Goal: Task Accomplishment & Management: Complete application form

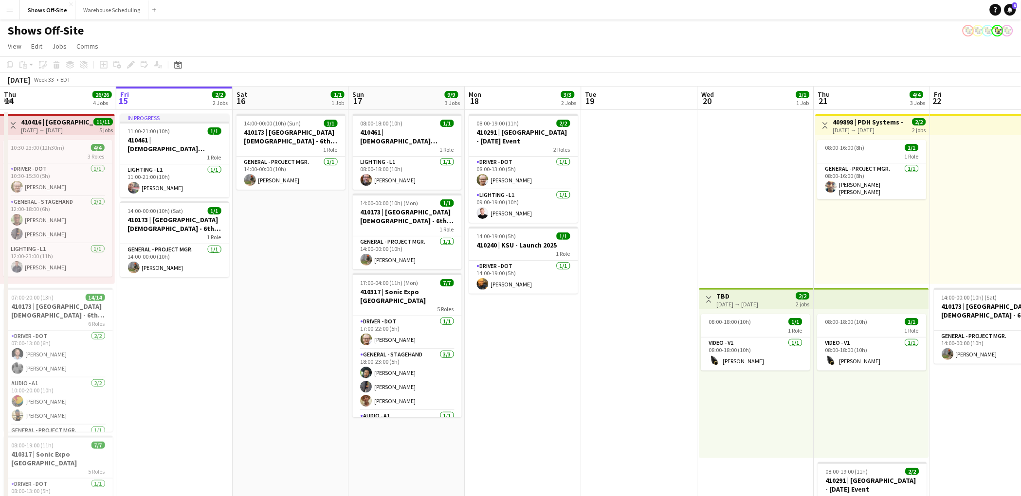
scroll to position [0, 306]
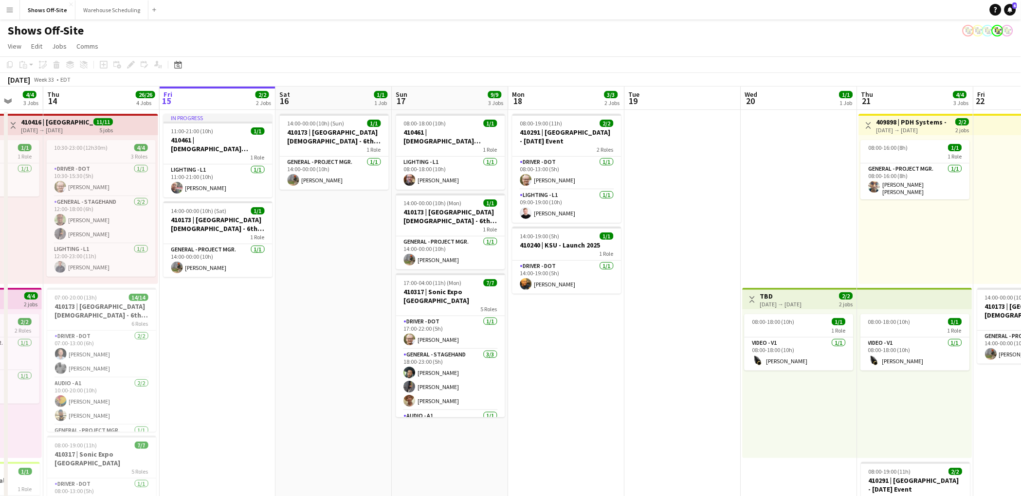
drag, startPoint x: 686, startPoint y: 201, endPoint x: 729, endPoint y: 200, distance: 42.9
click at [729, 200] on app-calendar-viewport "Mon 11 16/16 3 Jobs Tue 12 7/7 6 Jobs Wed 13 4/4 3 Jobs Thu 14 26/26 4 Jobs Fri…" at bounding box center [510, 443] width 1021 height 713
click at [329, 274] on app-date-cell "14:00-00:00 (10h) (Sun) 1/1 410173 | North Point Community Church - 6th Grade F…" at bounding box center [334, 455] width 116 height 690
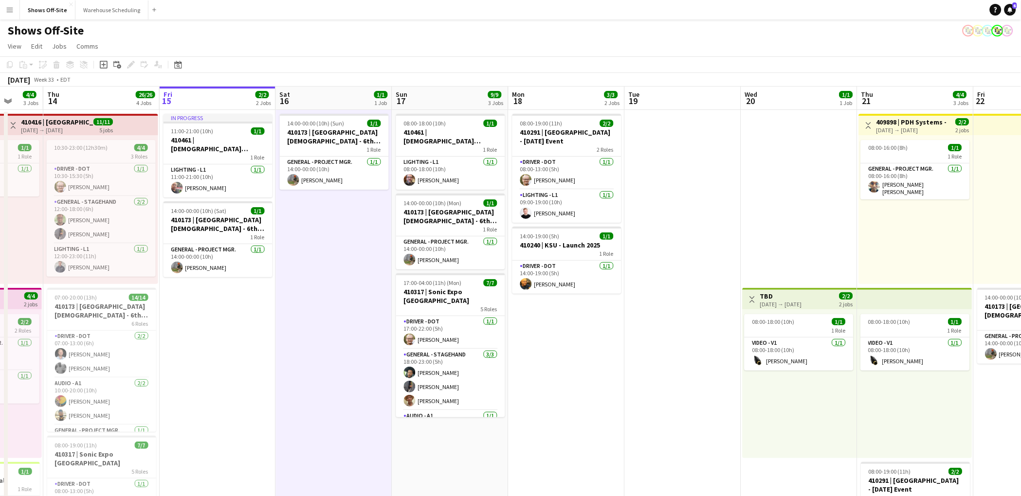
click at [327, 225] on app-date-cell "14:00-00:00 (10h) (Sun) 1/1 410173 | North Point Community Church - 6th Grade F…" at bounding box center [334, 455] width 116 height 690
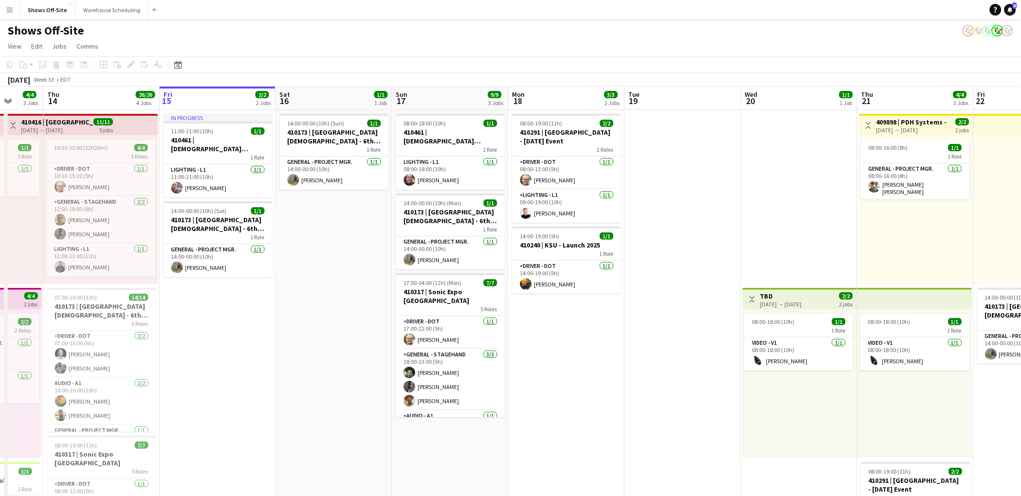
click at [328, 225] on app-date-cell "14:00-00:00 (10h) (Sun) 1/1 410173 | North Point Community Church - 6th Grade F…" at bounding box center [334, 455] width 116 height 690
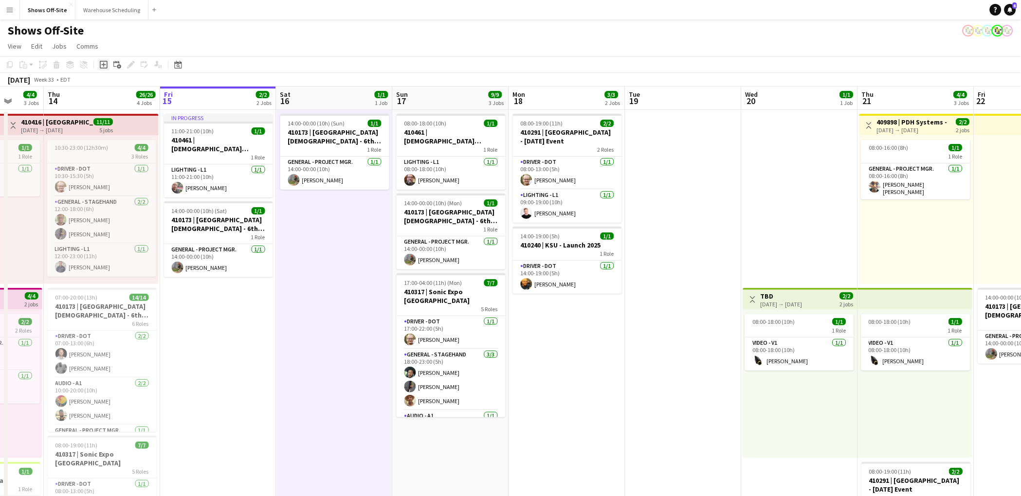
click at [105, 65] on icon "Add job" at bounding box center [104, 65] width 8 height 8
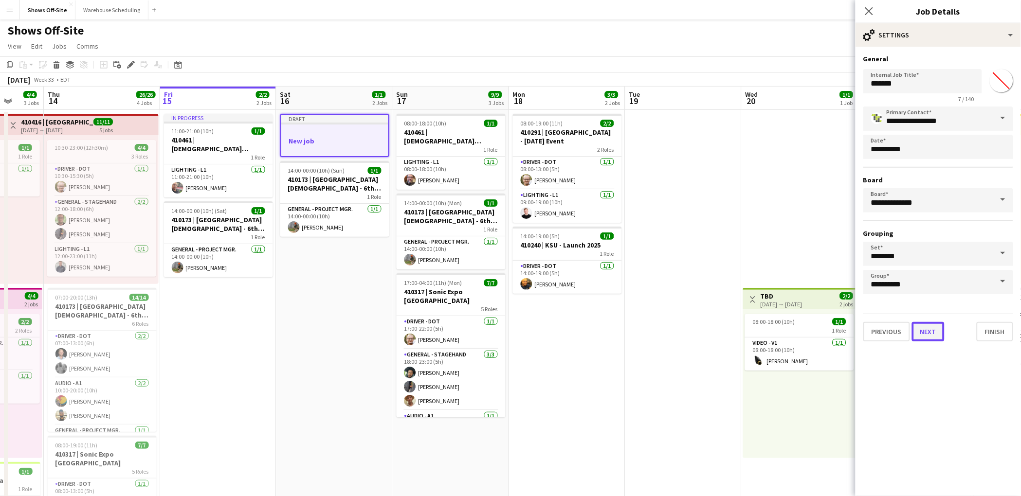
click at [937, 330] on button "Next" at bounding box center [928, 331] width 33 height 19
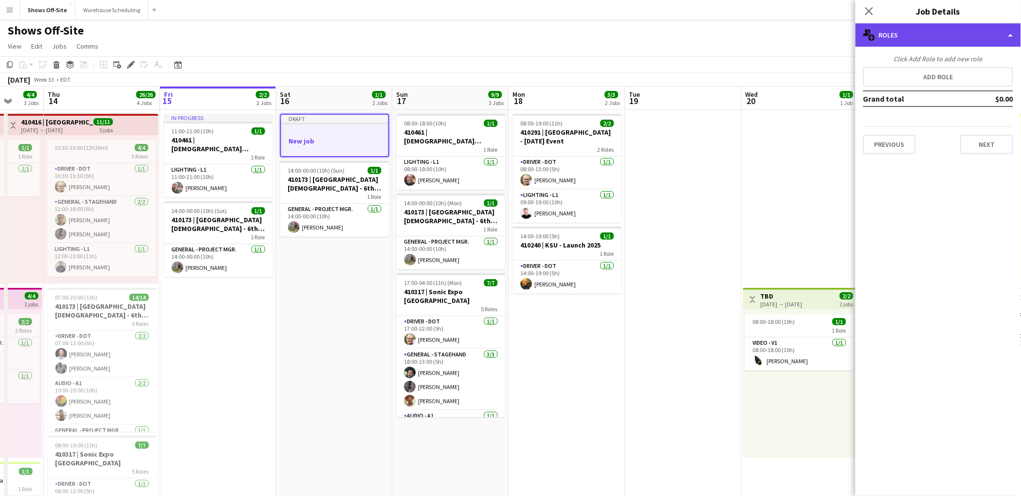
click at [936, 35] on div "multiple-users-add Roles" at bounding box center [938, 34] width 165 height 23
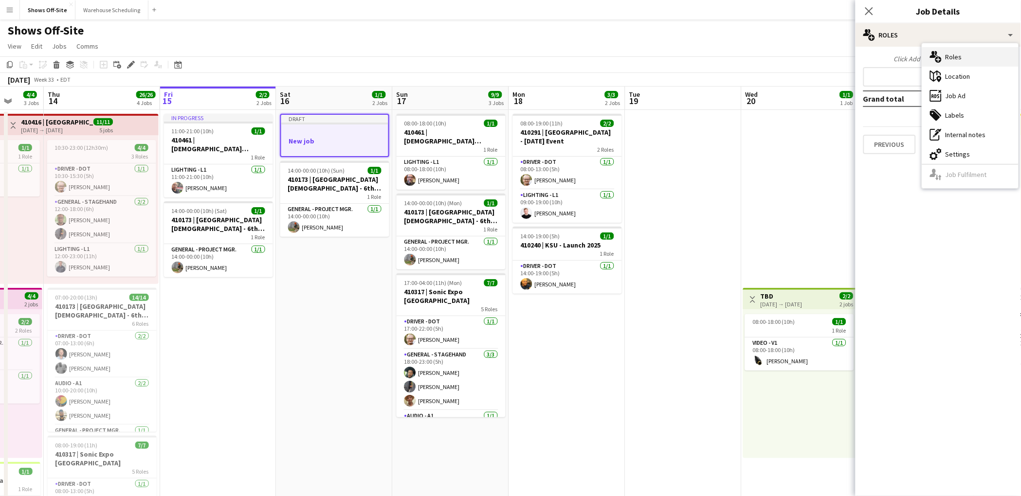
click at [951, 56] on div "multiple-users-add Roles" at bounding box center [970, 56] width 96 height 19
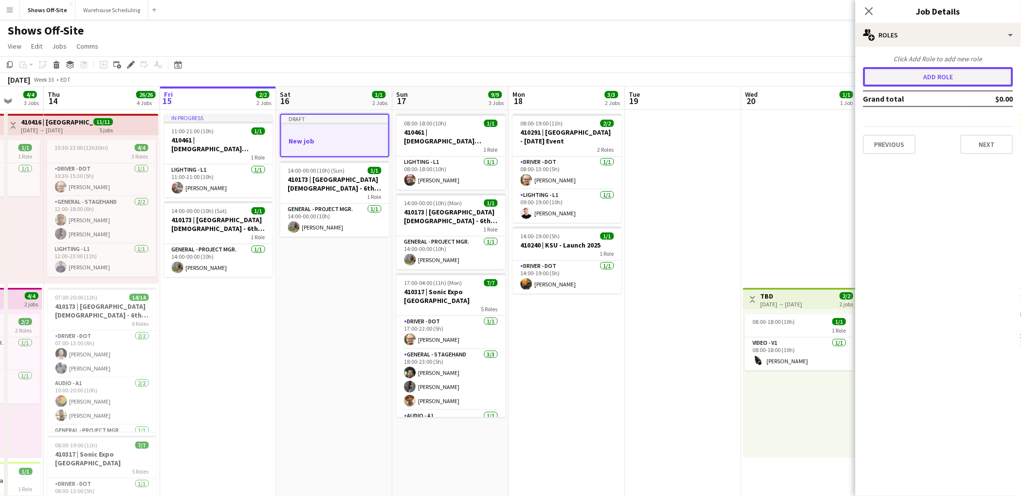
click at [912, 70] on button "Add role" at bounding box center [938, 76] width 150 height 19
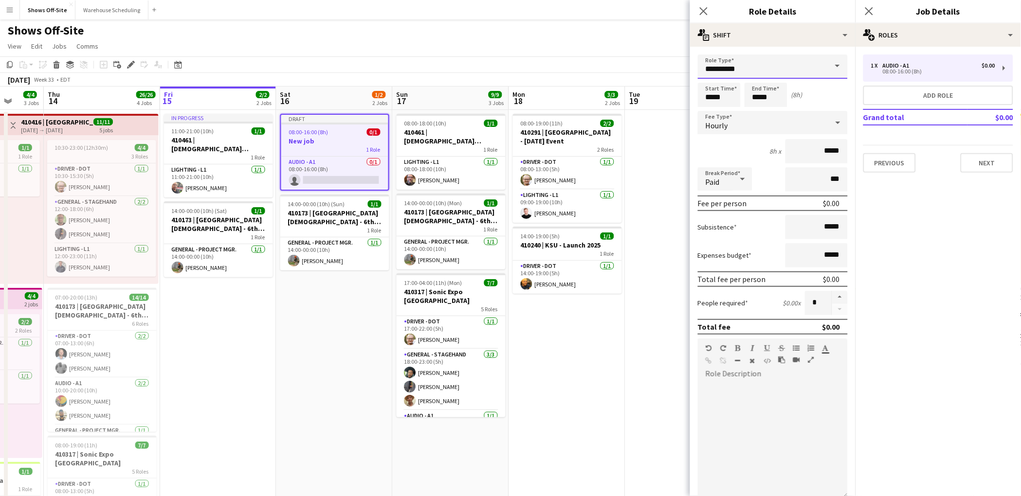
click at [777, 60] on input "**********" at bounding box center [773, 67] width 150 height 24
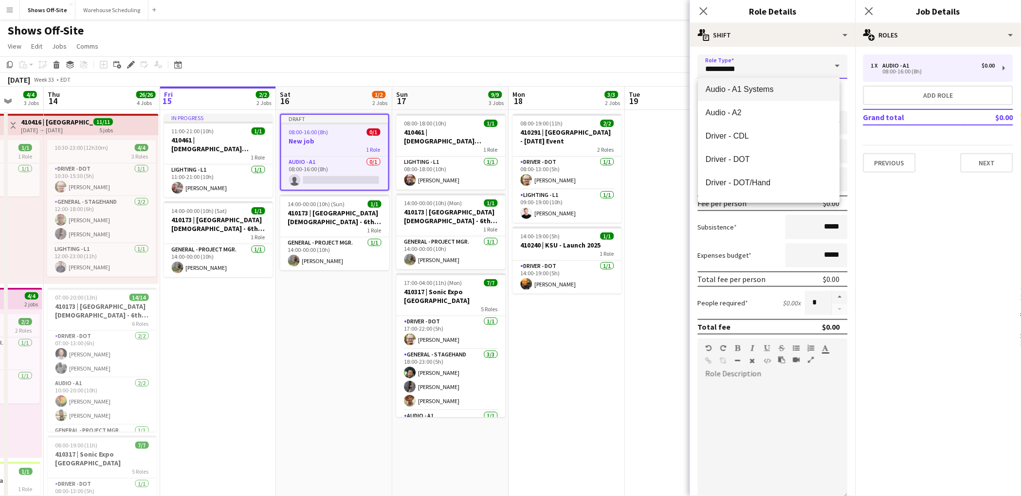
scroll to position [76, 0]
click at [761, 156] on span "Driver - DOT" at bounding box center [769, 157] width 126 height 9
type input "**********"
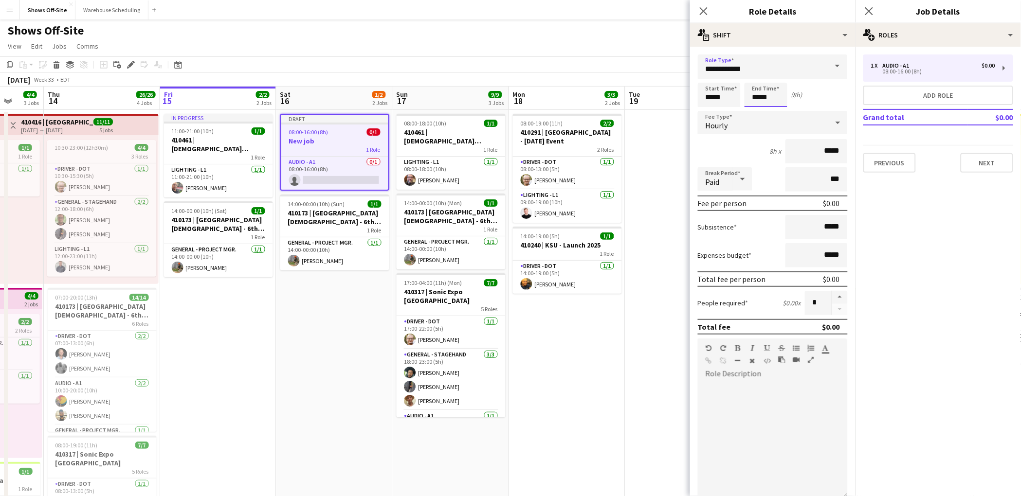
click at [775, 99] on input "*****" at bounding box center [766, 95] width 43 height 24
click at [762, 113] on div at bounding box center [756, 112] width 19 height 10
click at [761, 113] on div at bounding box center [756, 112] width 19 height 10
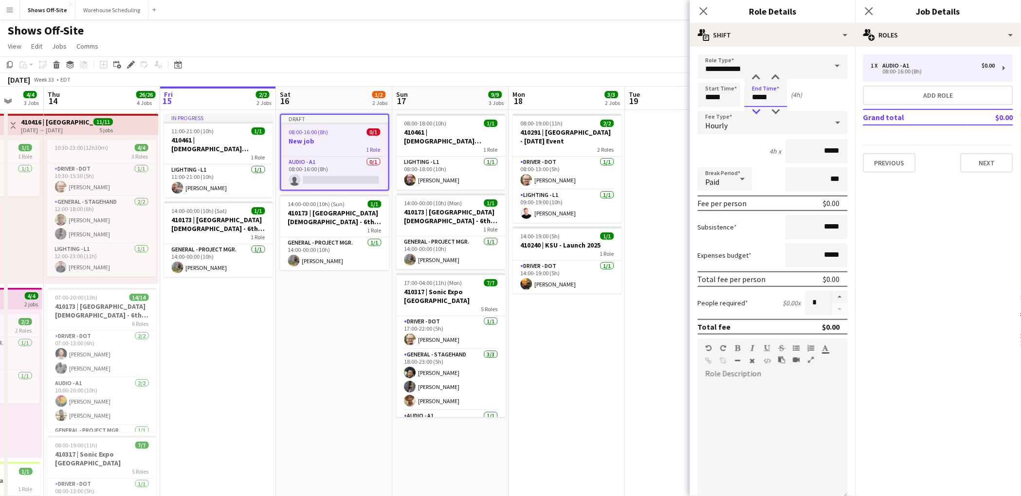
click at [761, 113] on div at bounding box center [756, 112] width 19 height 10
click at [807, 97] on div "Start Time ***** End Time ***** (2h)" at bounding box center [773, 95] width 150 height 24
click at [779, 98] on input "*****" at bounding box center [766, 95] width 43 height 24
click at [761, 111] on div at bounding box center [756, 112] width 19 height 10
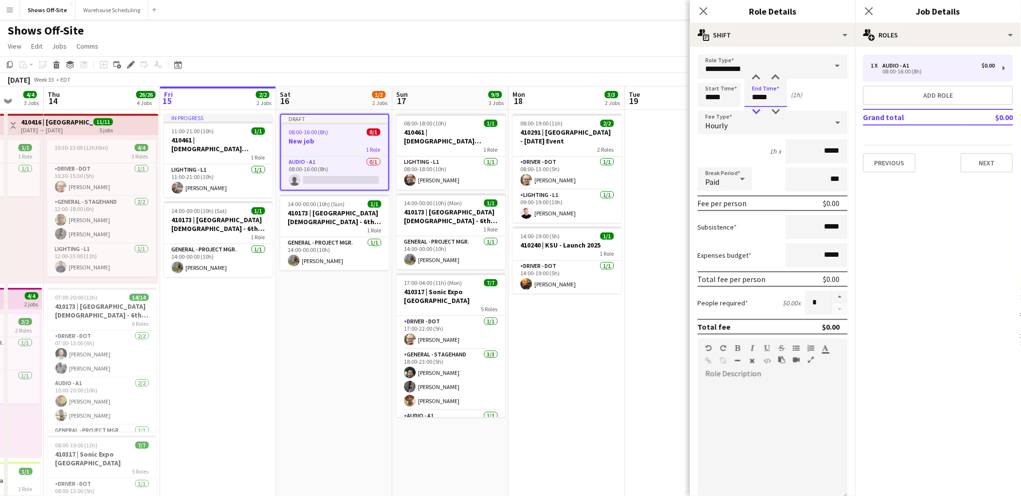
click at [761, 111] on div at bounding box center [756, 112] width 19 height 10
click at [775, 78] on div at bounding box center [775, 78] width 19 height 10
click at [755, 79] on div at bounding box center [756, 78] width 19 height 10
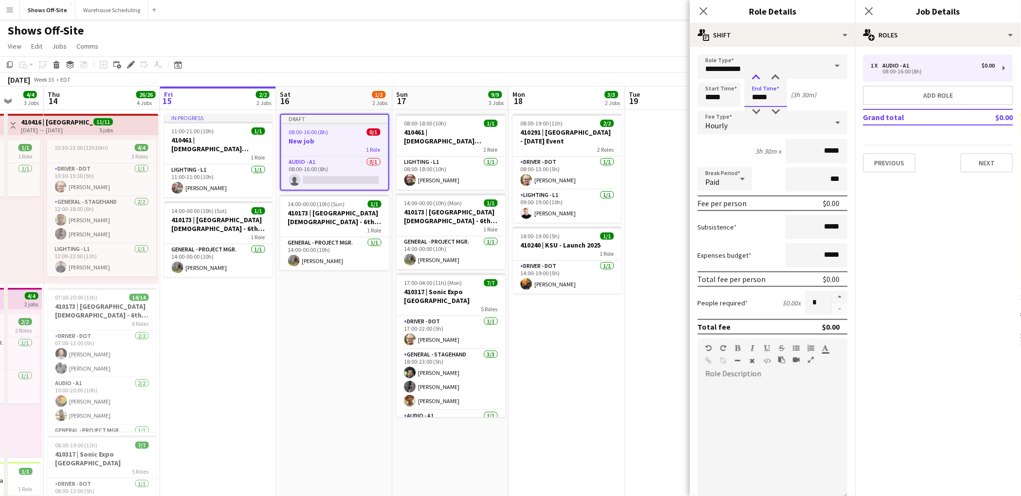
click at [755, 79] on div at bounding box center [756, 78] width 19 height 10
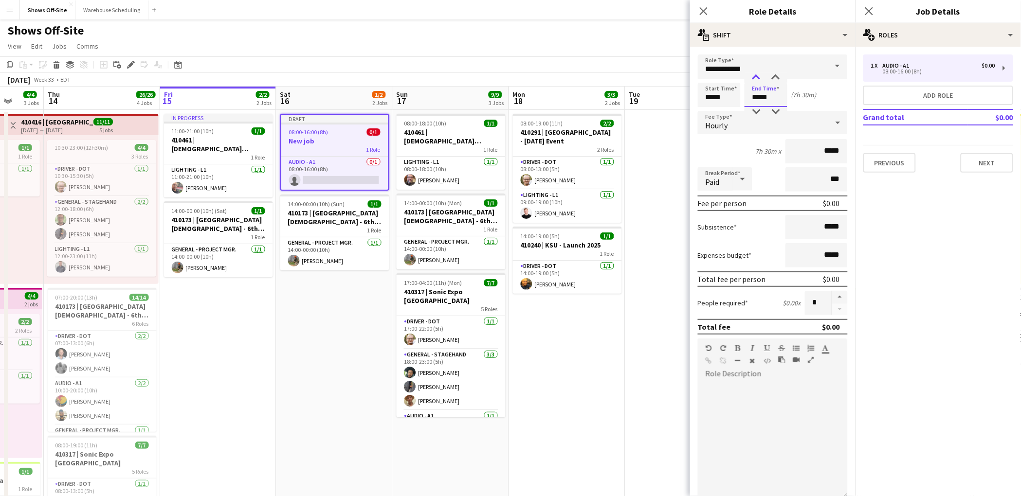
click at [755, 79] on div at bounding box center [756, 78] width 19 height 10
click at [779, 113] on div at bounding box center [775, 112] width 19 height 10
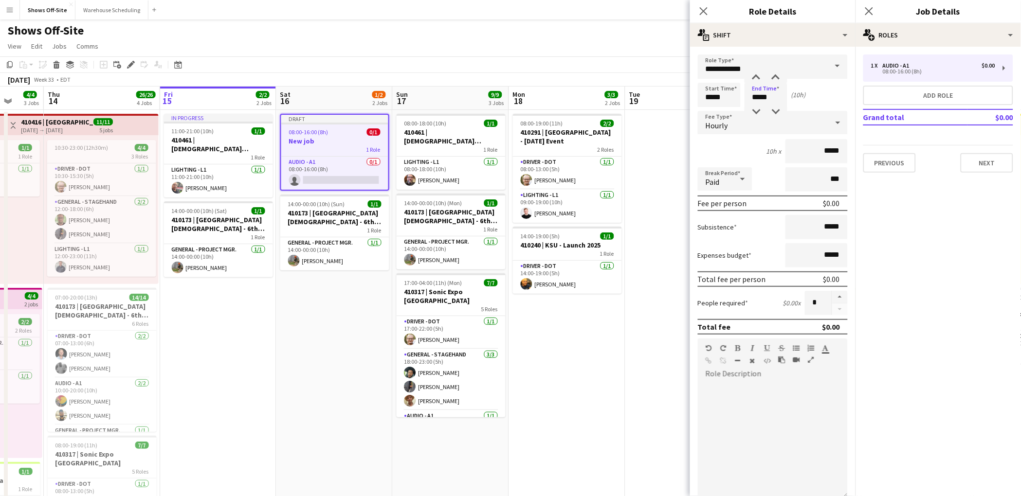
click at [807, 107] on form "**********" at bounding box center [772, 332] width 165 height 555
click at [781, 93] on input "*****" at bounding box center [766, 95] width 43 height 24
click at [761, 113] on div at bounding box center [756, 112] width 19 height 10
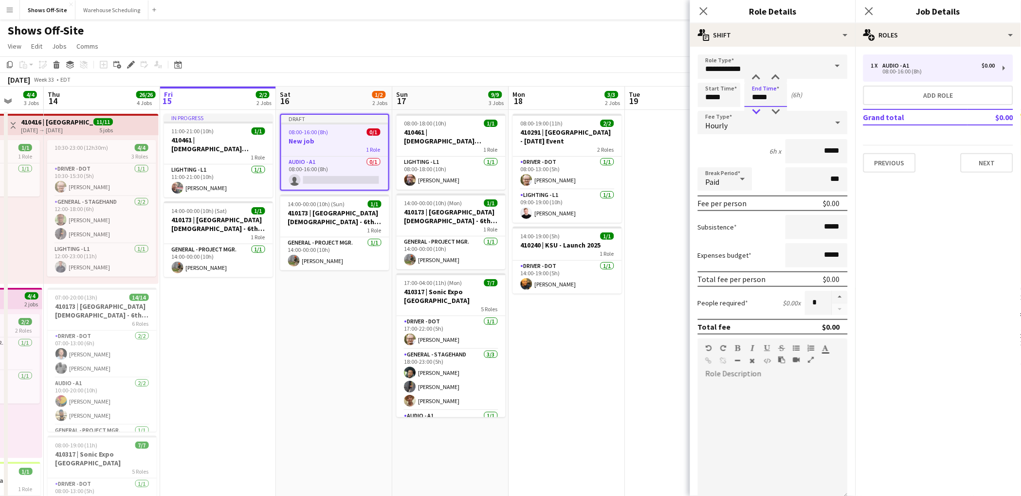
click at [761, 113] on div at bounding box center [756, 112] width 19 height 10
type input "*****"
click at [761, 113] on div at bounding box center [756, 112] width 19 height 10
click at [808, 99] on div "Start Time ***** End Time ***** (5h)" at bounding box center [773, 95] width 150 height 24
click at [758, 94] on input "*****" at bounding box center [766, 95] width 43 height 24
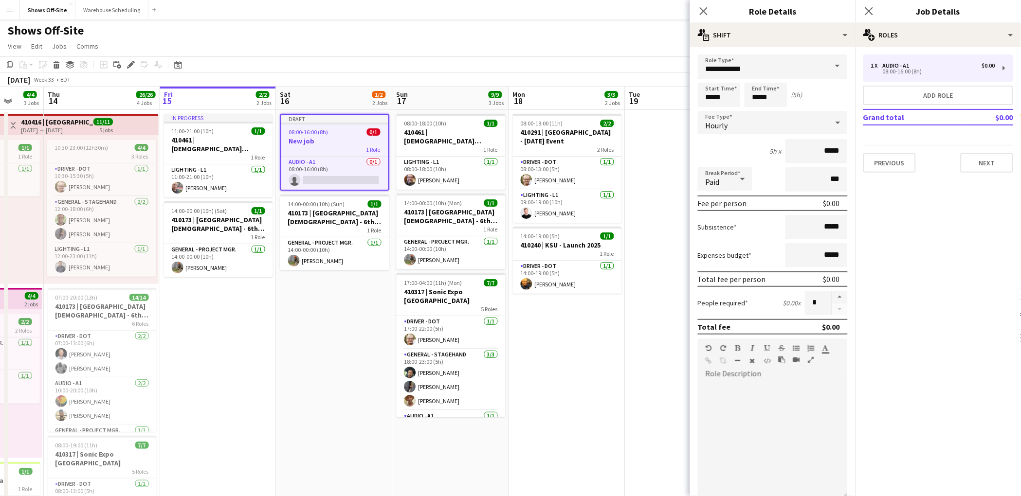
click at [298, 373] on app-date-cell "Draft 08:00-16:00 (8h) 0/1 New job 1 Role Audio - A1 0/1 08:00-16:00 (8h) singl…" at bounding box center [334, 455] width 116 height 690
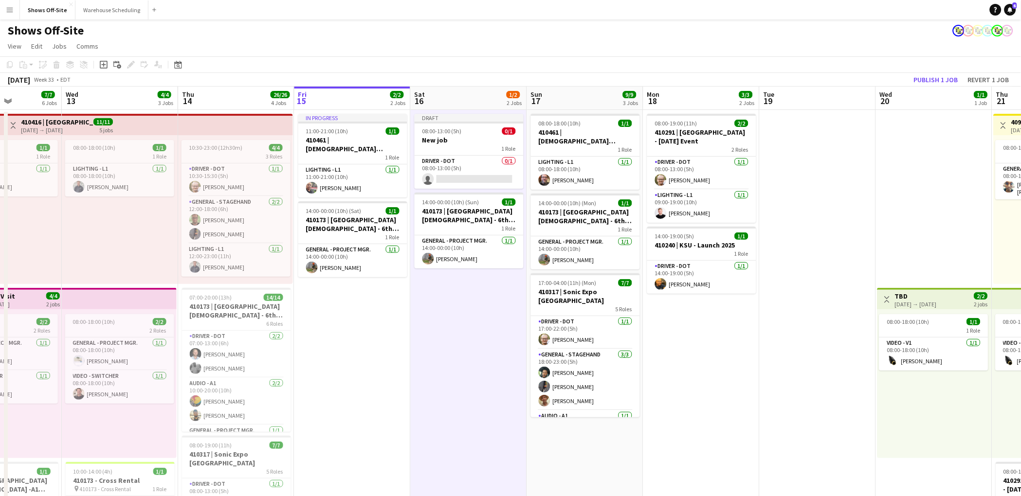
scroll to position [0, 286]
drag, startPoint x: 242, startPoint y: 361, endPoint x: 375, endPoint y: 364, distance: 132.9
click at [375, 364] on app-calendar-viewport "Sun 10 4/4 1 Job Mon 11 16/16 3 Jobs Tue 12 7/7 6 Jobs Wed 13 4/4 3 Jobs Thu 14…" at bounding box center [510, 443] width 1021 height 713
click at [492, 139] on h3 "New job" at bounding box center [470, 140] width 109 height 9
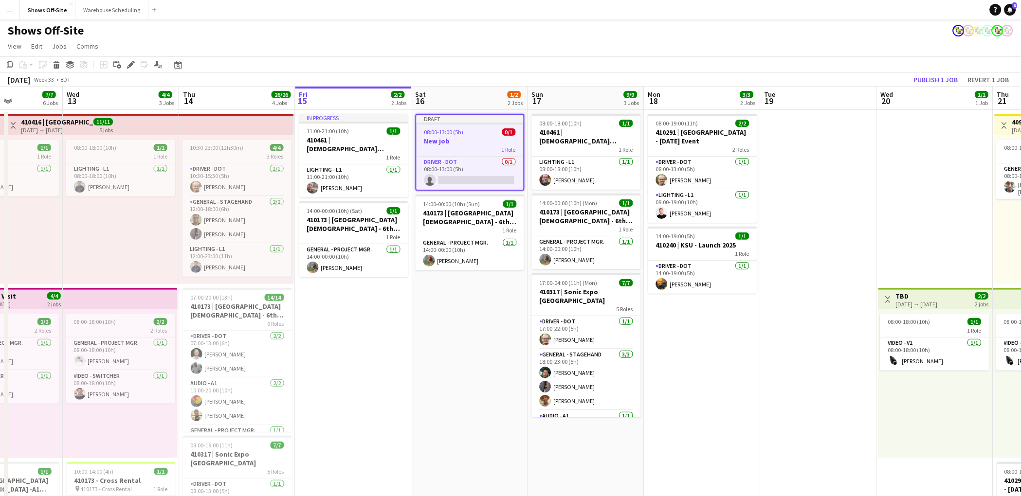
click at [492, 139] on h3 "New job" at bounding box center [470, 141] width 107 height 9
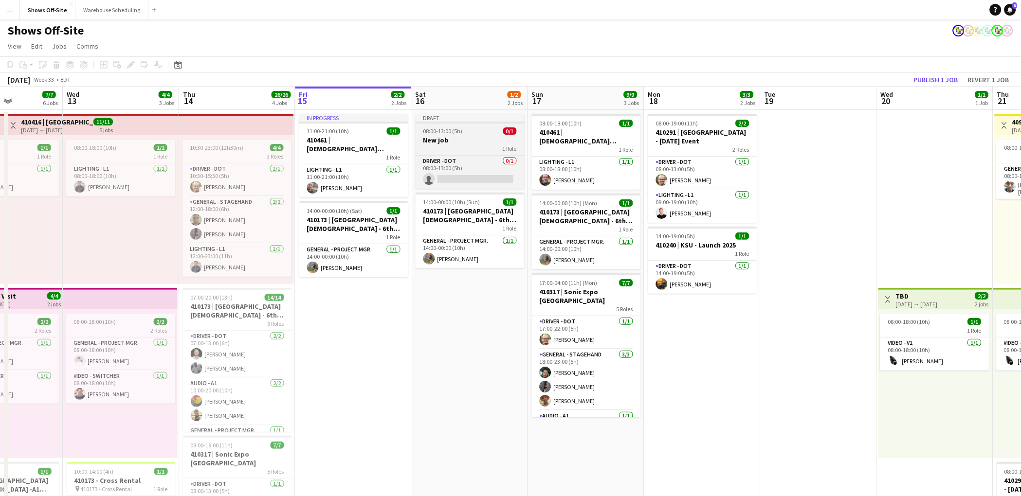
click at [492, 139] on h3 "New job" at bounding box center [470, 140] width 109 height 9
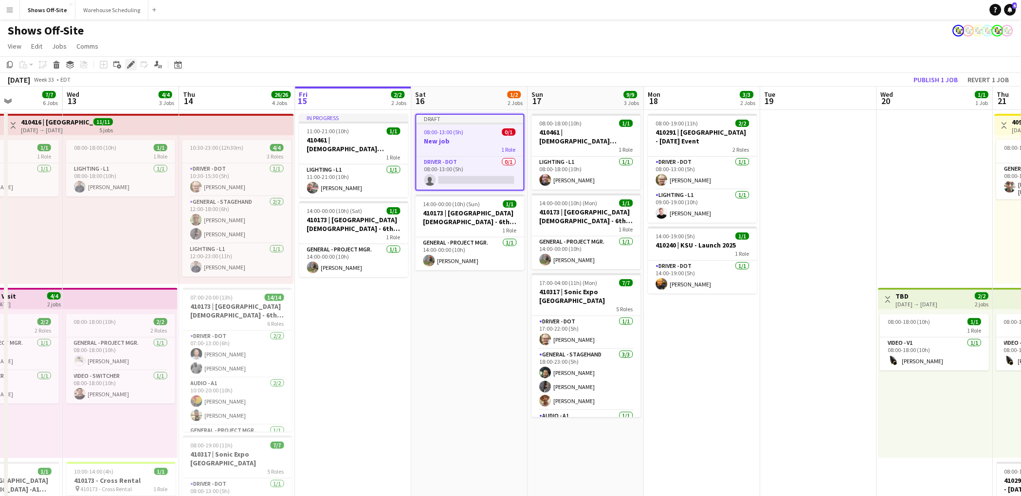
click at [130, 66] on icon "Edit" at bounding box center [131, 65] width 8 height 8
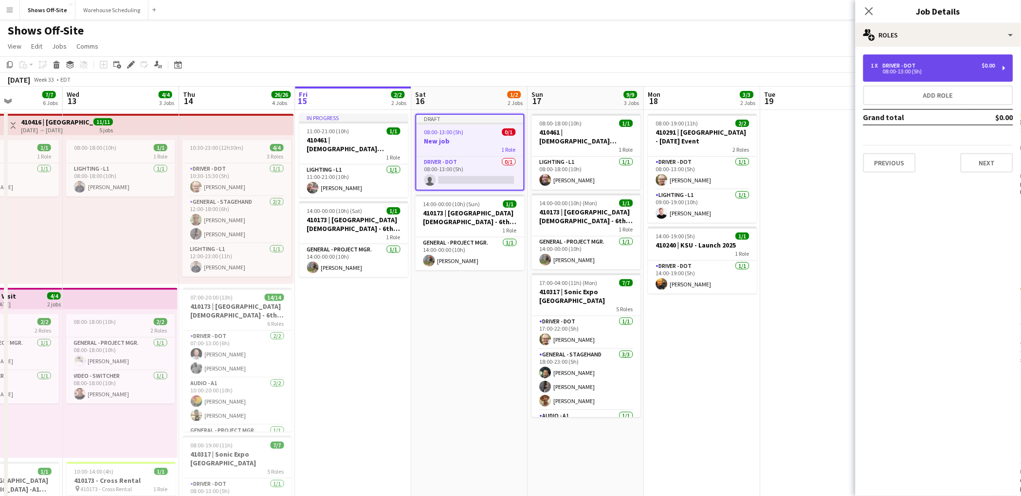
click at [984, 78] on div "1 x Driver - DOT $0.00 08:00-13:00 (5h)" at bounding box center [938, 68] width 150 height 27
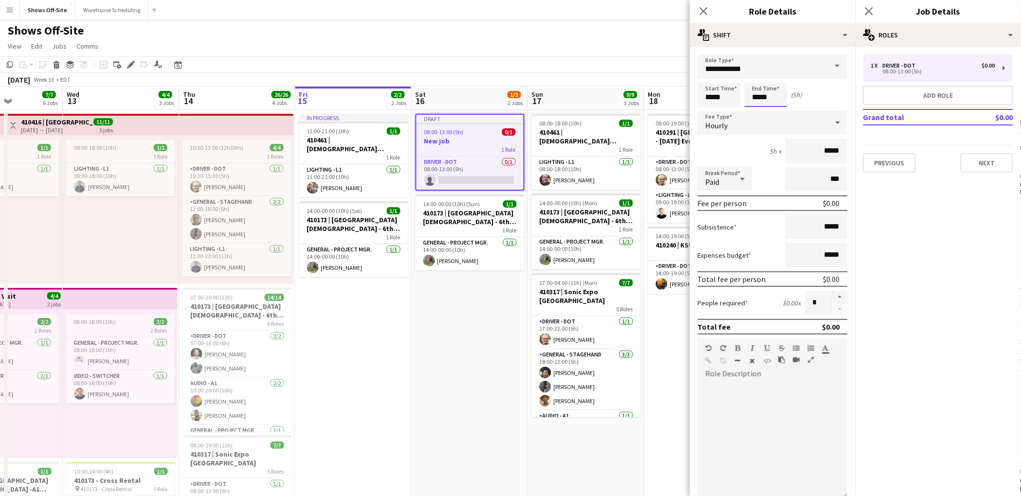
click at [767, 90] on input "*****" at bounding box center [766, 95] width 43 height 24
click at [997, 160] on button "Next" at bounding box center [987, 162] width 53 height 19
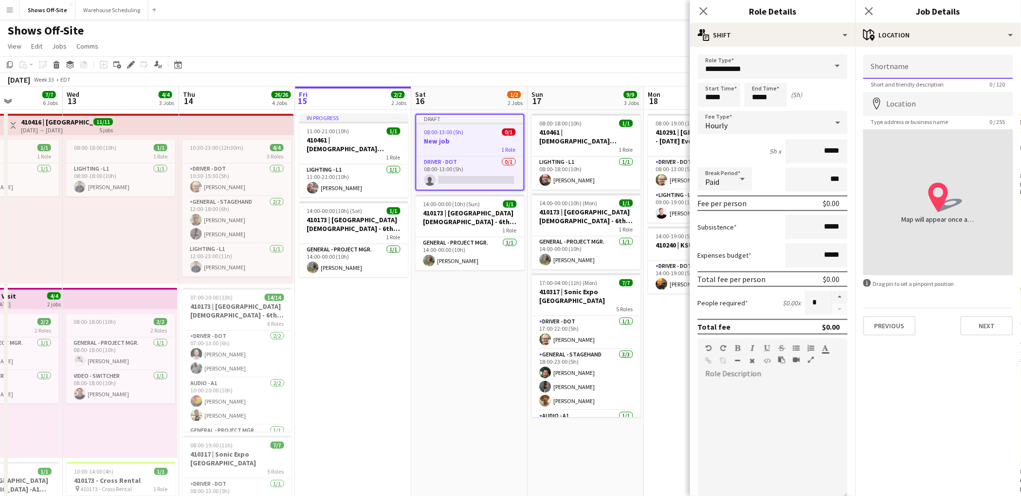
click at [925, 64] on input "Shortname" at bounding box center [938, 67] width 150 height 24
type input "**********"
click at [911, 108] on input "Location" at bounding box center [938, 104] width 150 height 24
type input "**********"
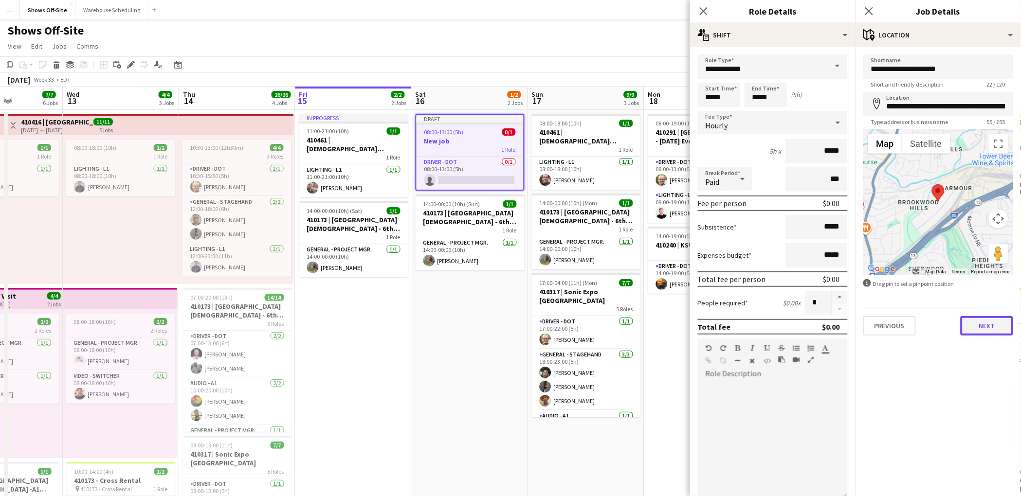
click at [999, 320] on button "Next" at bounding box center [987, 325] width 53 height 19
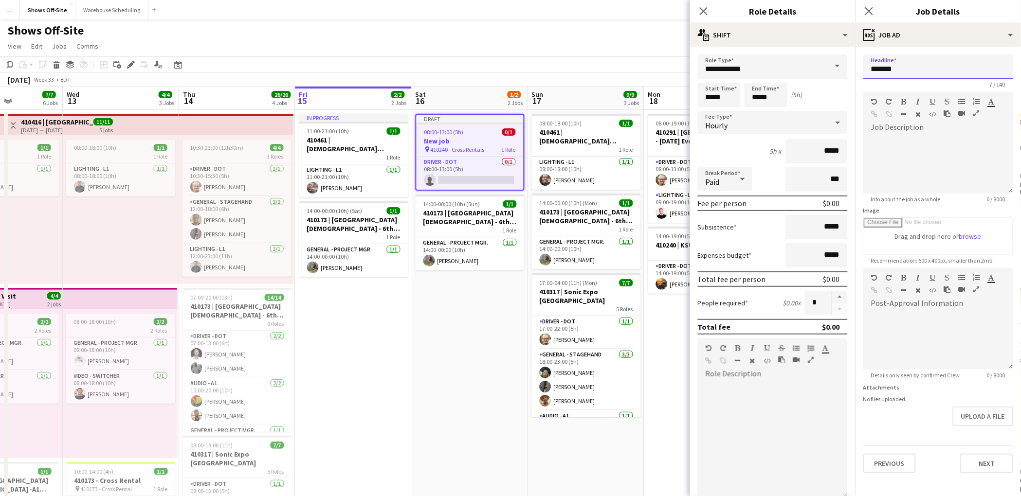
click at [933, 69] on input "*******" at bounding box center [938, 67] width 150 height 24
type input "*"
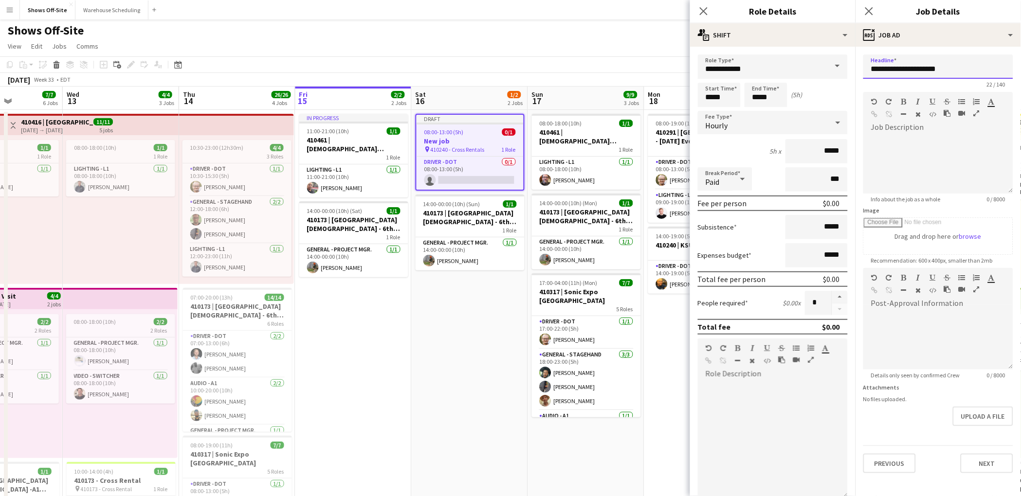
type input "**********"
click at [943, 142] on div at bounding box center [938, 164] width 150 height 58
click at [940, 146] on div at bounding box center [938, 164] width 150 height 58
click at [988, 467] on button "Next" at bounding box center [987, 463] width 53 height 19
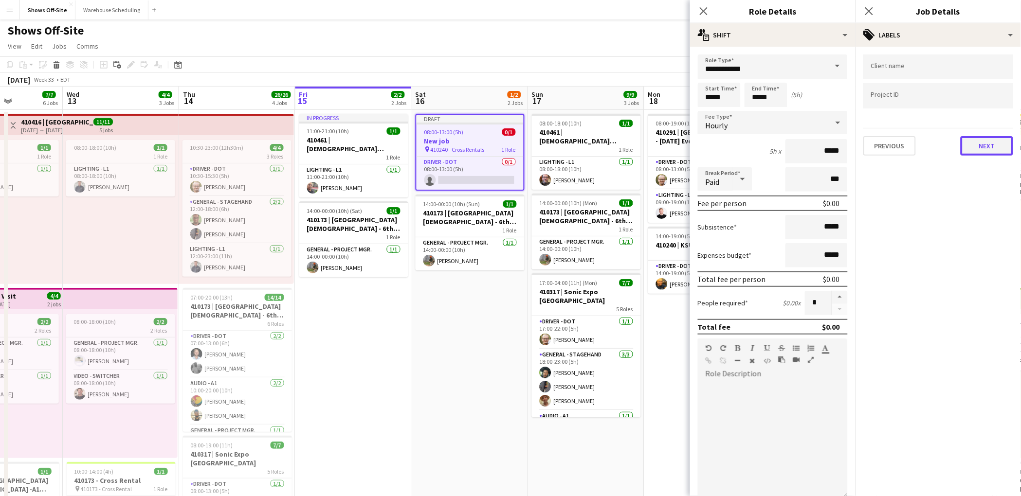
click at [976, 144] on button "Next" at bounding box center [987, 145] width 53 height 19
click at [919, 55] on div "Publish the job to add notes" at bounding box center [938, 59] width 165 height 9
click at [917, 73] on div "Publish the job to add notes Previous Next" at bounding box center [938, 83] width 165 height 72
click at [912, 75] on div "Publish the job to add notes Previous Next" at bounding box center [938, 83] width 165 height 72
click at [969, 100] on button "Next" at bounding box center [987, 100] width 53 height 19
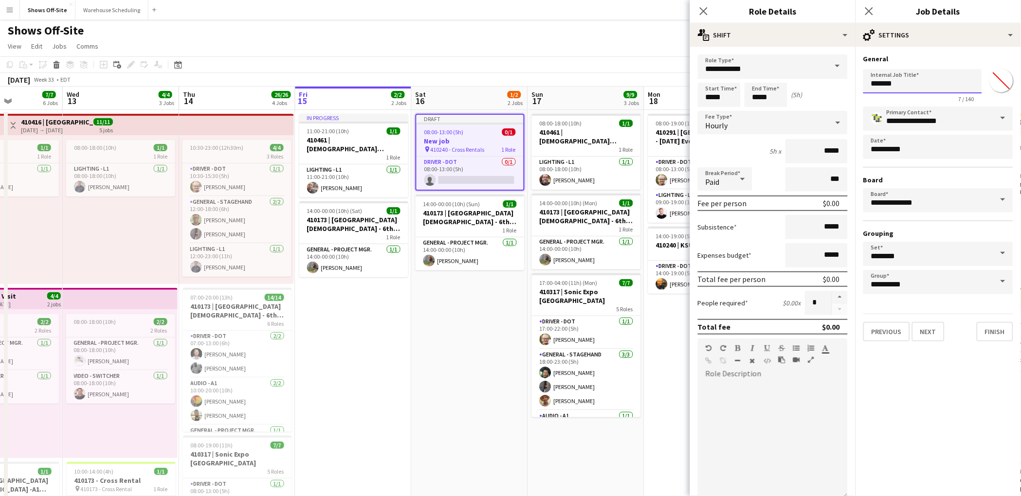
click at [912, 88] on input "*******" at bounding box center [922, 81] width 119 height 24
type input "**********"
click at [933, 328] on button "Next" at bounding box center [928, 331] width 33 height 19
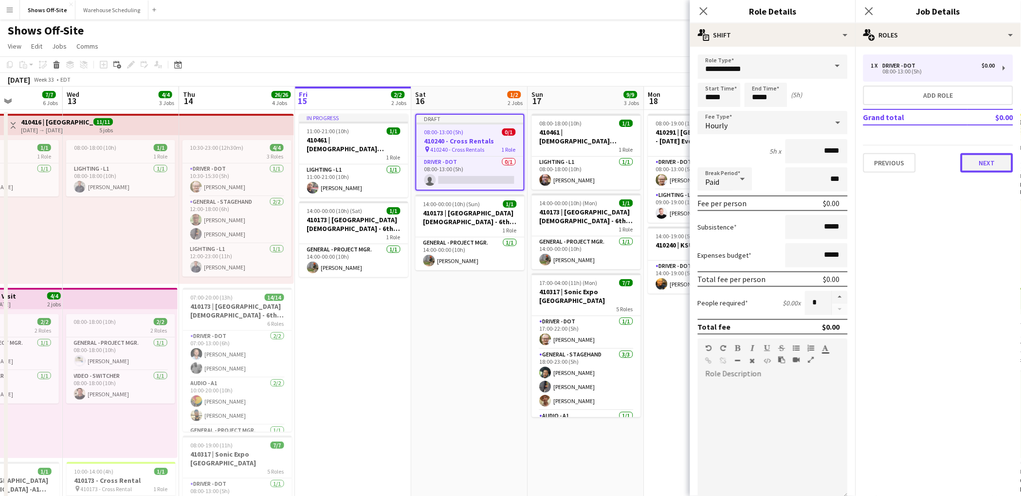
click at [987, 166] on button "Next" at bounding box center [987, 162] width 53 height 19
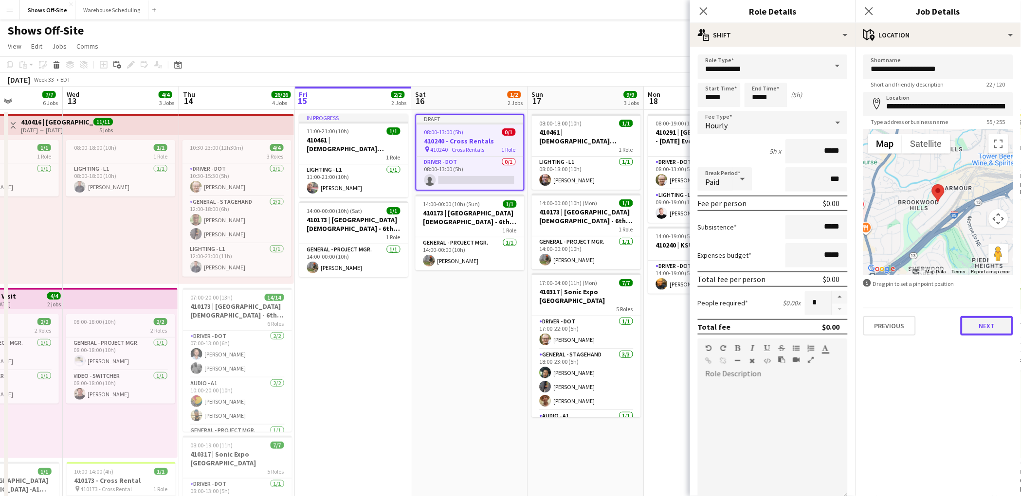
click at [970, 329] on button "Next" at bounding box center [987, 325] width 53 height 19
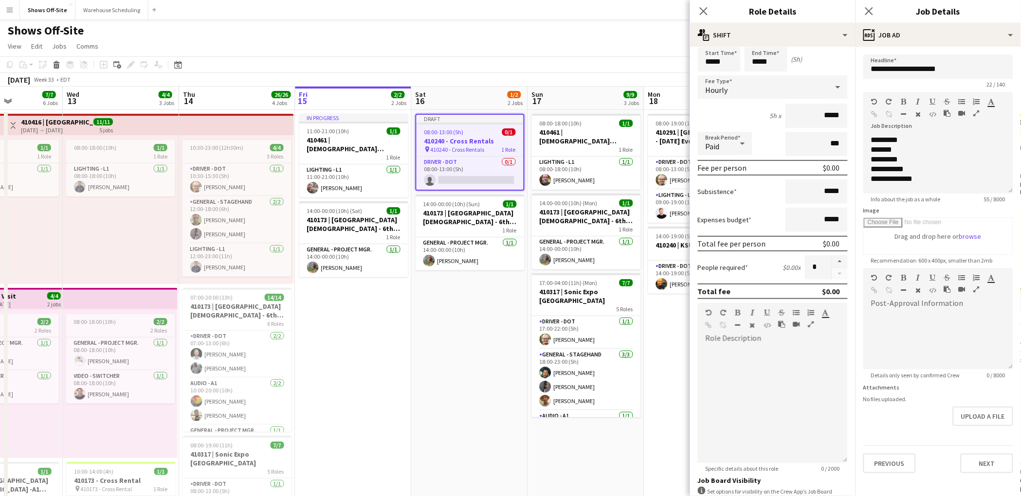
scroll to position [109, 0]
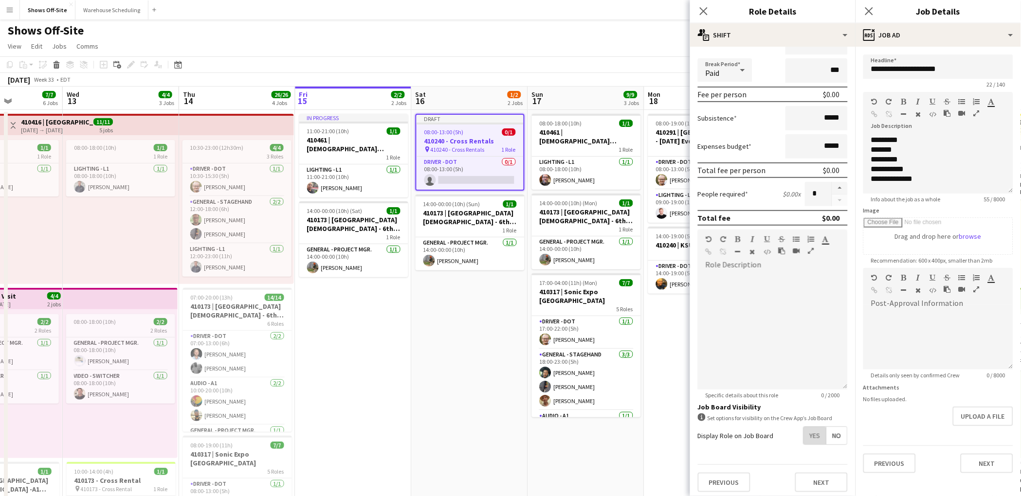
click at [806, 434] on span "Yes" at bounding box center [815, 436] width 22 height 18
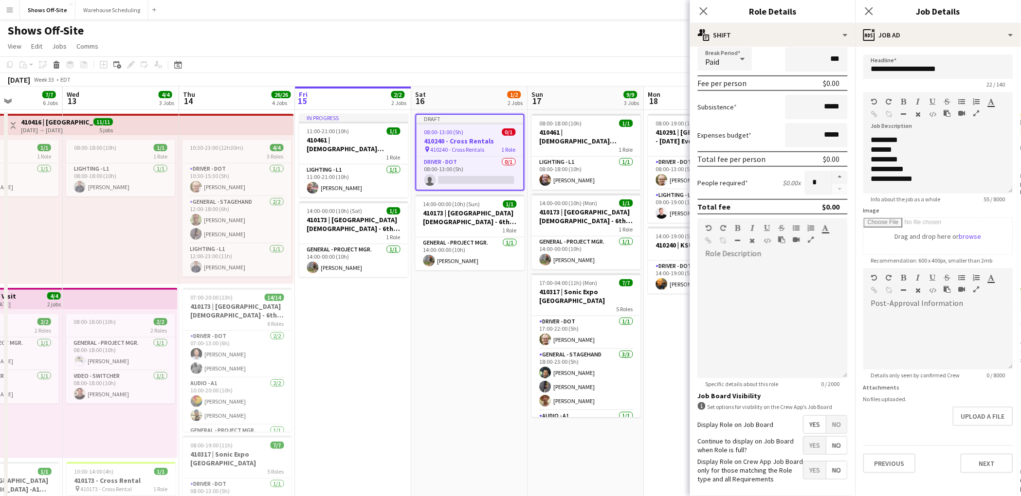
scroll to position [159, 0]
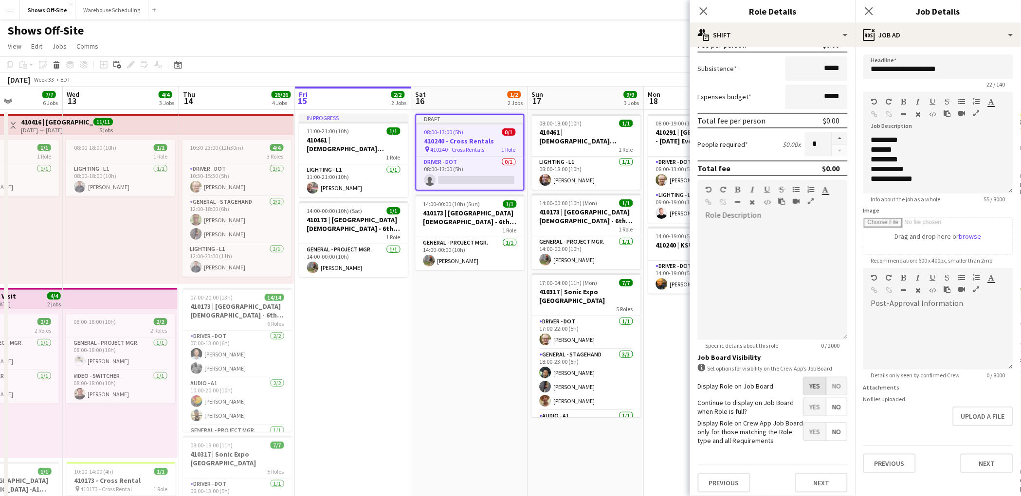
click at [811, 385] on span "Yes" at bounding box center [815, 387] width 22 height 18
click at [827, 384] on span "No" at bounding box center [837, 387] width 20 height 18
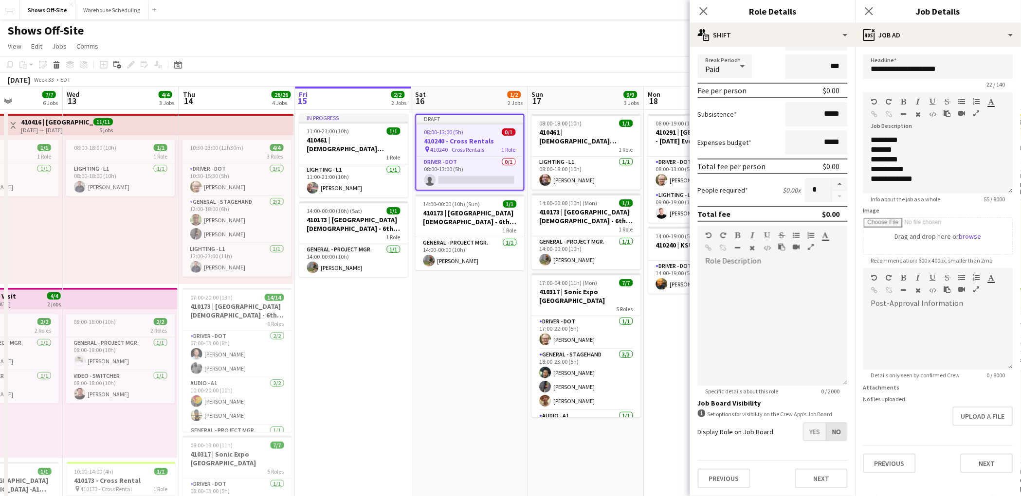
scroll to position [109, 0]
click at [807, 431] on span "Yes" at bounding box center [815, 436] width 22 height 18
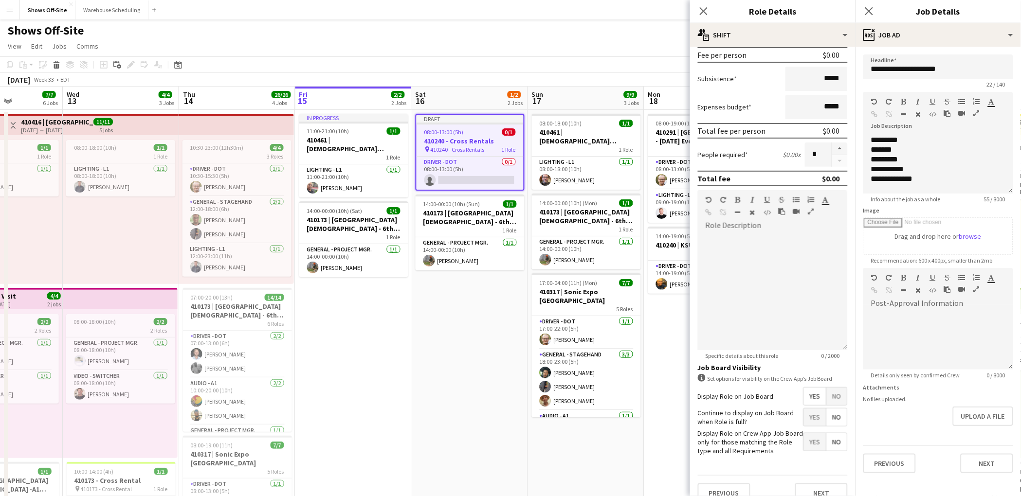
scroll to position [149, 0]
click at [831, 413] on span "No" at bounding box center [837, 417] width 20 height 18
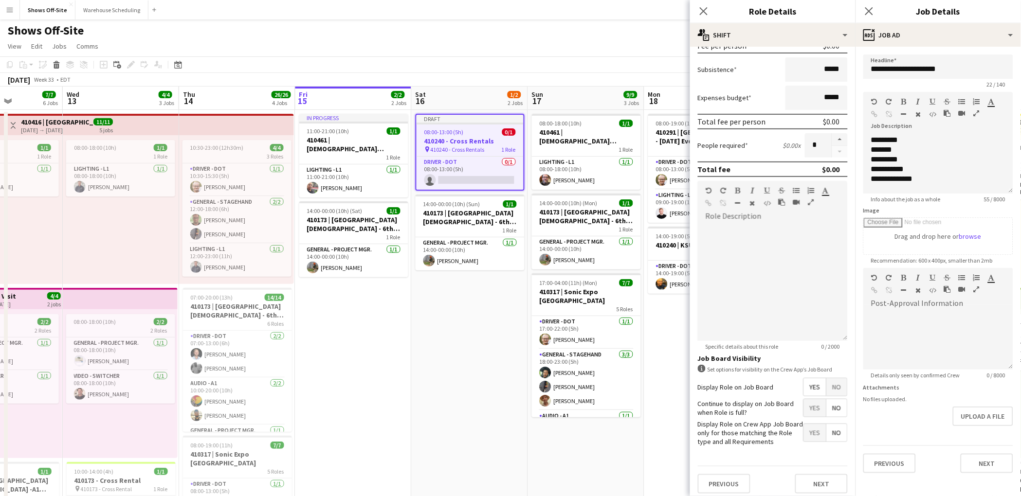
scroll to position [159, 0]
click at [816, 477] on button "Next" at bounding box center [821, 483] width 53 height 19
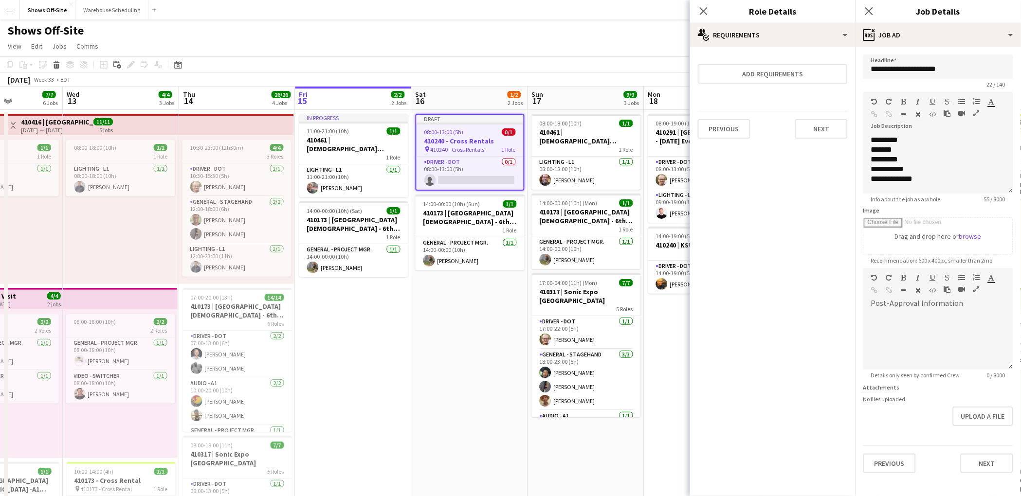
scroll to position [0, 0]
click at [816, 128] on button "Next" at bounding box center [821, 128] width 53 height 19
click at [782, 151] on mat-expansion-panel "pencil4 Application Request Collect a response when crew apply from the Job Boa…" at bounding box center [772, 272] width 165 height 450
click at [823, 136] on button "Finish" at bounding box center [829, 130] width 37 height 19
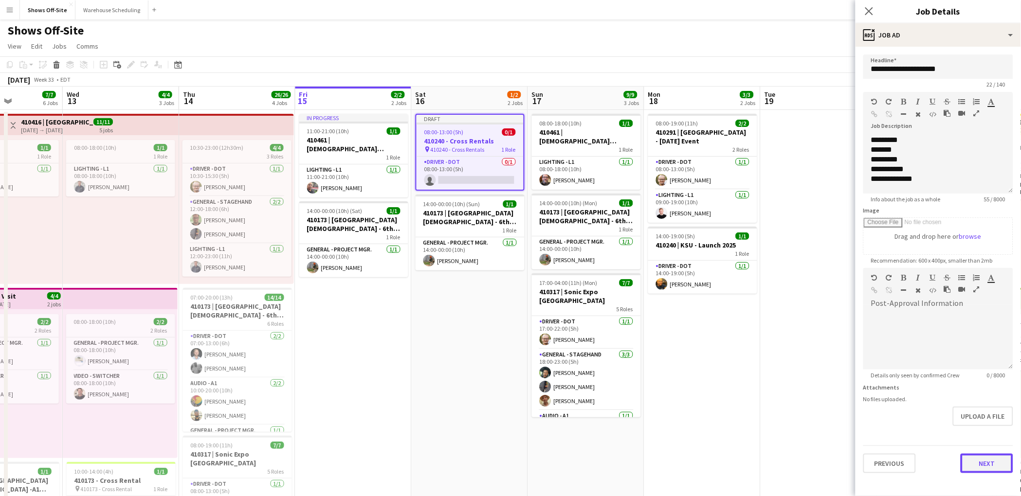
click at [988, 463] on button "Next" at bounding box center [987, 463] width 53 height 19
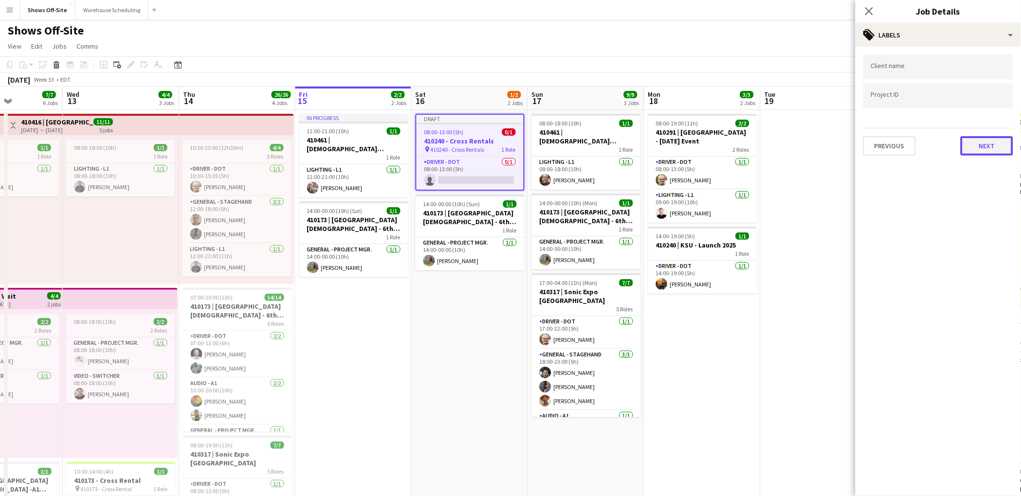
click at [987, 145] on button "Next" at bounding box center [987, 145] width 53 height 19
click at [992, 101] on button "Next" at bounding box center [987, 100] width 53 height 19
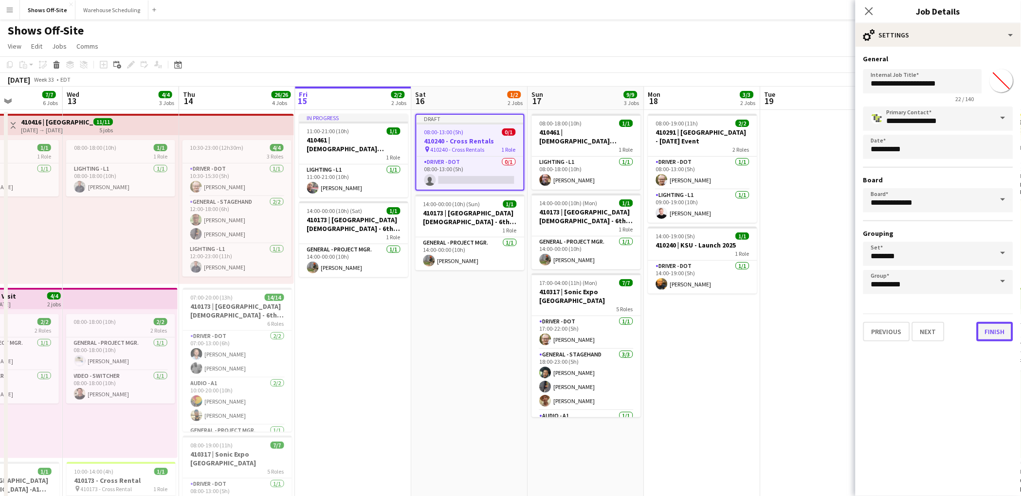
click at [990, 331] on button "Finish" at bounding box center [995, 331] width 37 height 19
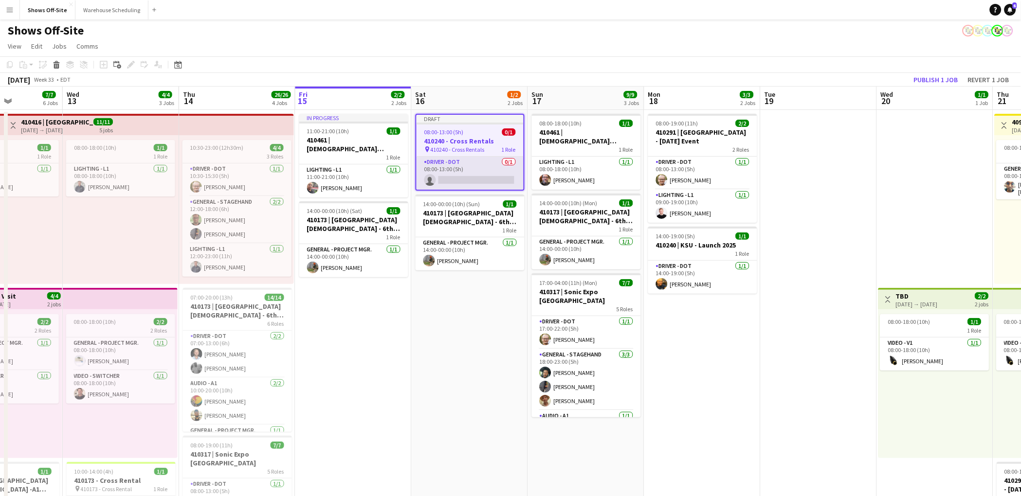
click at [477, 171] on app-card-role "Driver - DOT 0/1 08:00-13:00 (5h) single-neutral-actions" at bounding box center [470, 173] width 107 height 33
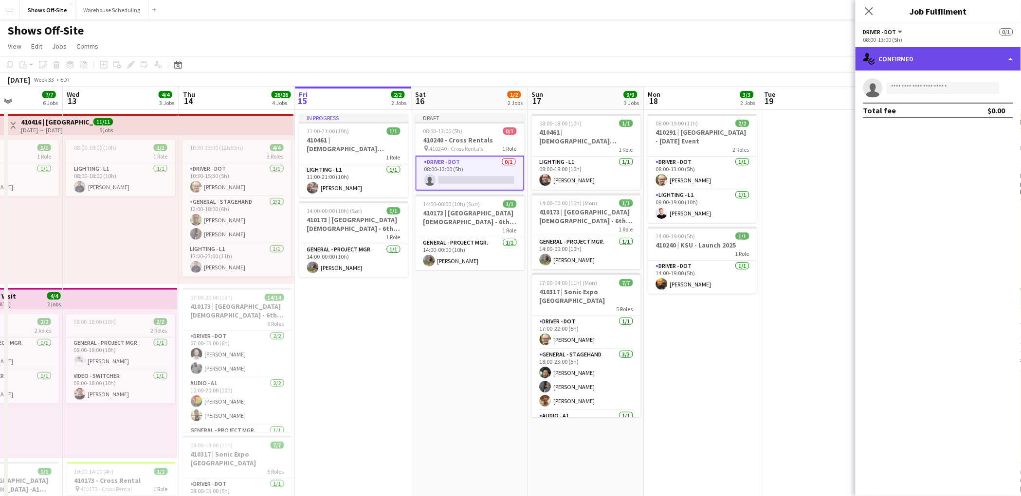
click at [994, 59] on div "single-neutral-actions-check-2 Confirmed" at bounding box center [938, 58] width 165 height 23
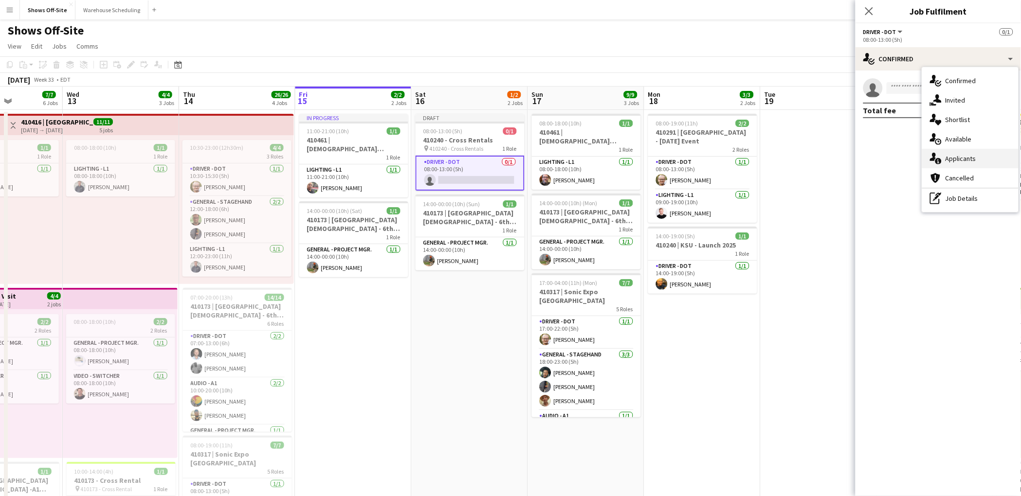
click at [973, 158] on div "single-neutral-actions-information Applicants" at bounding box center [970, 158] width 96 height 19
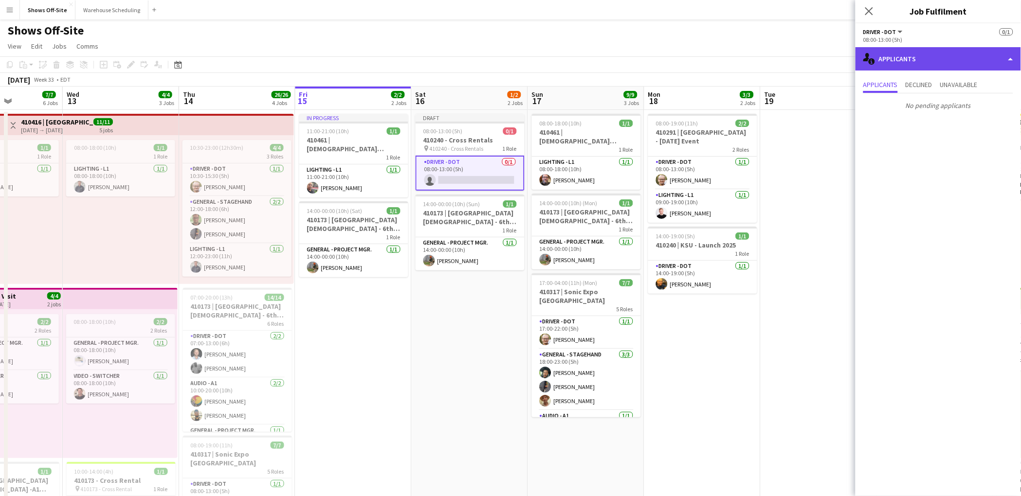
click at [927, 57] on div "single-neutral-actions-information Applicants" at bounding box center [938, 58] width 165 height 23
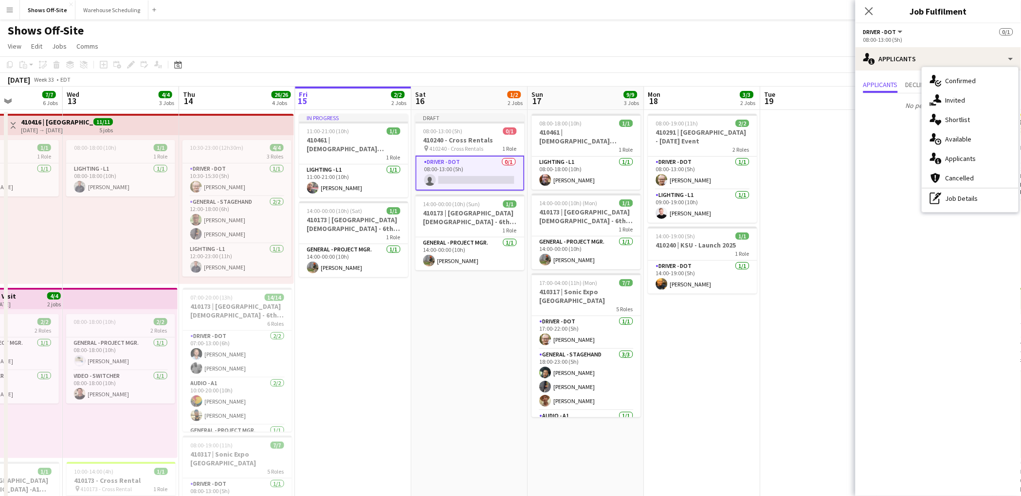
click at [900, 149] on mat-expansion-panel "users2 Applicants Applicants Declined Unavailable No pending applicants" at bounding box center [938, 284] width 165 height 426
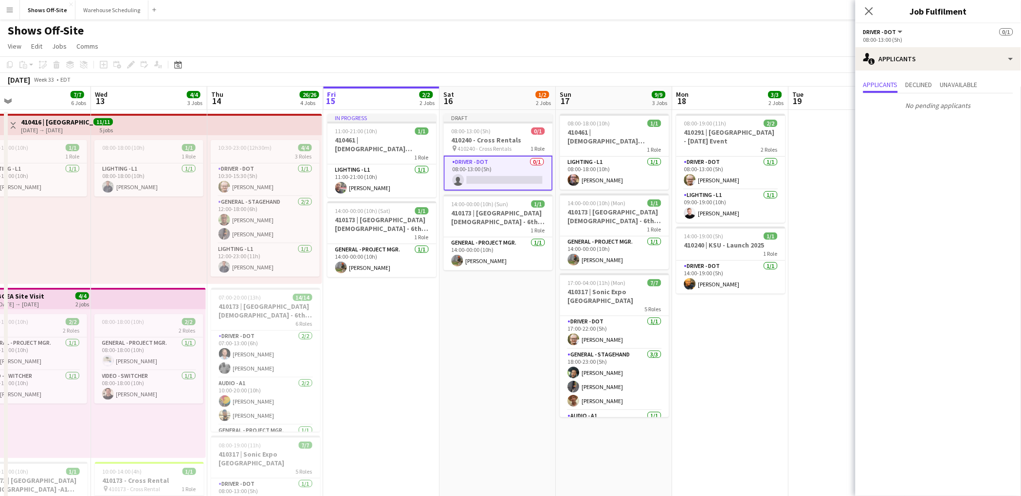
scroll to position [0, 258]
drag, startPoint x: 476, startPoint y: 136, endPoint x: 505, endPoint y: 139, distance: 28.4
click at [505, 139] on app-calendar-viewport "Sun 10 4/4 1 Job Mon 11 16/16 3 Jobs Tue 12 7/7 6 Jobs Wed 13 4/4 3 Jobs Thu 14…" at bounding box center [510, 443] width 1021 height 713
click at [505, 139] on h3 "410240 - Cross Rentals" at bounding box center [497, 140] width 109 height 9
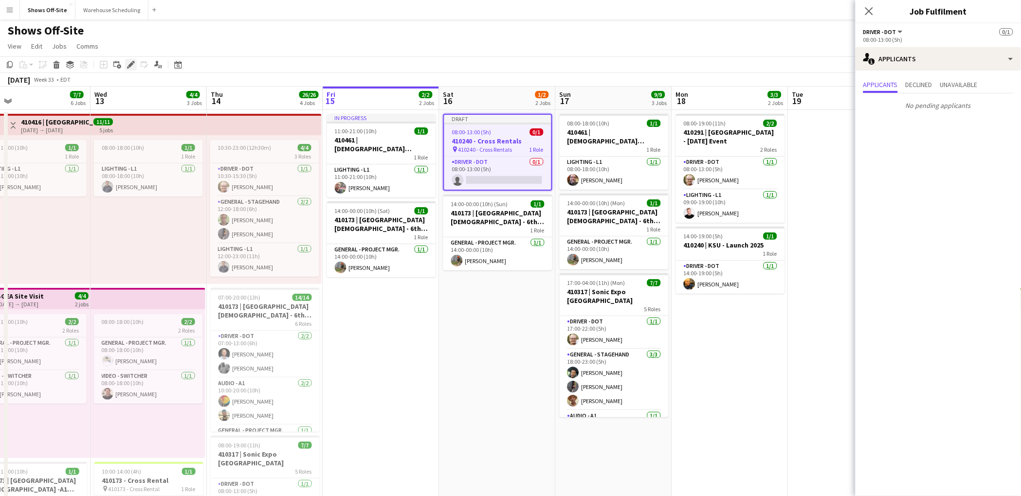
click at [128, 66] on icon at bounding box center [130, 64] width 5 height 5
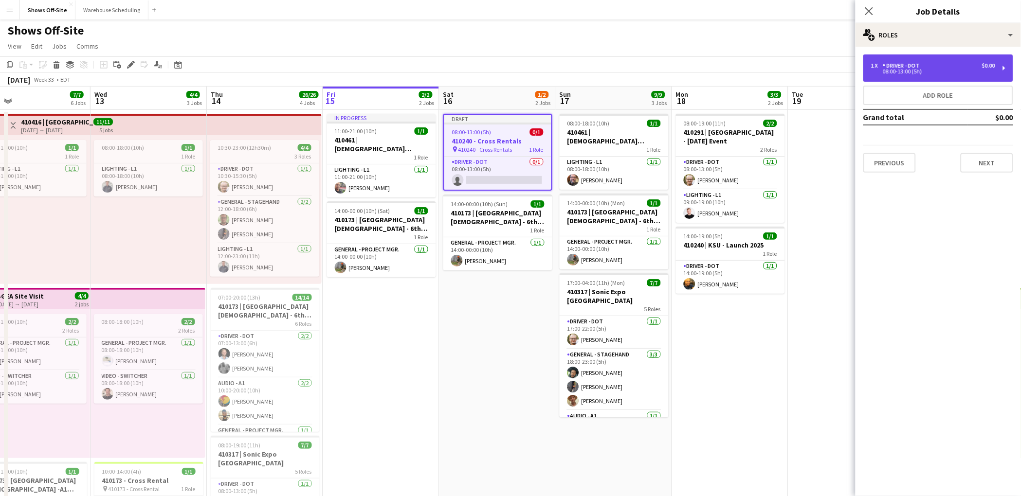
click at [930, 72] on div "08:00-13:00 (5h)" at bounding box center [933, 71] width 124 height 5
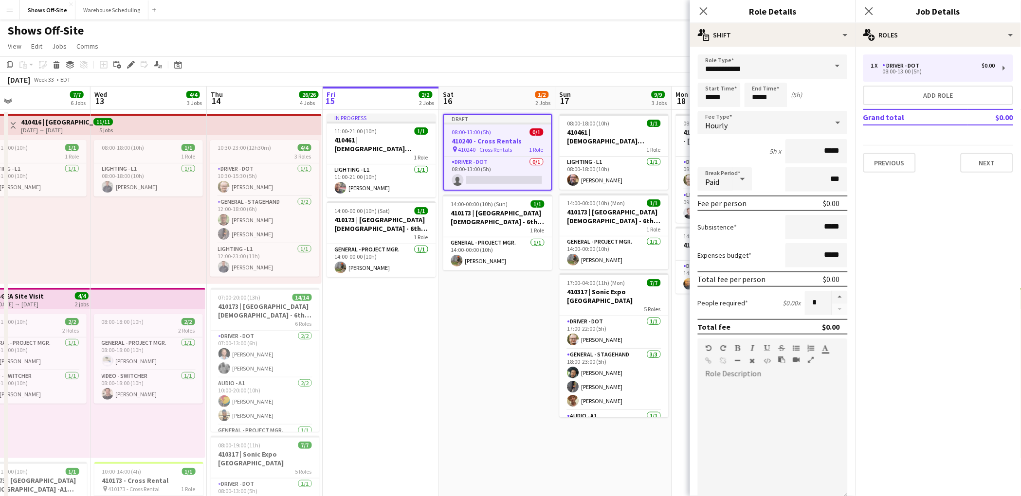
click at [487, 134] on span "08:00-13:00 (5h)" at bounding box center [471, 131] width 39 height 7
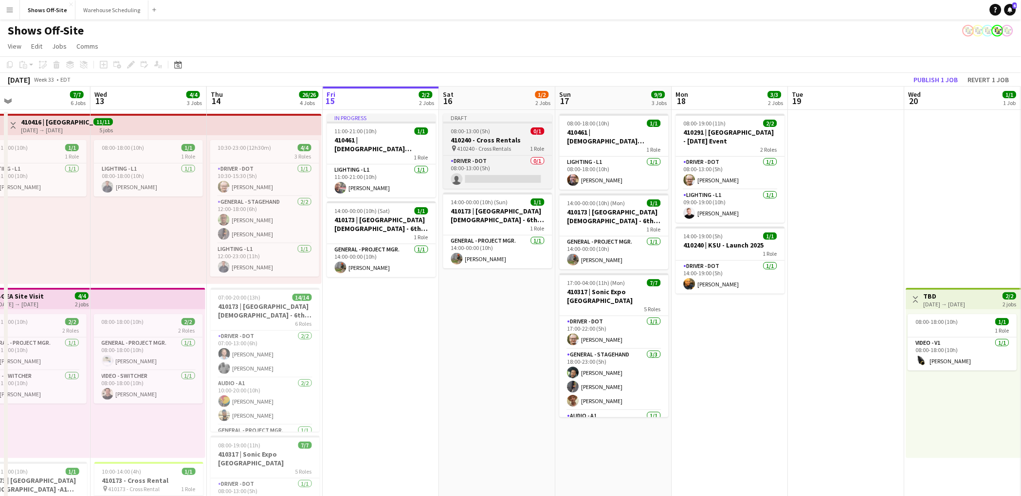
click at [470, 142] on h3 "410240 - Cross Rentals" at bounding box center [497, 140] width 109 height 9
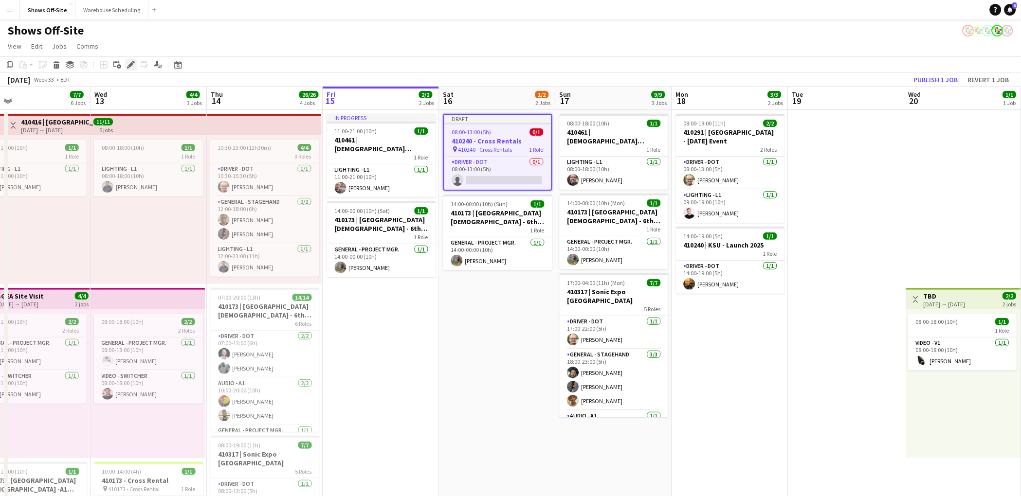
click at [127, 67] on icon at bounding box center [128, 67] width 2 height 2
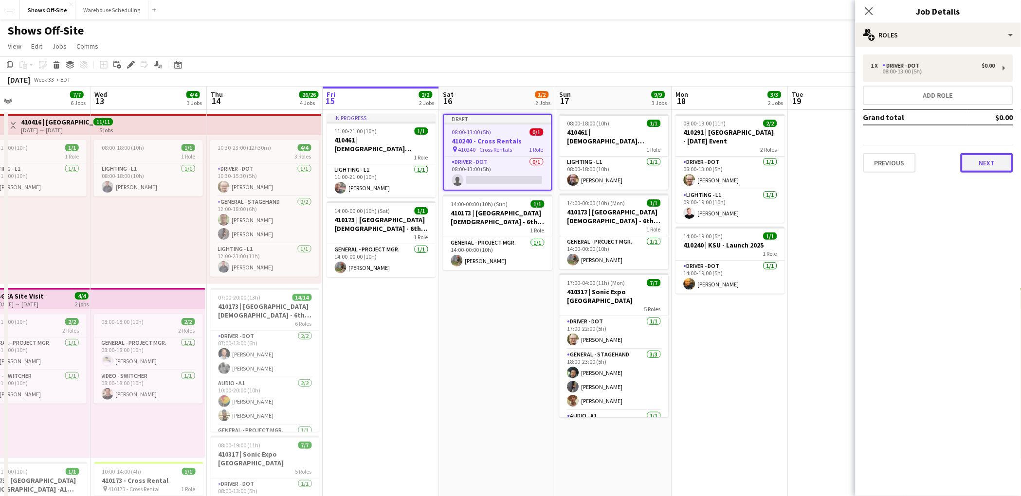
click at [999, 162] on button "Next" at bounding box center [987, 162] width 53 height 19
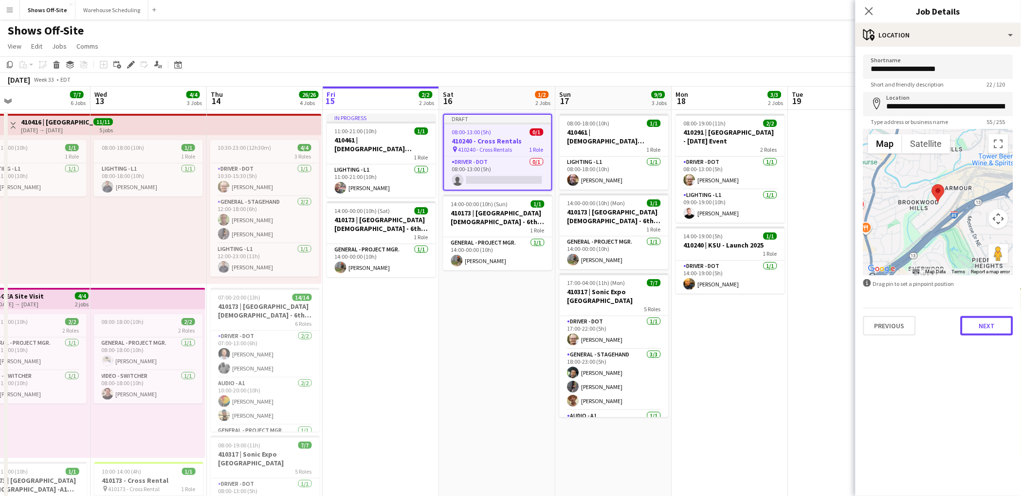
click at [990, 331] on button "Next" at bounding box center [987, 325] width 53 height 19
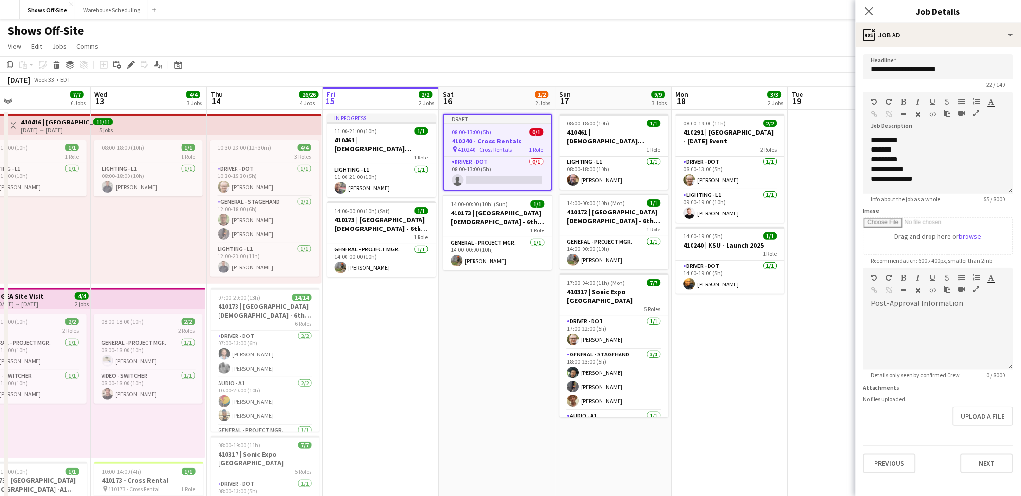
click at [489, 146] on span "410240 - Cross Rentals" at bounding box center [485, 149] width 54 height 7
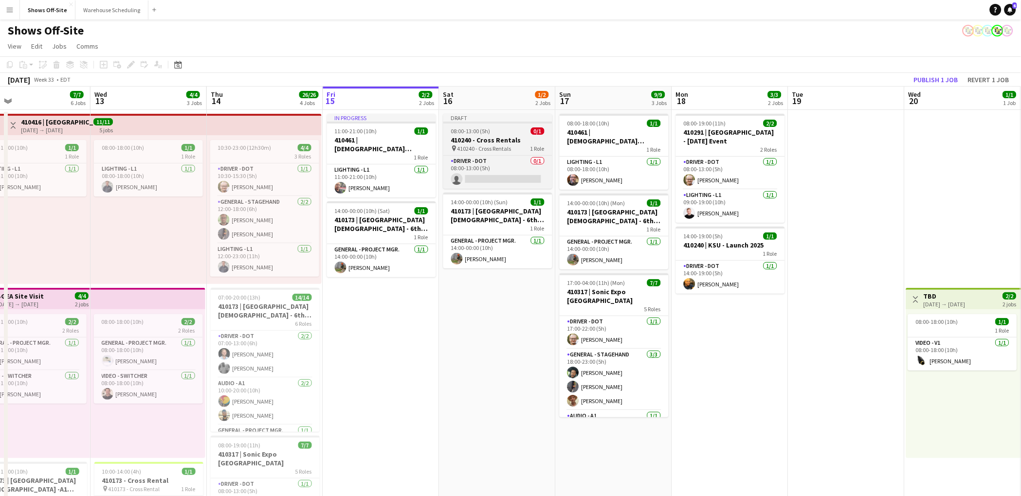
click at [489, 145] on span "410240 - Cross Rentals" at bounding box center [484, 148] width 54 height 7
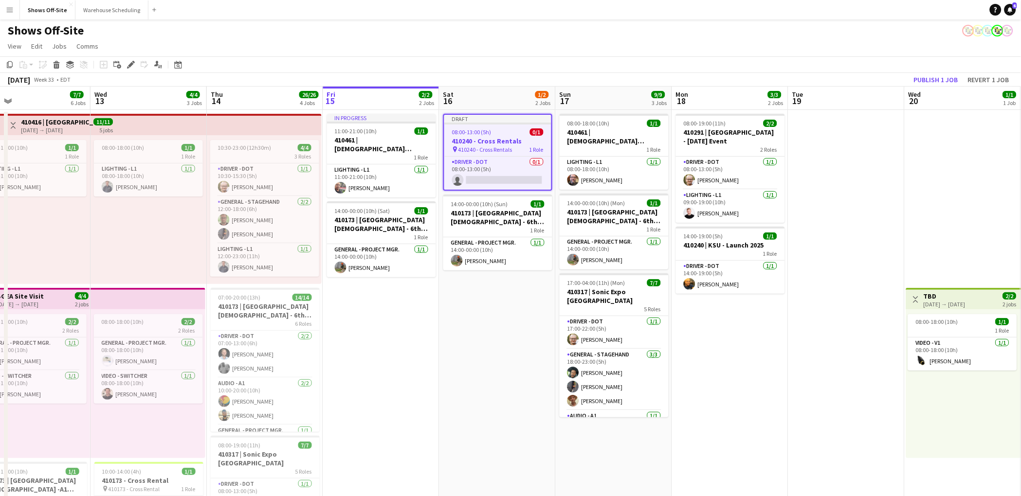
click at [482, 141] on app-job-card "Draft 08:00-13:00 (5h) 0/1 410240 - Cross Rentals pin 410240 - Cross Rentals 1 …" at bounding box center [497, 152] width 109 height 77
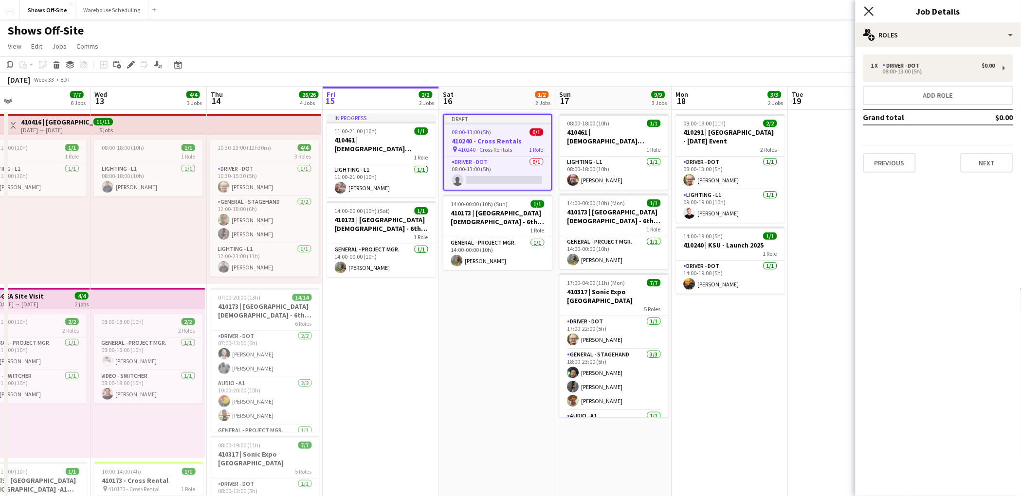
click at [866, 15] on icon "Close pop-in" at bounding box center [868, 10] width 9 height 9
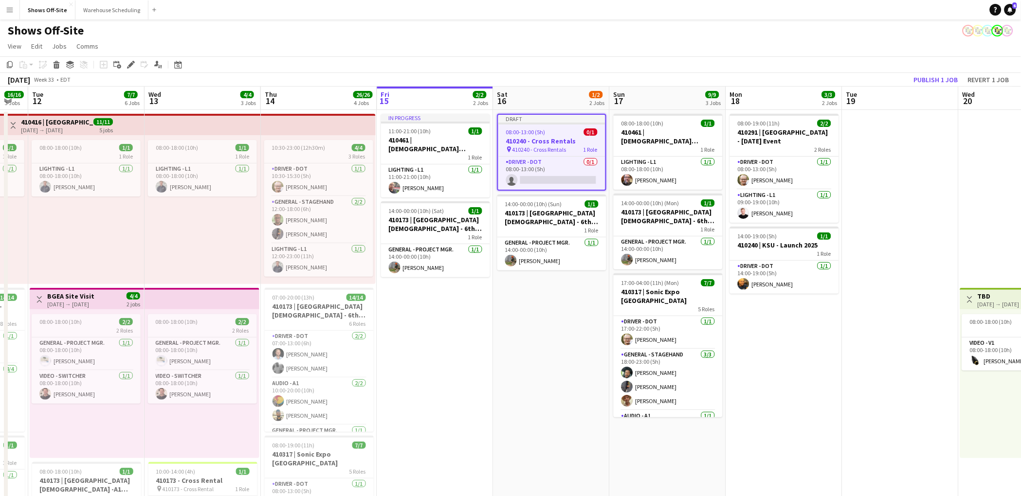
drag, startPoint x: 498, startPoint y: 133, endPoint x: 552, endPoint y: 137, distance: 54.1
click at [552, 137] on app-calendar-viewport "Sun 10 4/4 1 Job Mon 11 16/16 3 Jobs Tue 12 7/7 6 Jobs Wed 13 4/4 3 Jobs Thu 14…" at bounding box center [510, 443] width 1021 height 713
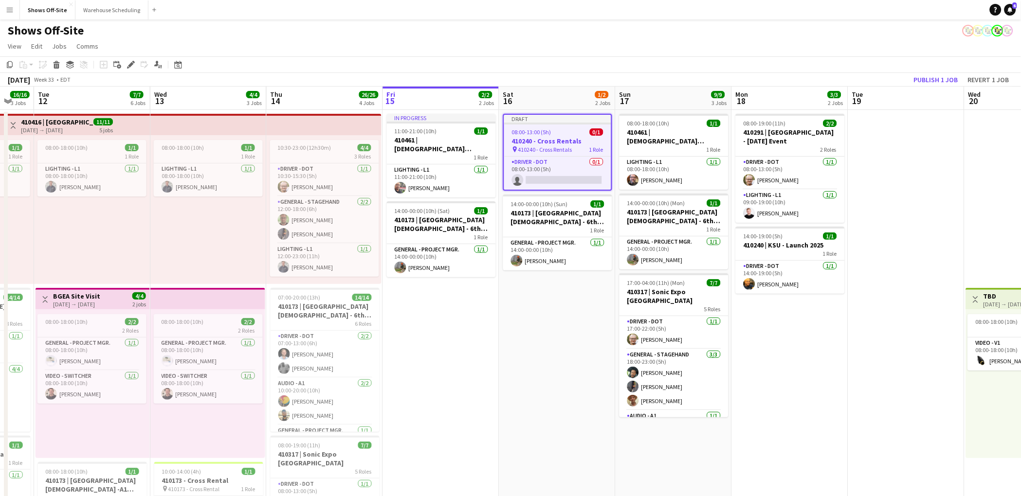
click at [558, 149] on app-calendar-viewport "Sat 9 3/3 1 Job Sun 10 4/4 1 Job Mon 11 16/16 3 Jobs Tue 12 7/7 6 Jobs Wed 13 4…" at bounding box center [510, 443] width 1021 height 713
click at [534, 141] on h3 "410240 - Cross Rentals" at bounding box center [557, 141] width 107 height 9
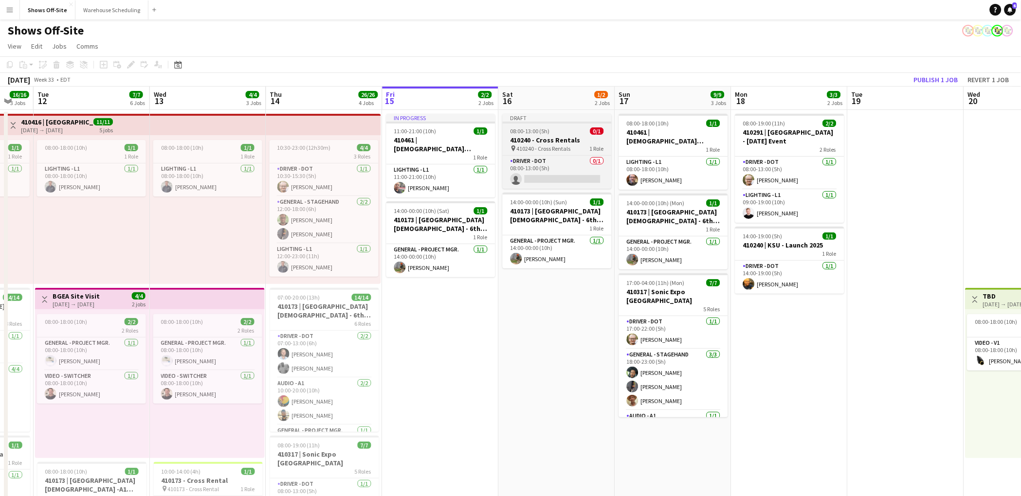
click at [534, 141] on h3 "410240 - Cross Rentals" at bounding box center [557, 140] width 109 height 9
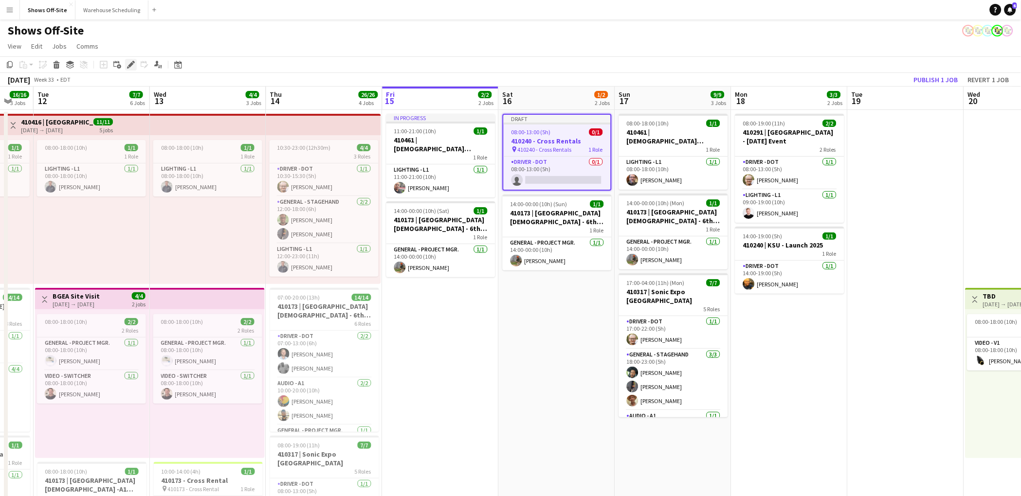
click at [132, 67] on icon "Edit" at bounding box center [131, 65] width 8 height 8
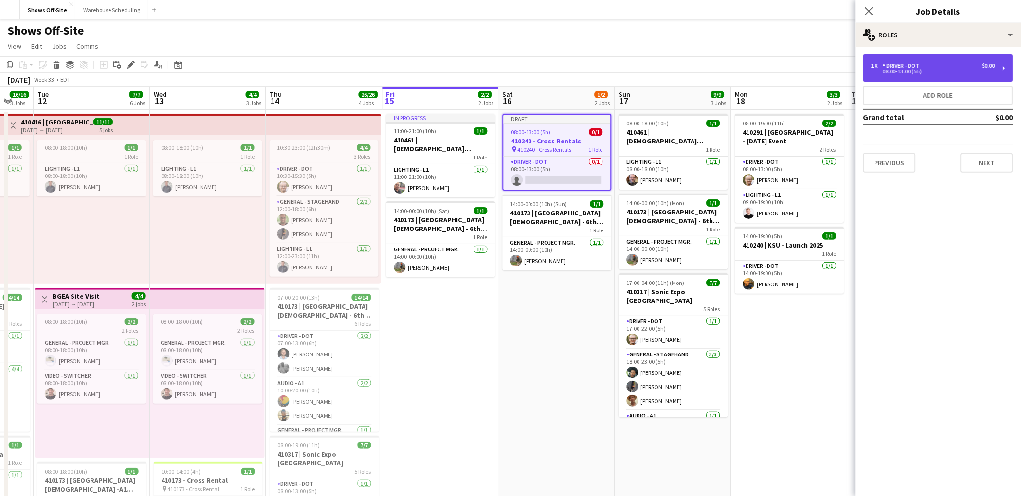
click at [927, 65] on div "1 x Driver - DOT $0.00" at bounding box center [933, 65] width 124 height 7
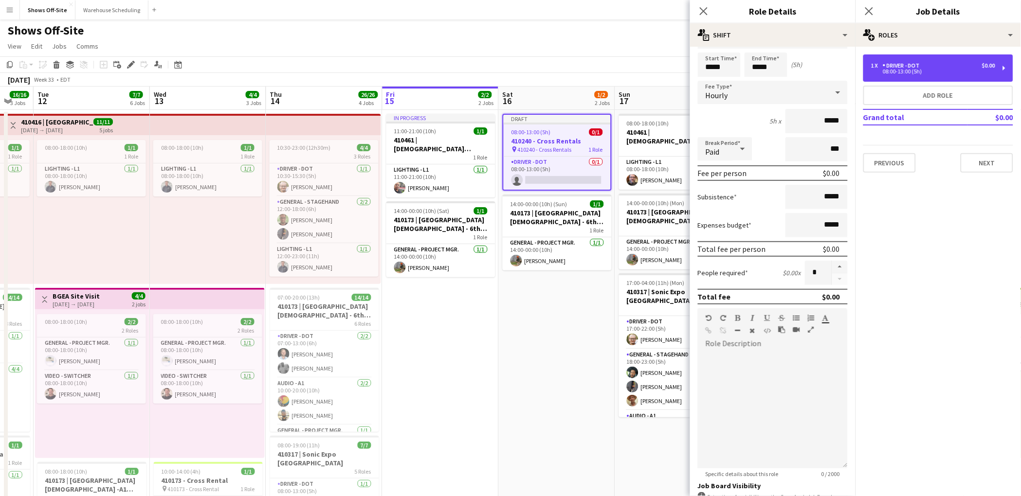
scroll to position [0, 0]
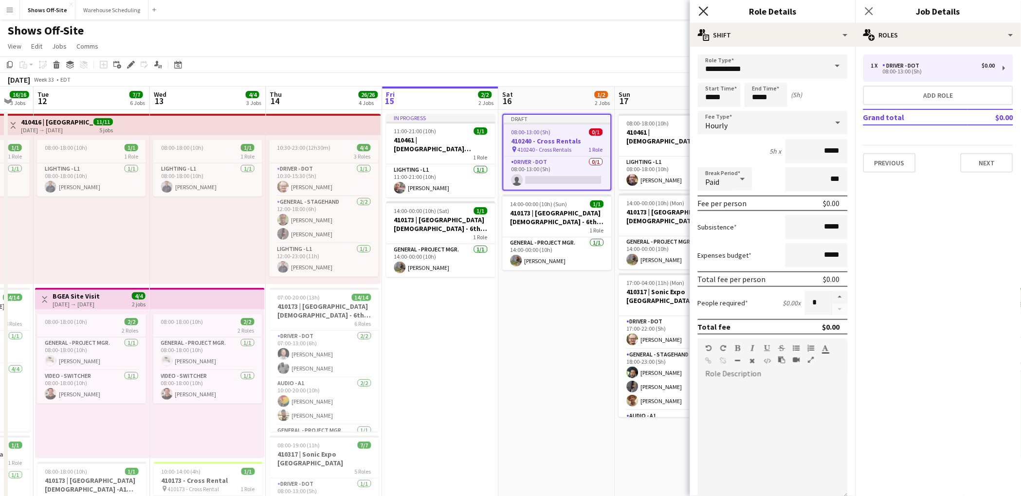
click at [706, 11] on icon "Close pop-in" at bounding box center [703, 10] width 9 height 9
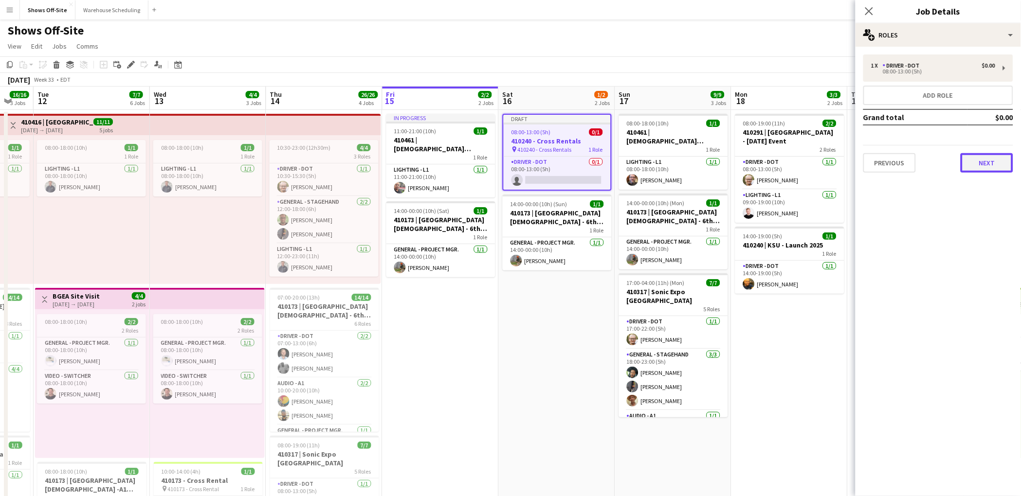
click at [996, 161] on button "Next" at bounding box center [987, 162] width 53 height 19
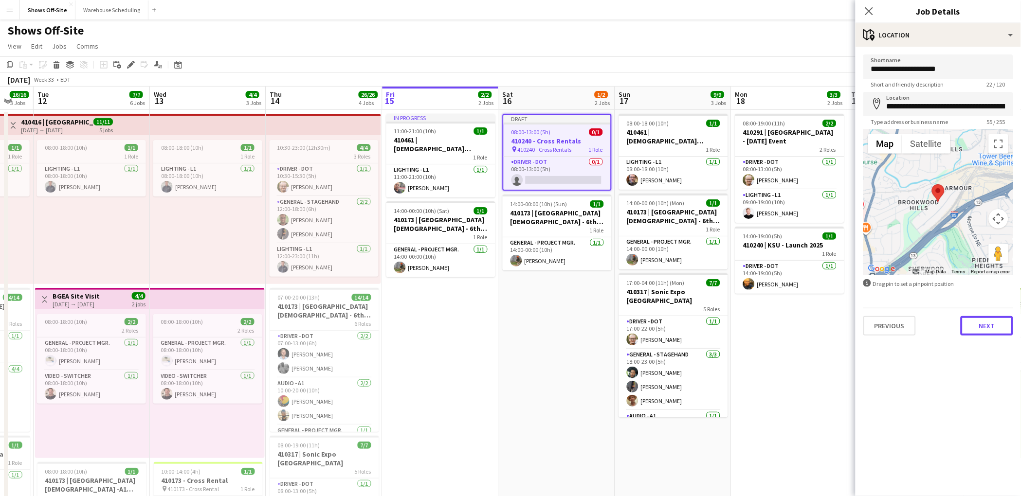
click at [973, 322] on button "Next" at bounding box center [987, 325] width 53 height 19
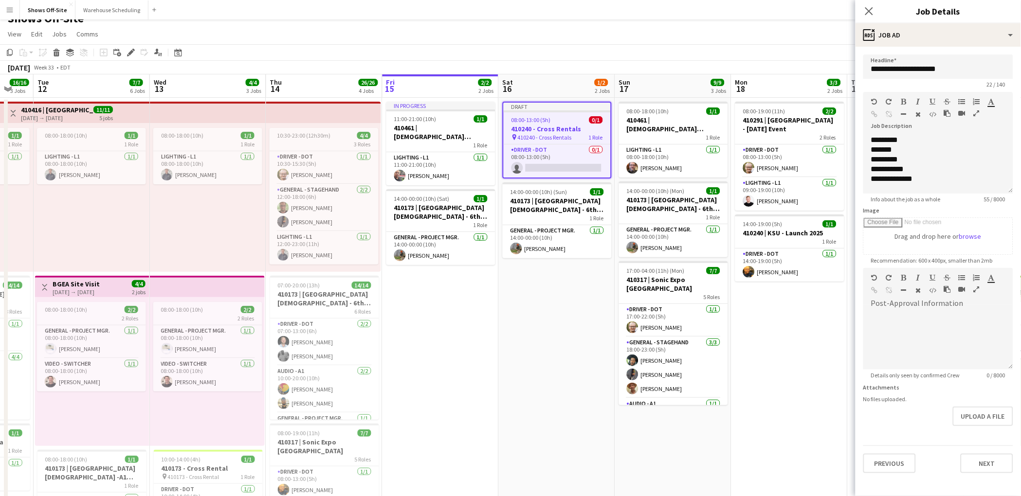
scroll to position [232, 0]
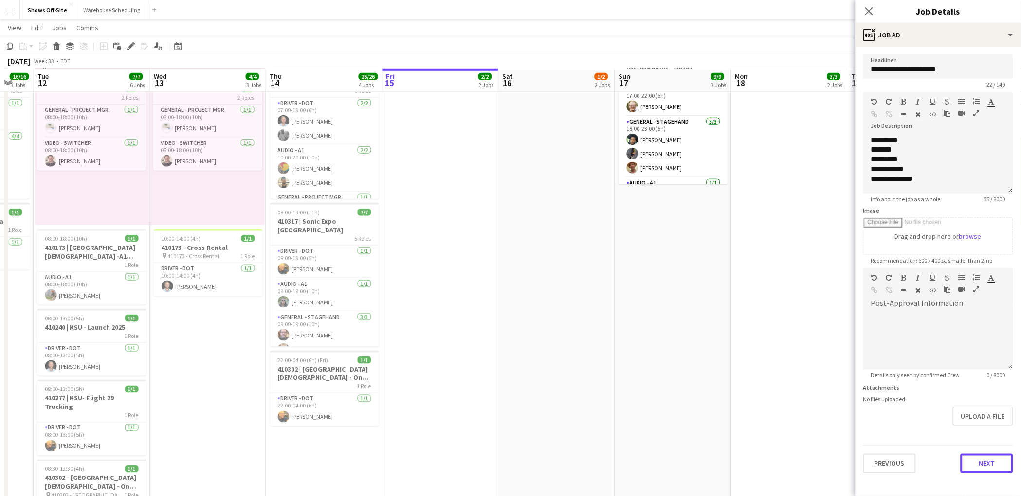
click at [973, 462] on button "Next" at bounding box center [987, 463] width 53 height 19
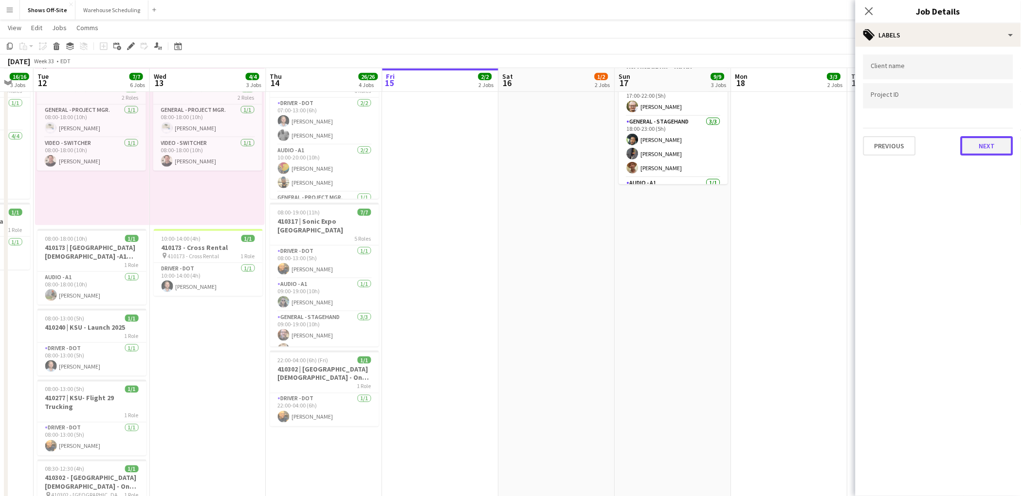
click at [978, 142] on button "Next" at bounding box center [987, 145] width 53 height 19
click at [971, 102] on button "Next" at bounding box center [987, 100] width 53 height 19
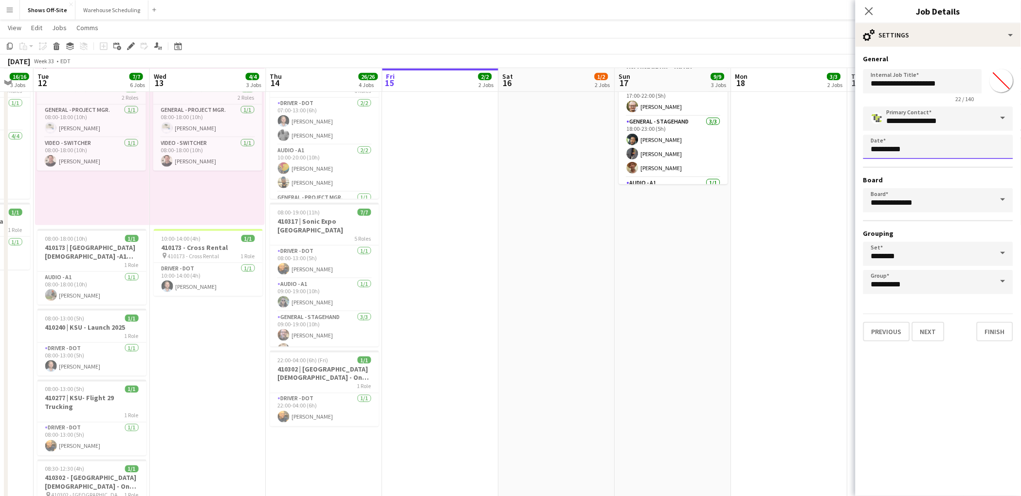
click at [937, 150] on body "Menu Boards Boards Boards All jobs Status Workforce Workforce My Workforce Recr…" at bounding box center [510, 167] width 1021 height 799
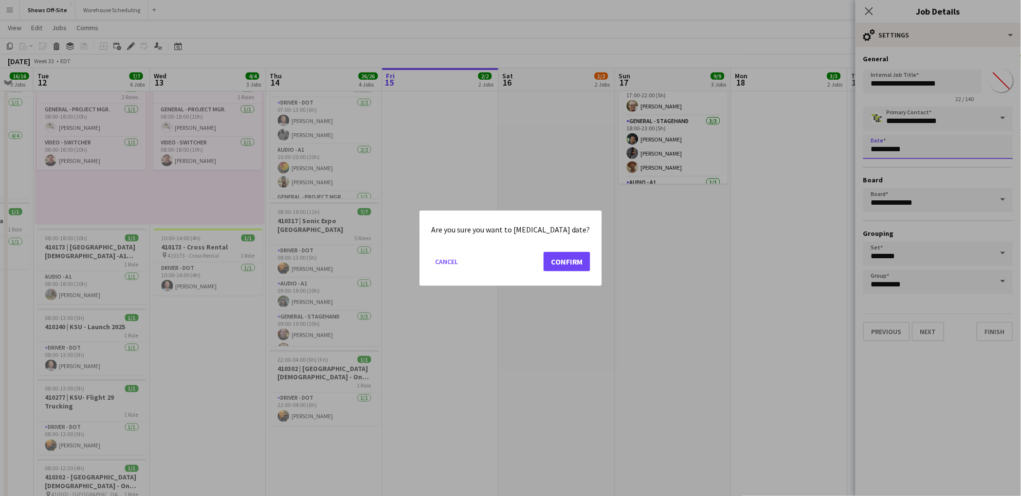
scroll to position [0, 0]
click at [553, 260] on button "Confirm" at bounding box center [567, 261] width 47 height 19
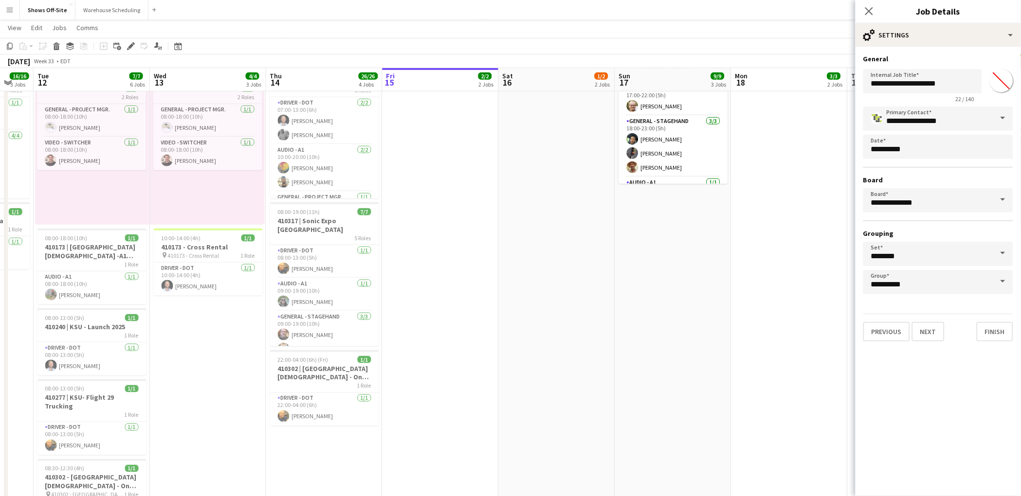
scroll to position [232, 0]
click at [897, 285] on span "19" at bounding box center [897, 282] width 18 height 18
type input "**********"
click at [1000, 329] on button "Finish" at bounding box center [995, 331] width 37 height 19
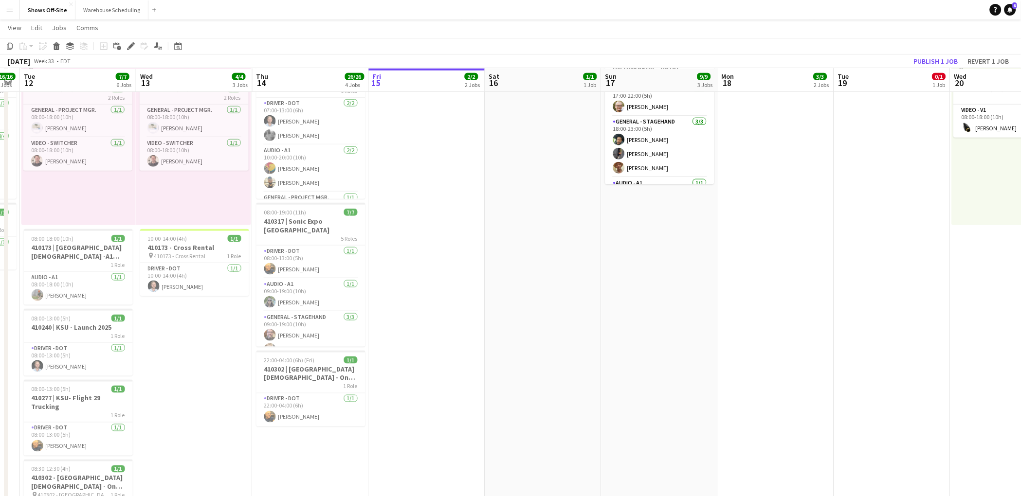
scroll to position [0, 330]
click at [616, 279] on app-calendar-viewport "Sat 9 3/3 1 Job Sun 10 4/4 1 Job Mon 11 16/16 3 Jobs Tue 12 7/7 6 Jobs Wed 13 4…" at bounding box center [510, 186] width 1021 height 761
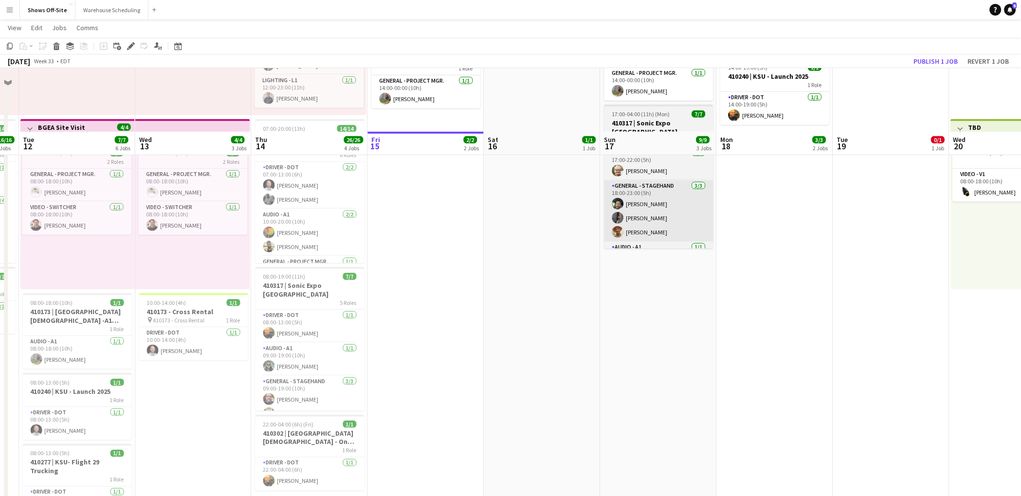
scroll to position [0, 0]
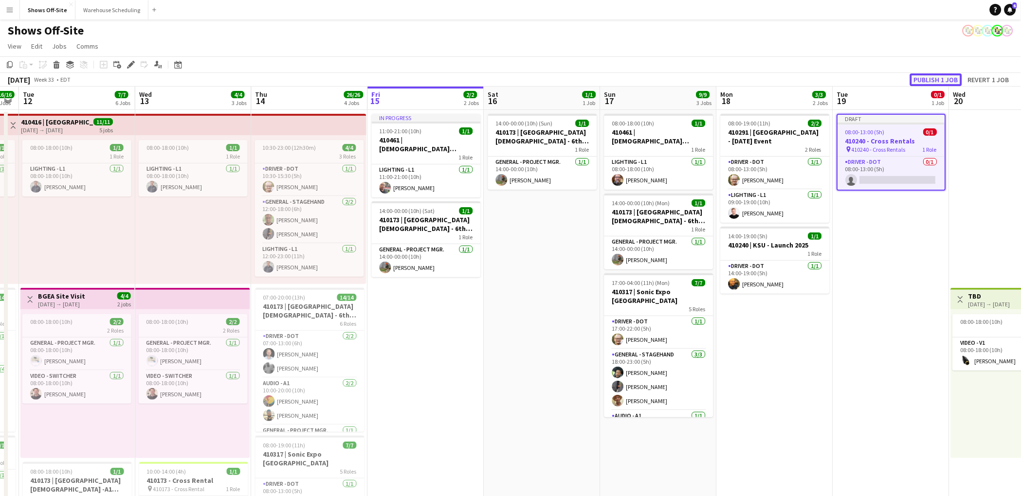
click at [935, 76] on button "Publish 1 job" at bounding box center [936, 79] width 52 height 13
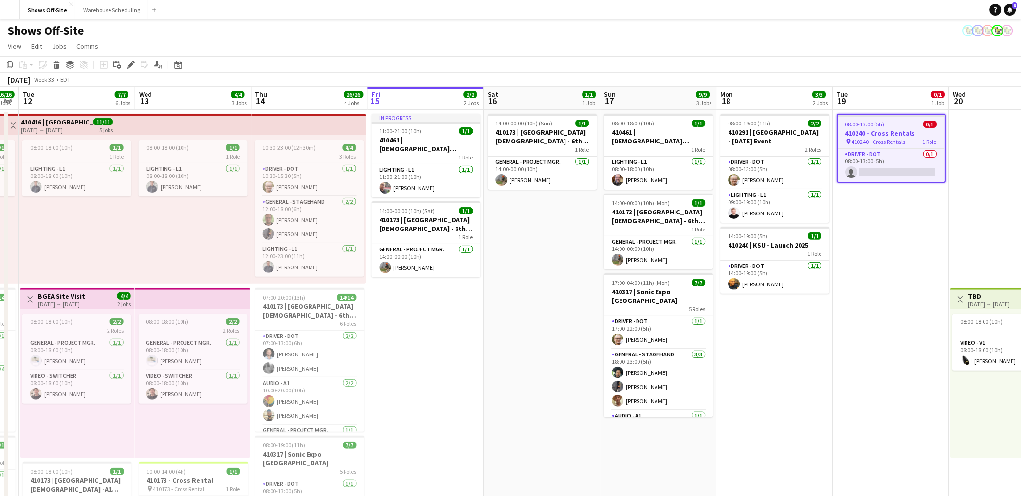
click at [888, 131] on h3 "410240 - Cross Rentals" at bounding box center [891, 133] width 107 height 9
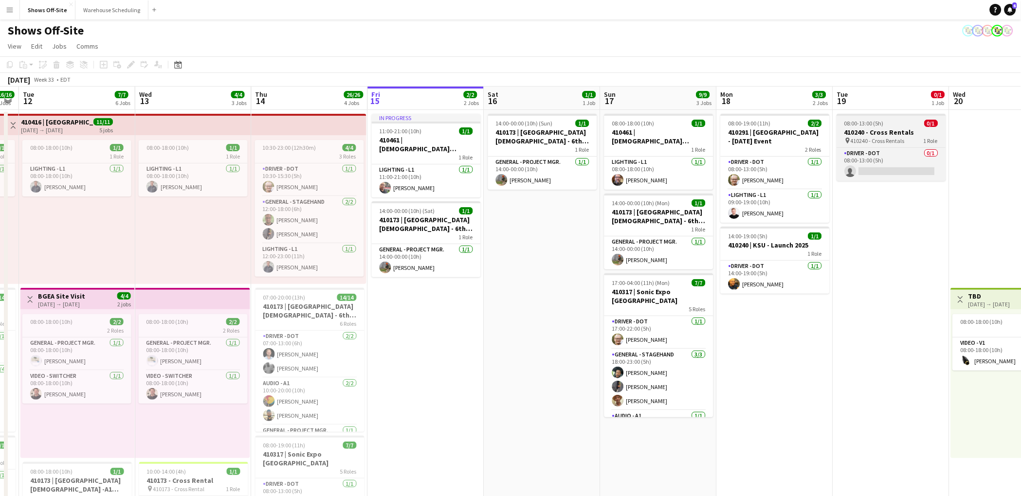
click at [888, 131] on h3 "410240 - Cross Rentals" at bounding box center [891, 132] width 109 height 9
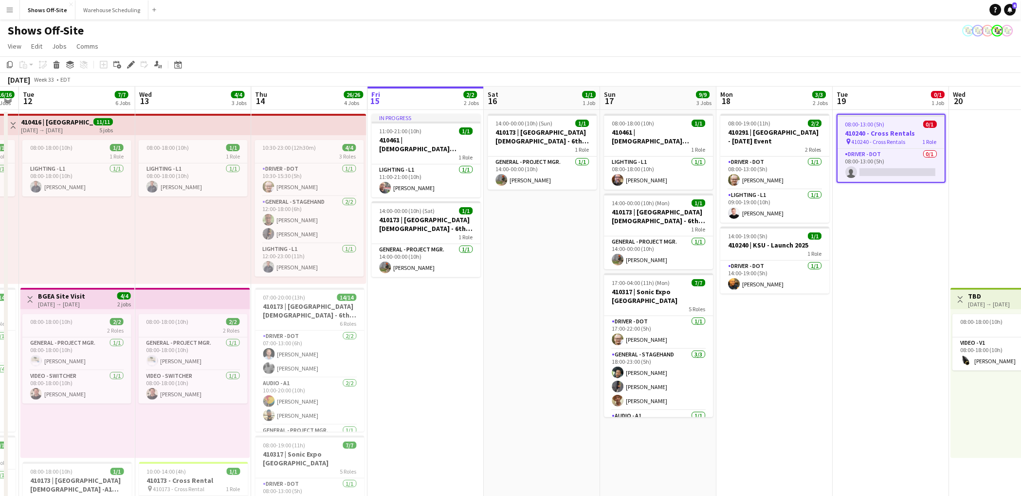
click at [888, 131] on h3 "410240 - Cross Rentals" at bounding box center [891, 133] width 107 height 9
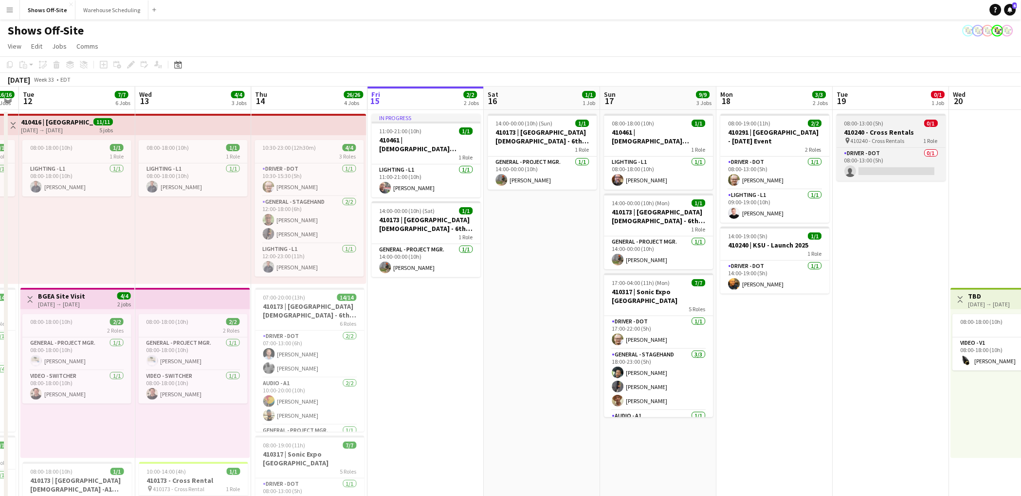
click at [888, 131] on h3 "410240 - Cross Rentals" at bounding box center [891, 132] width 109 height 9
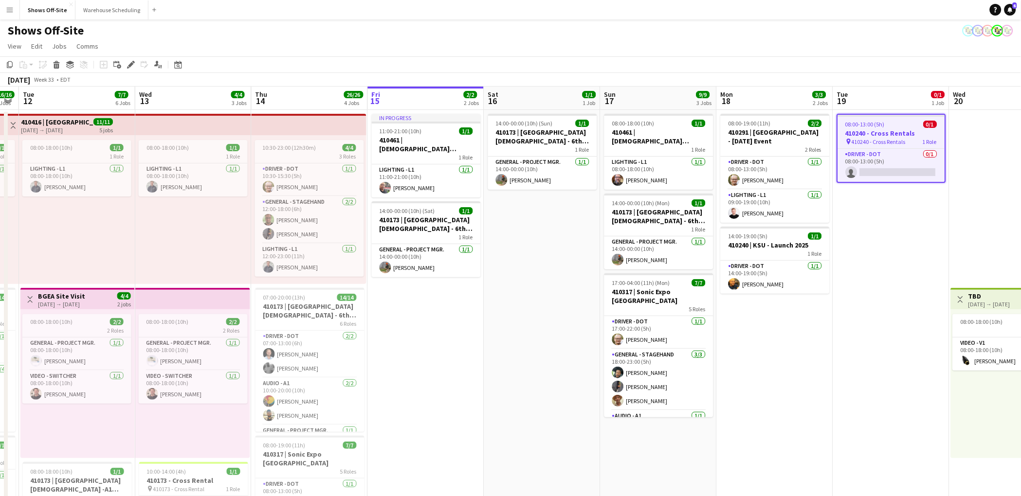
click at [888, 131] on h3 "410240 - Cross Rentals" at bounding box center [891, 133] width 107 height 9
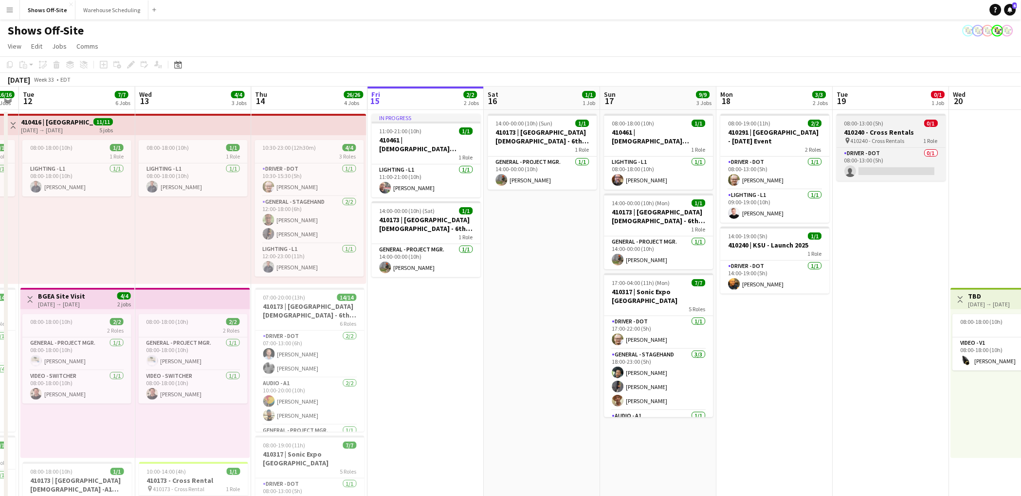
click at [888, 131] on h3 "410240 - Cross Rentals" at bounding box center [891, 132] width 109 height 9
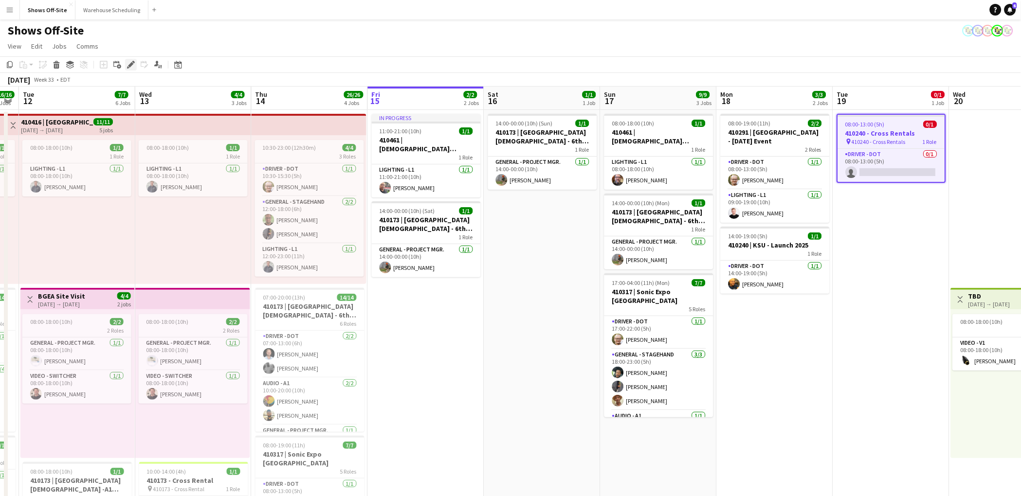
click at [129, 66] on icon at bounding box center [130, 64] width 5 height 5
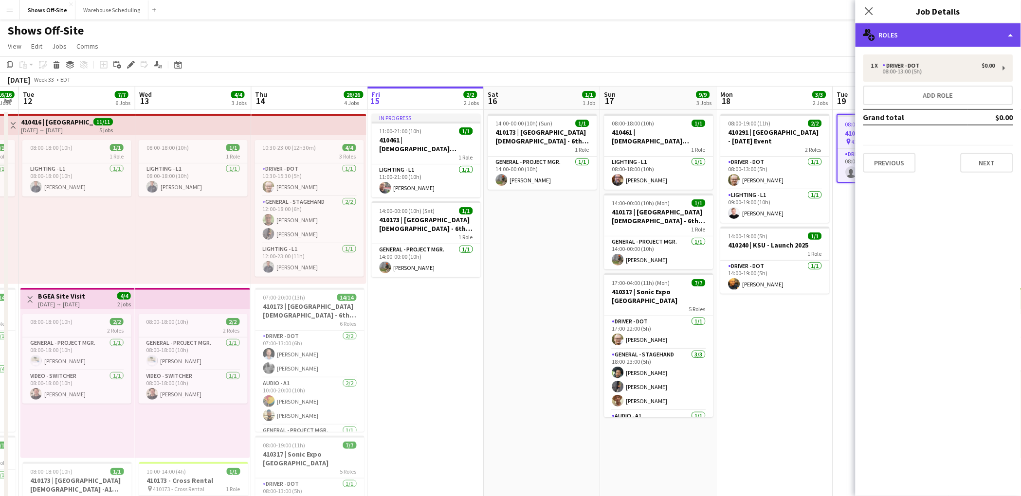
click at [994, 37] on div "multiple-users-add Roles" at bounding box center [938, 34] width 165 height 23
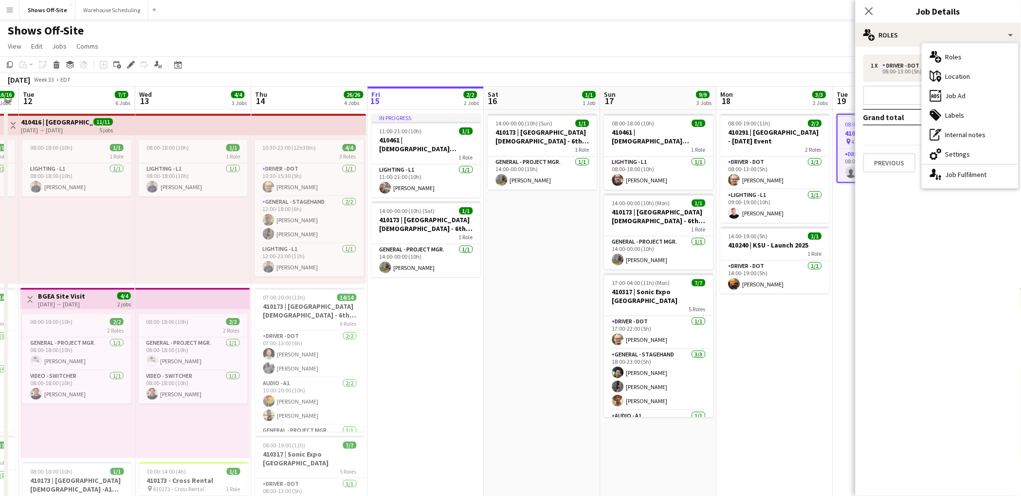
click at [774, 8] on app-navbar "Menu Boards Boards Boards All jobs Status Workforce Workforce My Workforce Recr…" at bounding box center [510, 9] width 1021 height 19
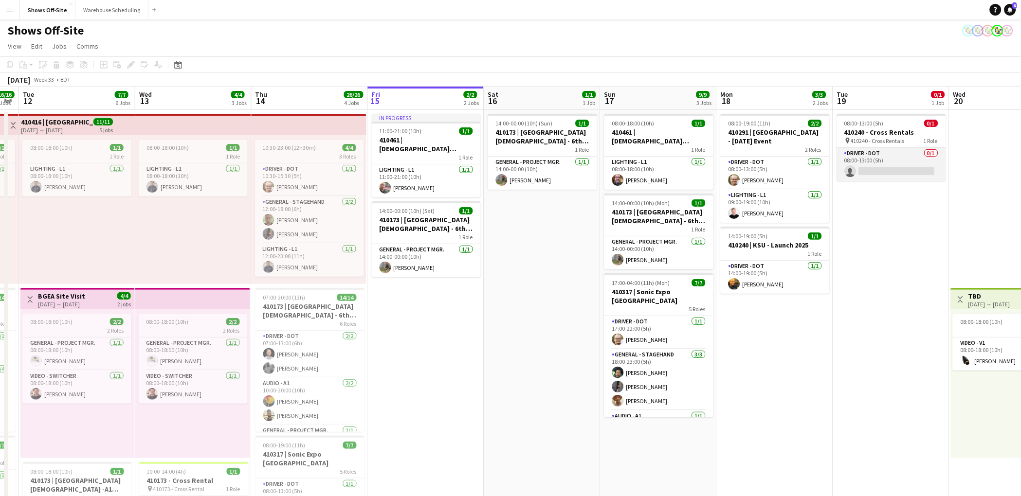
click at [856, 161] on app-card-role "Driver - DOT 0/1 08:00-13:00 (5h) single-neutral-actions" at bounding box center [891, 164] width 109 height 33
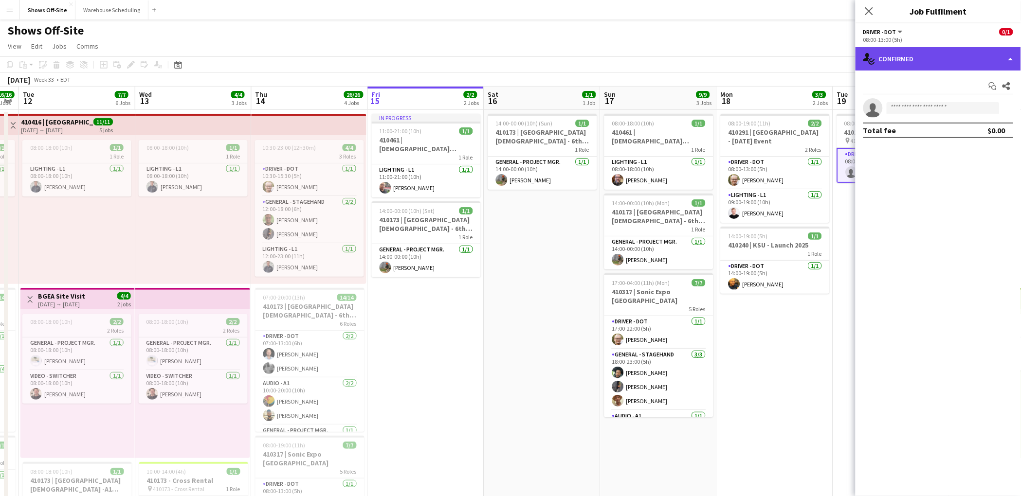
click at [933, 57] on div "single-neutral-actions-check-2 Confirmed" at bounding box center [938, 58] width 165 height 23
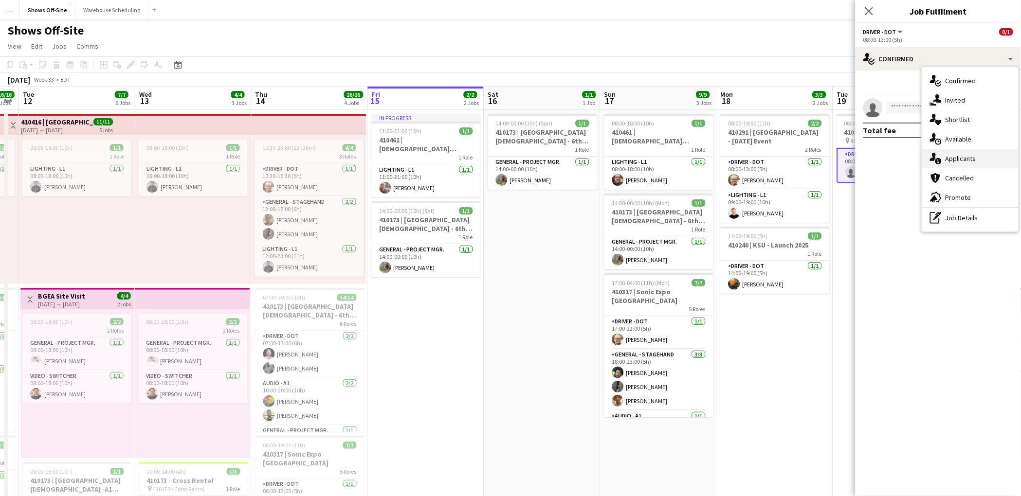
click at [983, 163] on div "single-neutral-actions-information Applicants" at bounding box center [970, 158] width 96 height 19
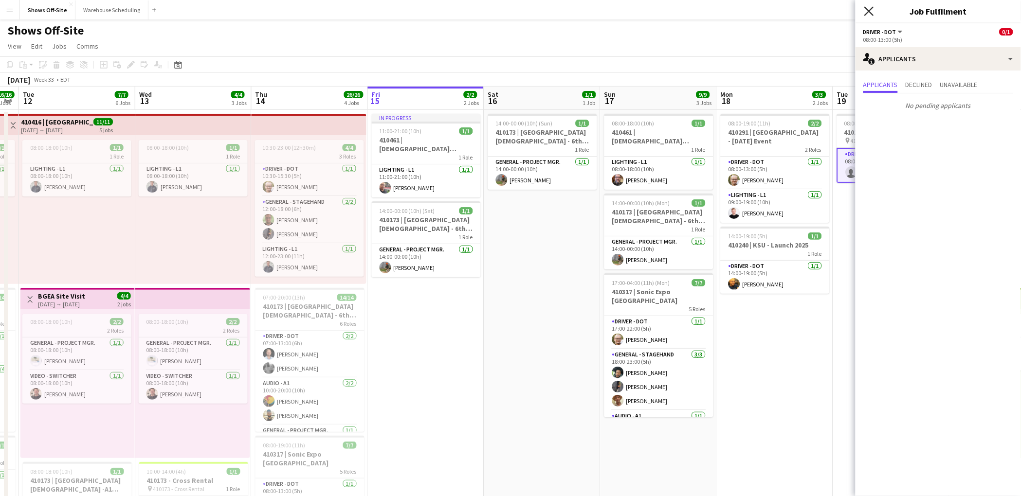
click at [867, 8] on icon at bounding box center [868, 10] width 9 height 9
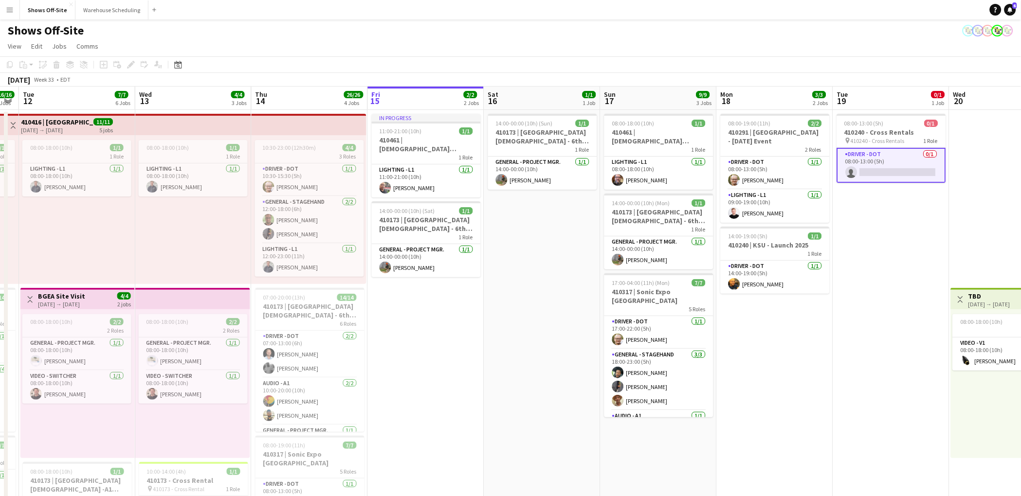
click at [831, 55] on app-page-menu "View Day view expanded Day view collapsed Month view Date picker Jump to today …" at bounding box center [510, 47] width 1021 height 18
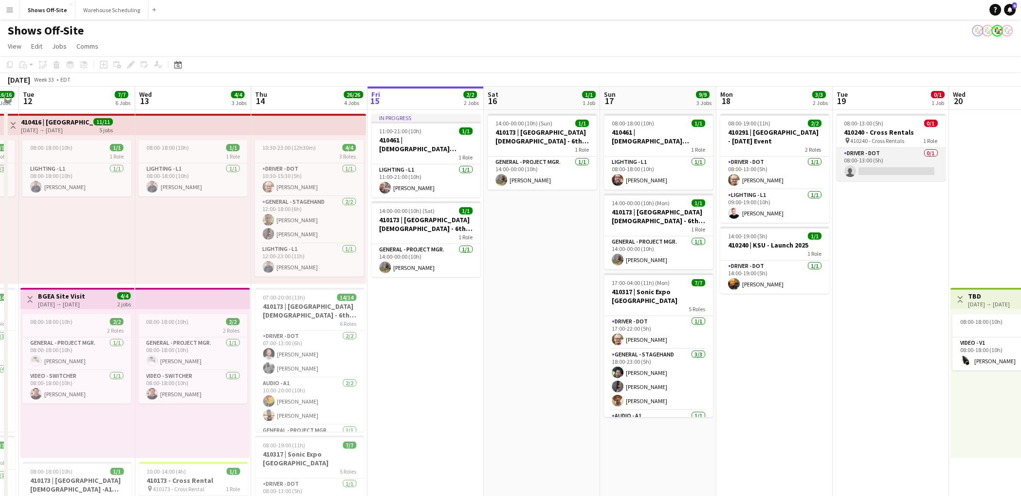
click at [897, 160] on app-card-role "Driver - DOT 0/1 08:00-13:00 (5h) single-neutral-actions" at bounding box center [891, 164] width 109 height 33
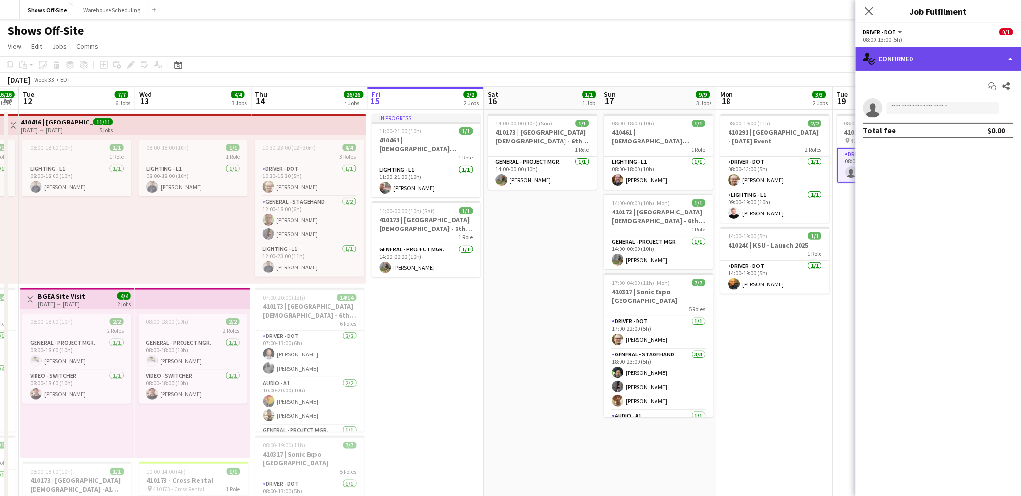
click at [939, 64] on div "single-neutral-actions-check-2 Confirmed" at bounding box center [938, 58] width 165 height 23
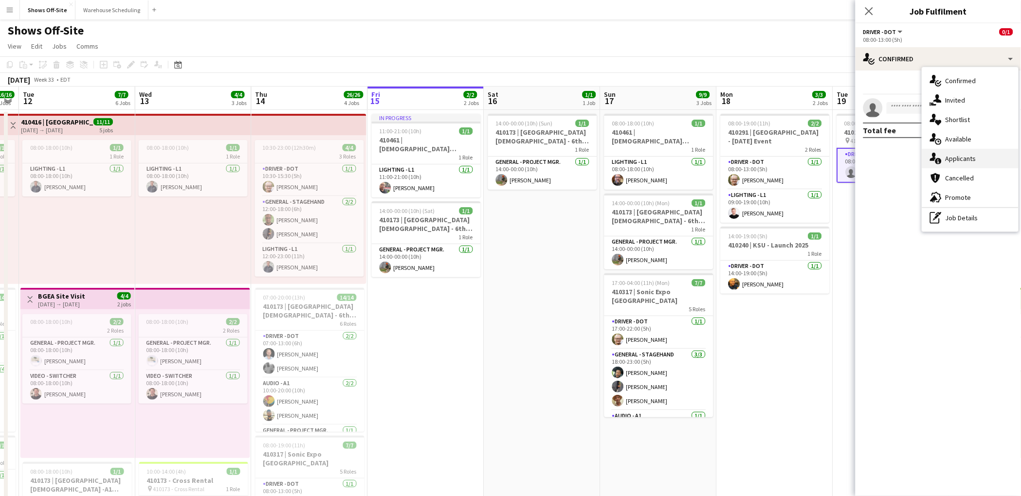
click at [953, 159] on div "single-neutral-actions-information Applicants" at bounding box center [970, 158] width 96 height 19
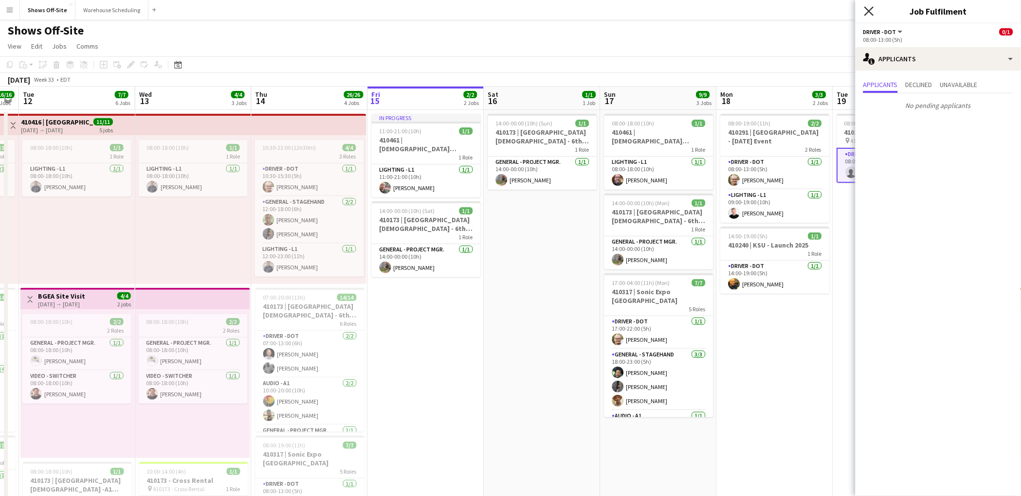
click at [868, 11] on icon at bounding box center [868, 10] width 9 height 9
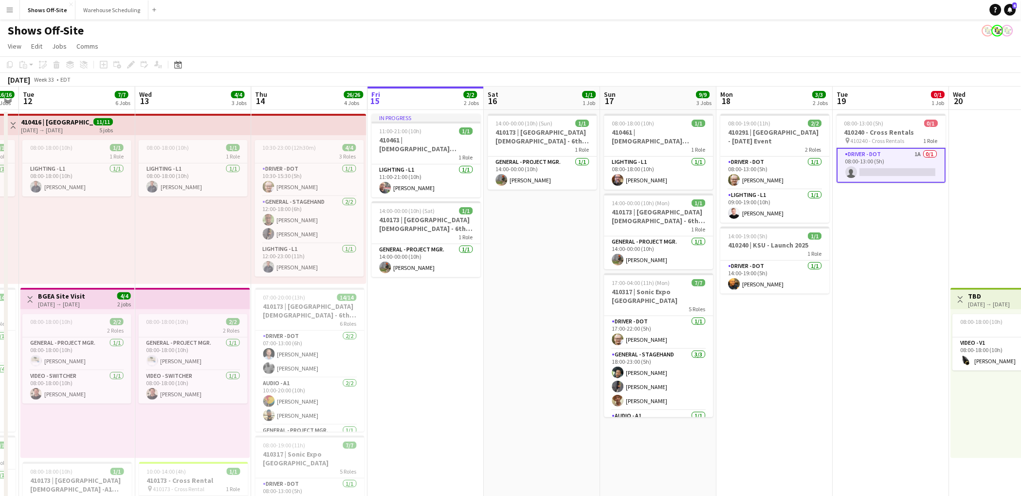
click at [889, 157] on app-card-role "Driver - DOT 1A 0/1 08:00-13:00 (5h) single-neutral-actions" at bounding box center [891, 165] width 109 height 35
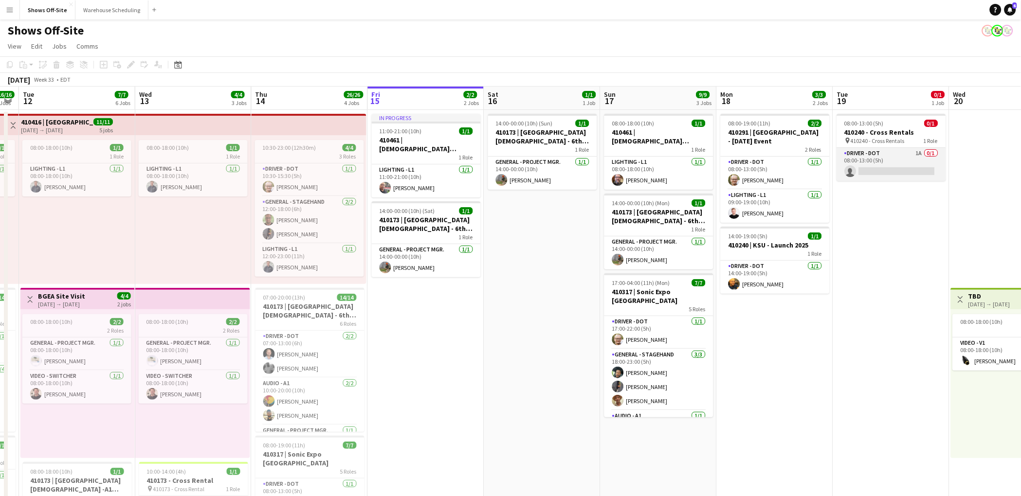
click at [890, 160] on app-card-role "Driver - DOT 1A 0/1 08:00-13:00 (5h) single-neutral-actions" at bounding box center [891, 164] width 109 height 33
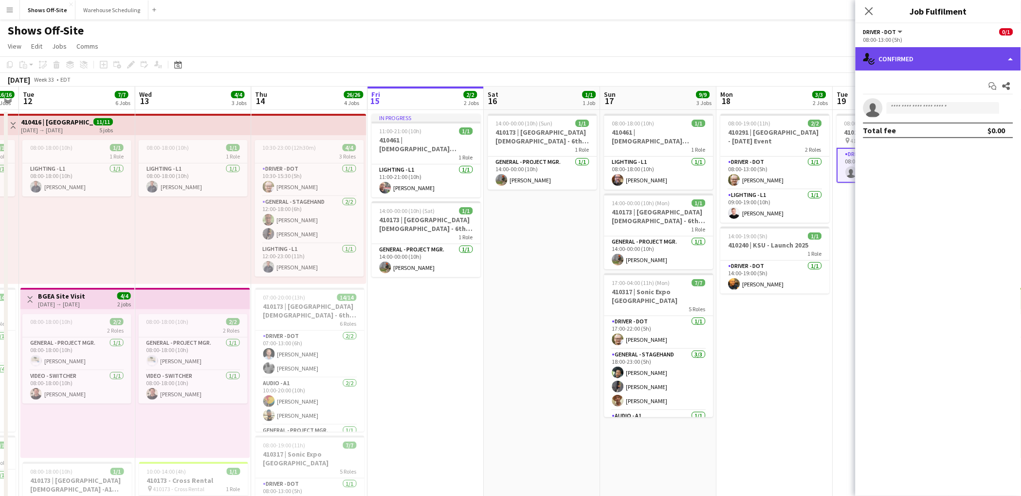
click at [909, 66] on div "single-neutral-actions-check-2 Confirmed" at bounding box center [938, 58] width 165 height 23
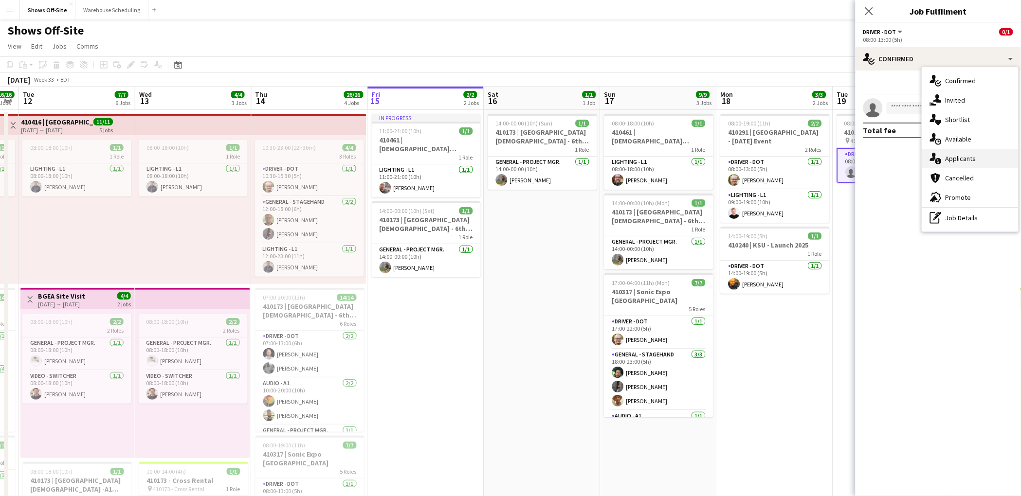
click at [960, 162] on div "single-neutral-actions-information Applicants" at bounding box center [970, 158] width 96 height 19
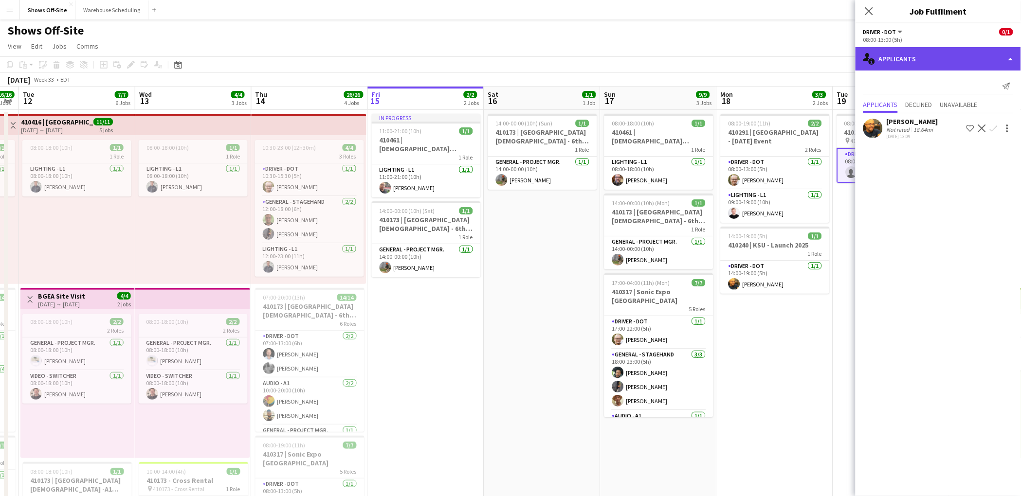
click at [920, 59] on div "single-neutral-actions-information Applicants" at bounding box center [938, 58] width 165 height 23
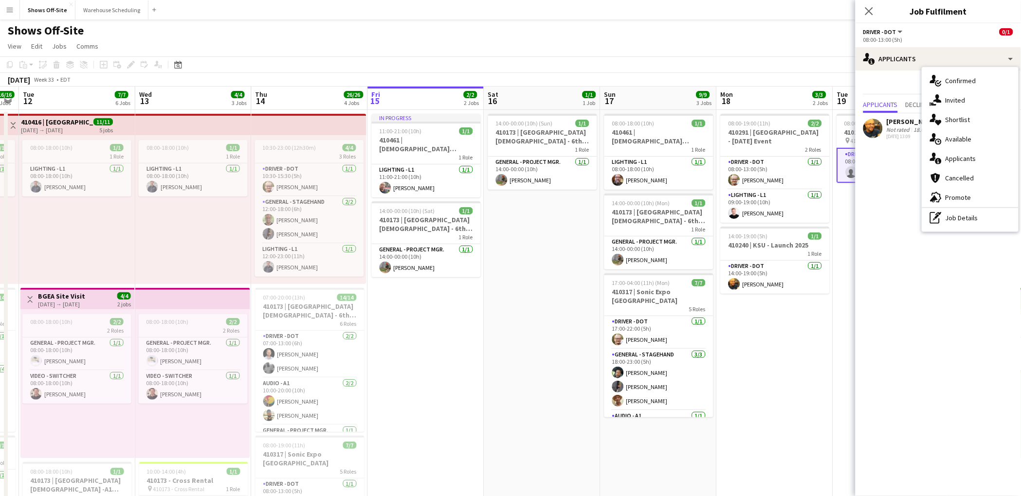
click at [892, 29] on span "Driver - DOT" at bounding box center [879, 31] width 33 height 7
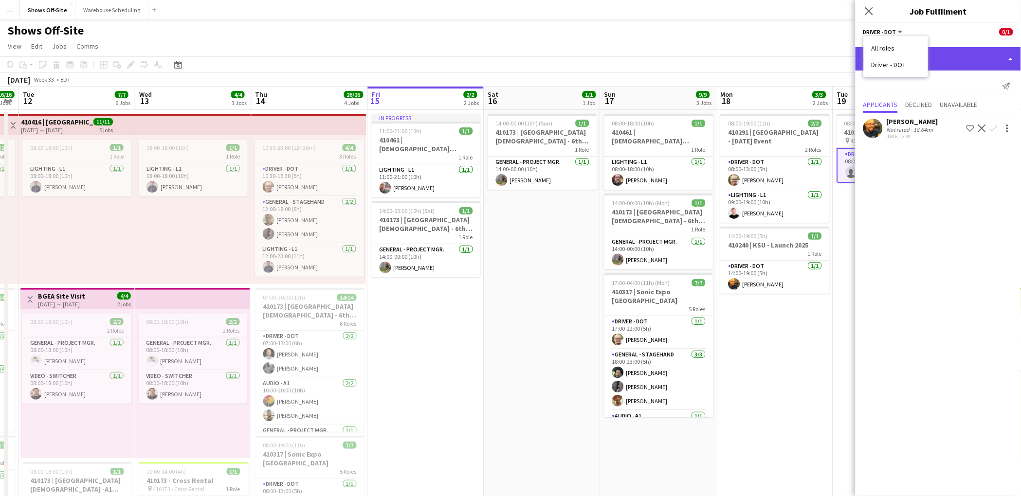
click at [948, 55] on div "single-neutral-actions-information Applicants" at bounding box center [938, 58] width 165 height 23
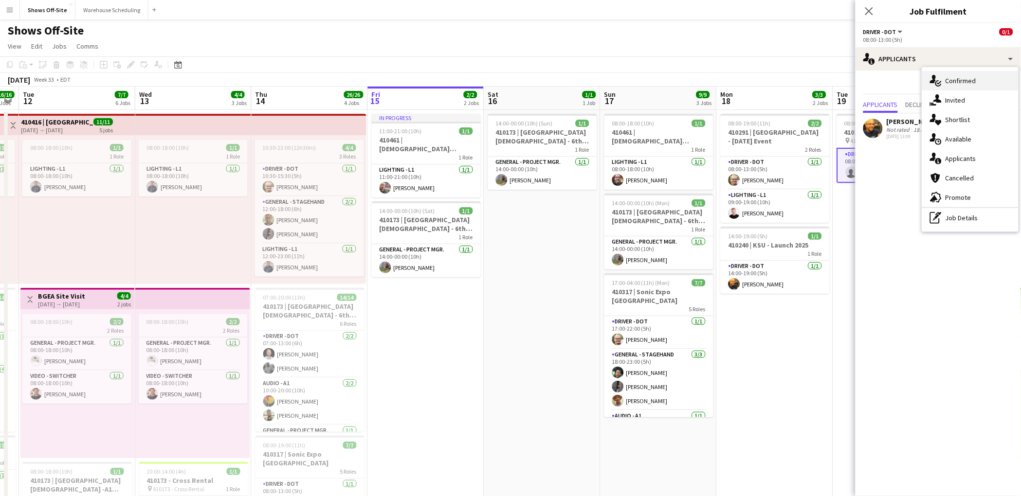
click at [954, 84] on div "single-neutral-actions-check-2 Confirmed" at bounding box center [970, 80] width 96 height 19
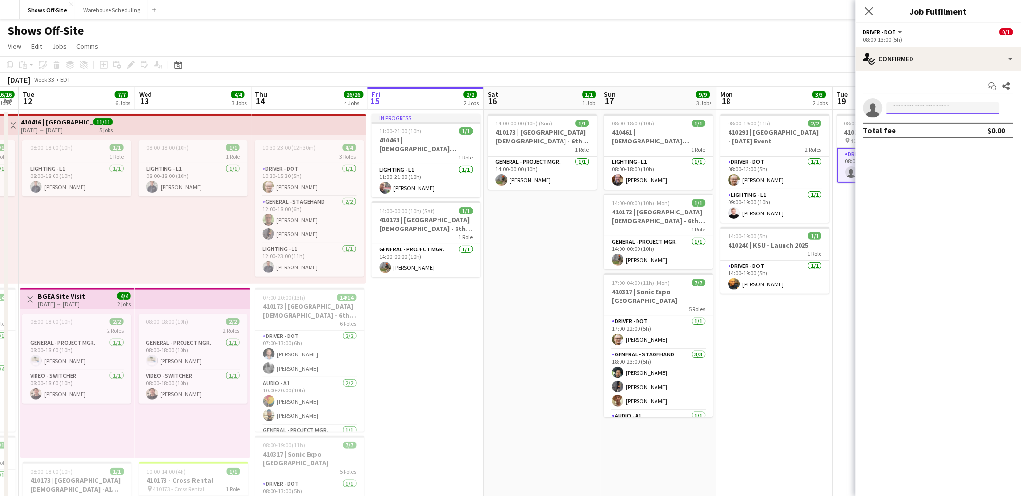
click at [933, 109] on input at bounding box center [943, 108] width 113 height 12
type input "*****"
click at [926, 132] on span "Has conflicting unavailable period." at bounding box center [943, 130] width 97 height 9
click at [900, 110] on input at bounding box center [943, 108] width 113 height 12
click at [957, 141] on span "kirbycaramelo@gmail.com" at bounding box center [943, 139] width 97 height 8
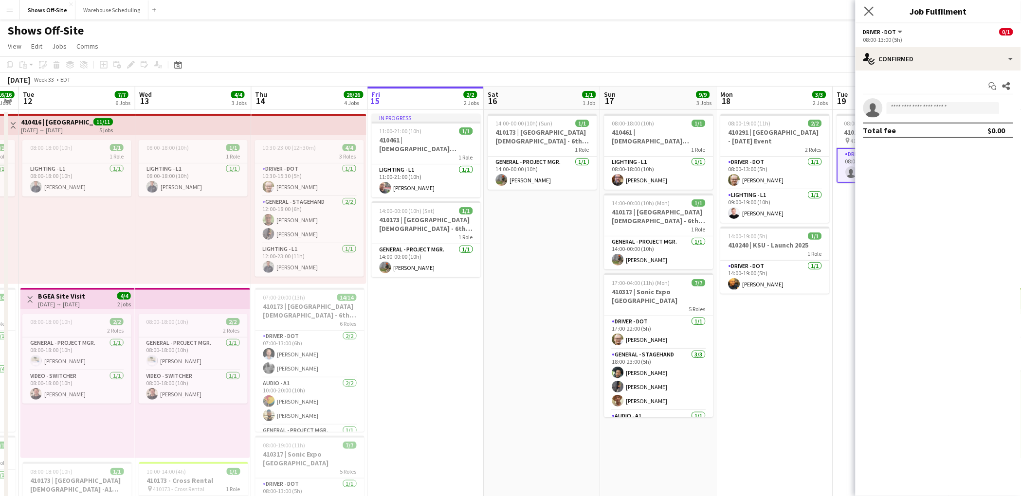
click at [871, 16] on app-icon "Close pop-in" at bounding box center [869, 11] width 14 height 14
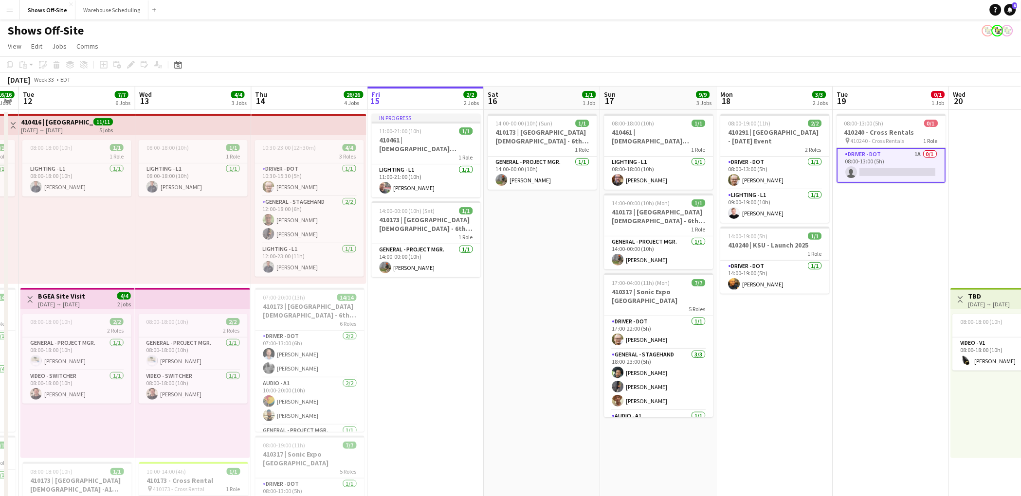
click at [872, 171] on app-card-role "Driver - DOT 1A 0/1 08:00-13:00 (5h) single-neutral-actions" at bounding box center [891, 165] width 109 height 35
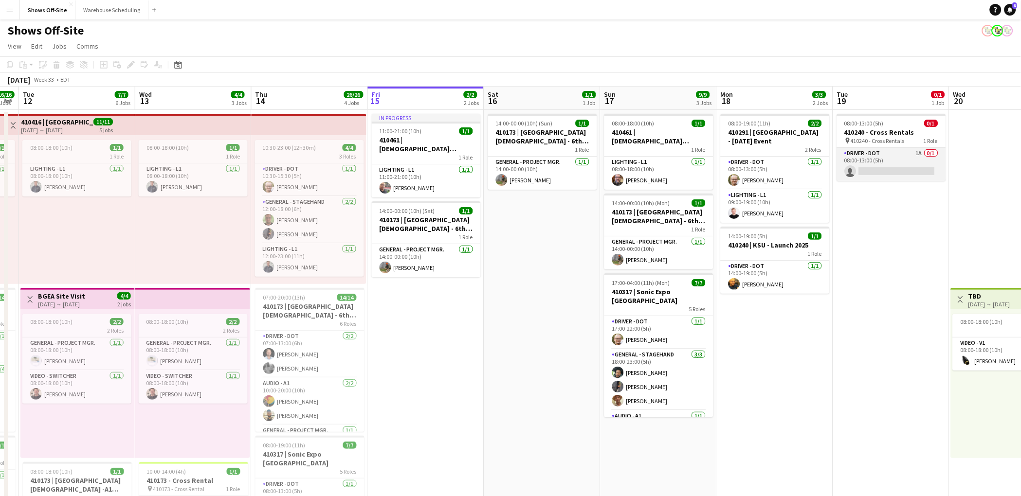
click at [872, 170] on app-card-role "Driver - DOT 1A 0/1 08:00-13:00 (5h) single-neutral-actions" at bounding box center [891, 164] width 109 height 33
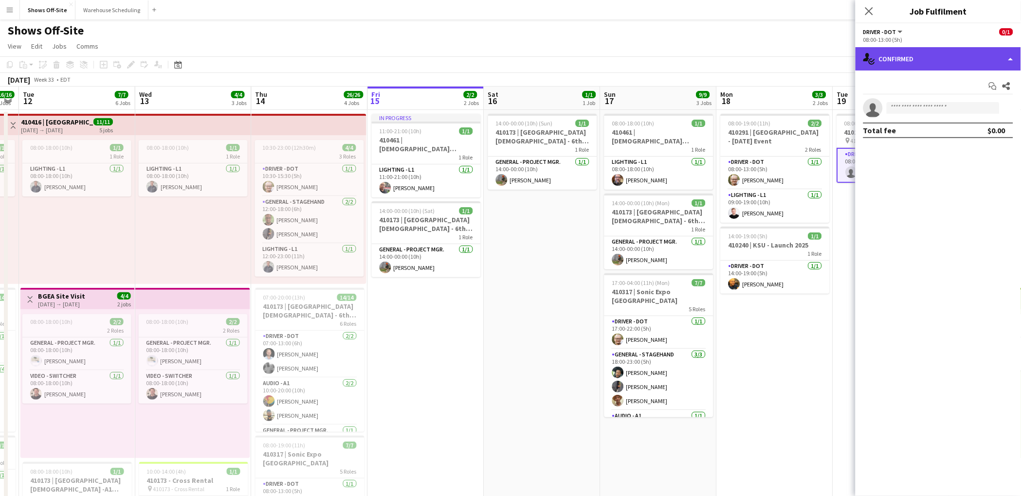
click at [942, 63] on div "single-neutral-actions-check-2 Confirmed" at bounding box center [938, 58] width 165 height 23
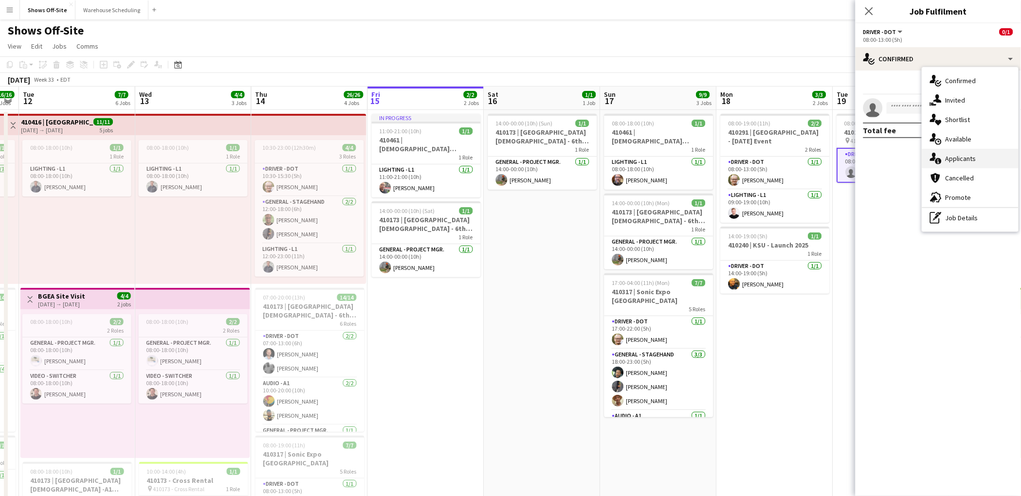
click at [959, 157] on div "single-neutral-actions-information Applicants" at bounding box center [970, 158] width 96 height 19
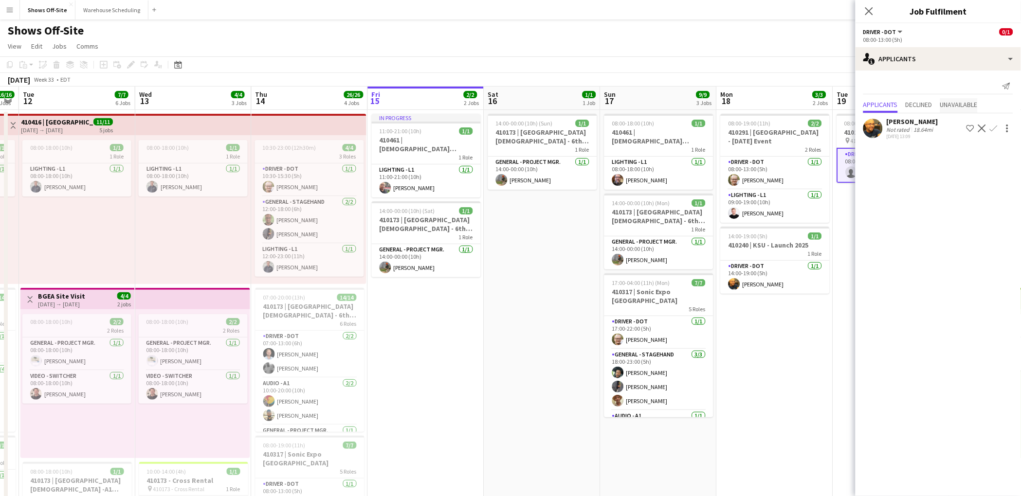
click at [950, 102] on span "Unavailable" at bounding box center [958, 104] width 37 height 7
click at [887, 84] on span "Applicants" at bounding box center [880, 84] width 35 height 7
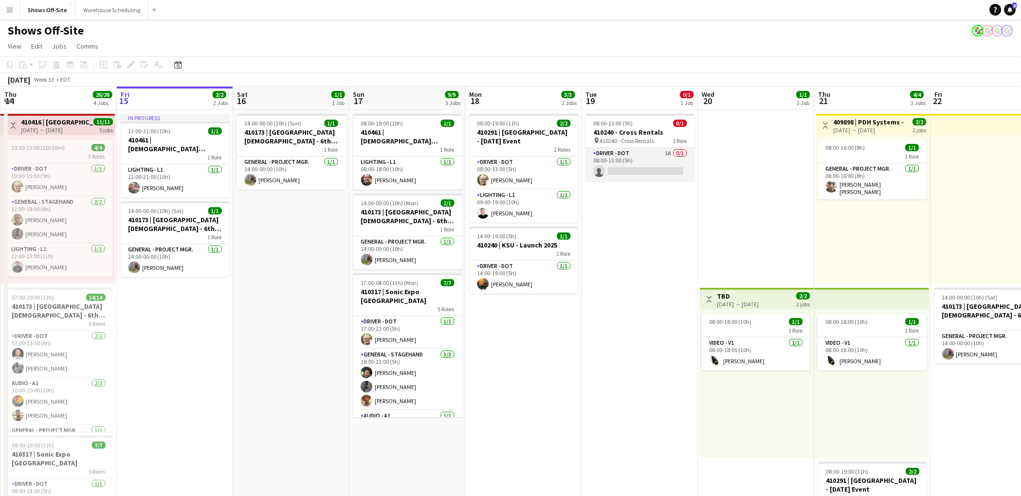
click at [614, 158] on app-card-role "Driver - DOT 1A 0/1 08:00-13:00 (5h) single-neutral-actions" at bounding box center [640, 164] width 109 height 33
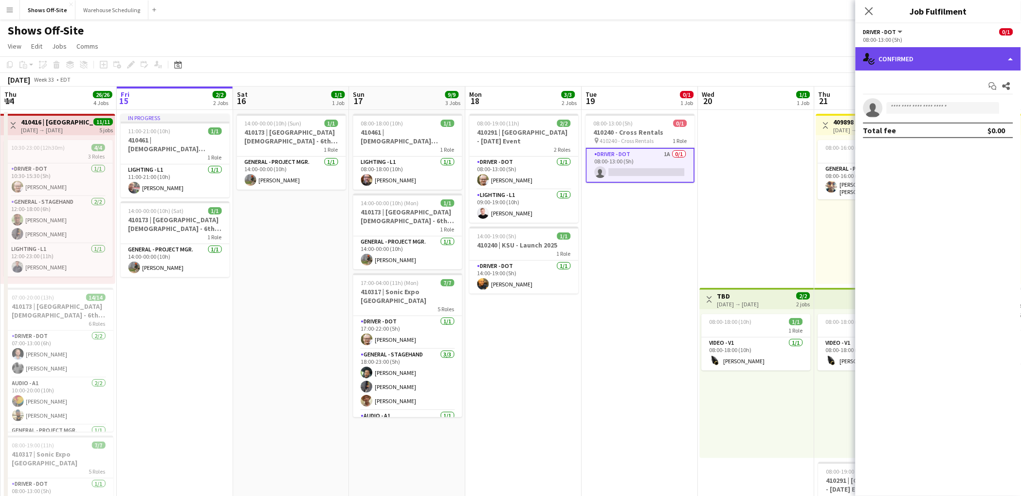
click at [976, 58] on div "single-neutral-actions-check-2 Confirmed" at bounding box center [938, 58] width 165 height 23
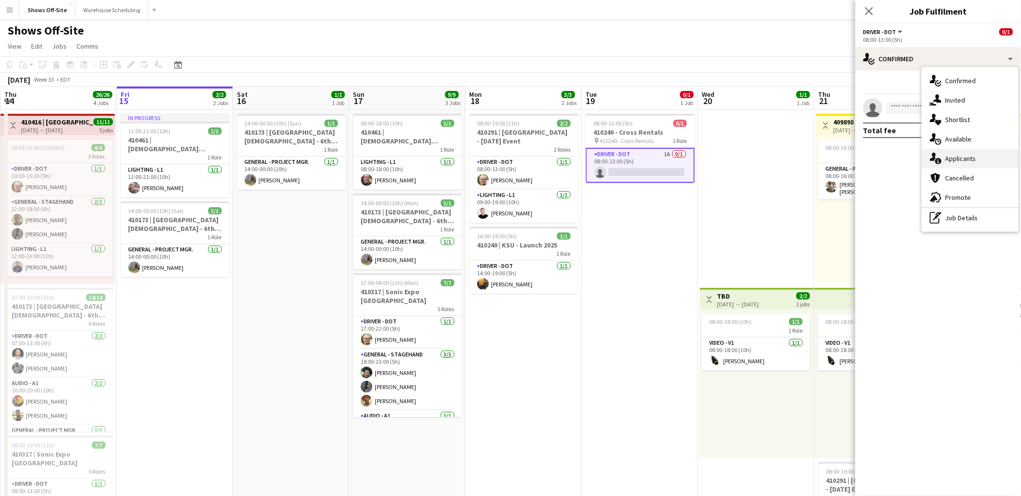
click at [951, 159] on div "single-neutral-actions-information Applicants" at bounding box center [970, 158] width 96 height 19
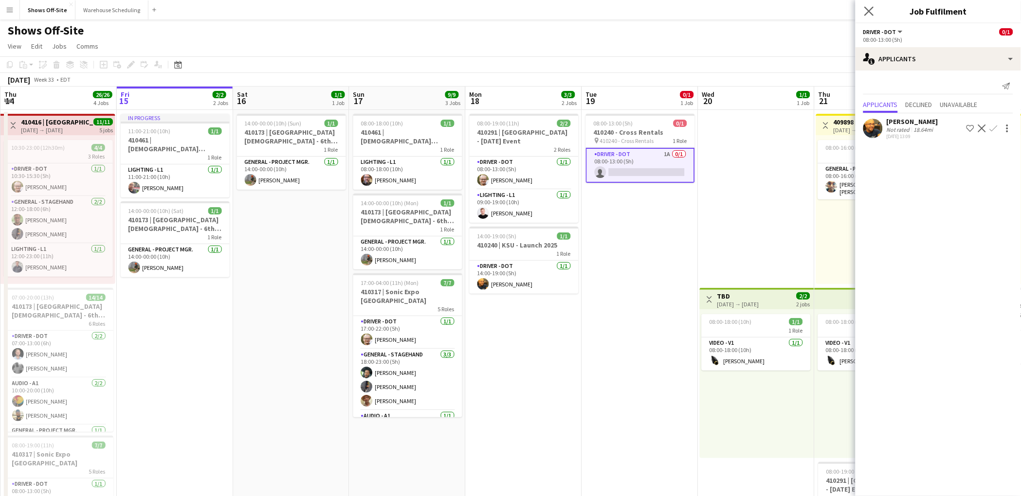
click at [869, 16] on app-icon "Close pop-in" at bounding box center [869, 11] width 14 height 14
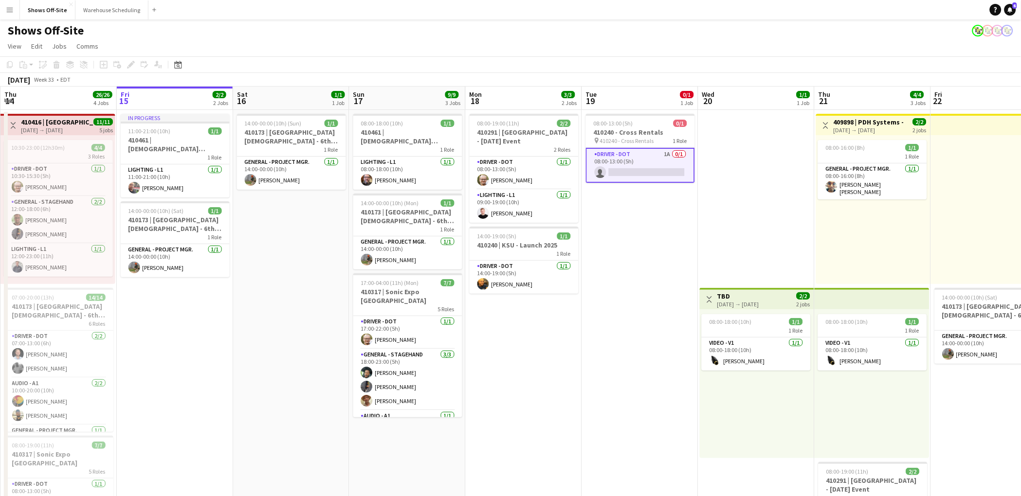
click at [596, 40] on app-page-menu "View Day view expanded Day view collapsed Month view Date picker Jump to today …" at bounding box center [510, 47] width 1021 height 18
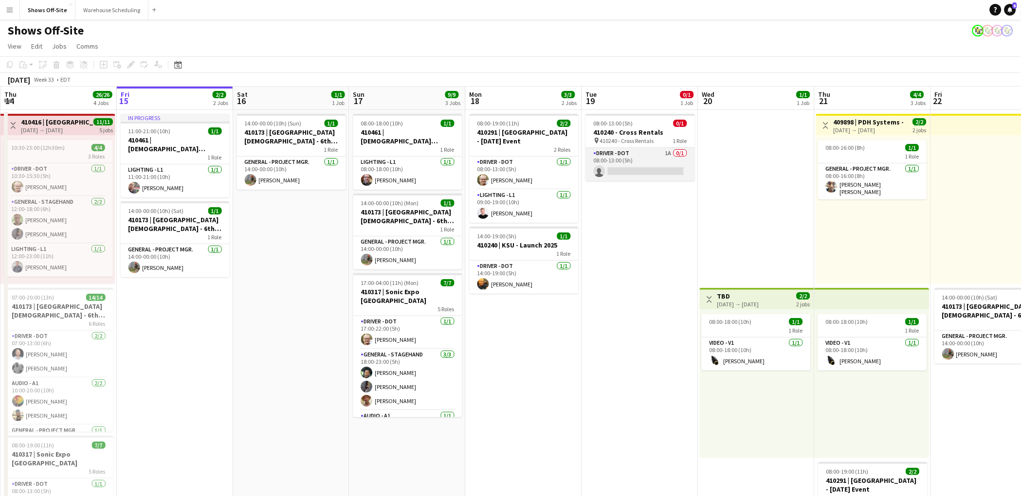
click at [639, 160] on app-card-role "Driver - DOT 1A 0/1 08:00-13:00 (5h) single-neutral-actions" at bounding box center [640, 164] width 109 height 33
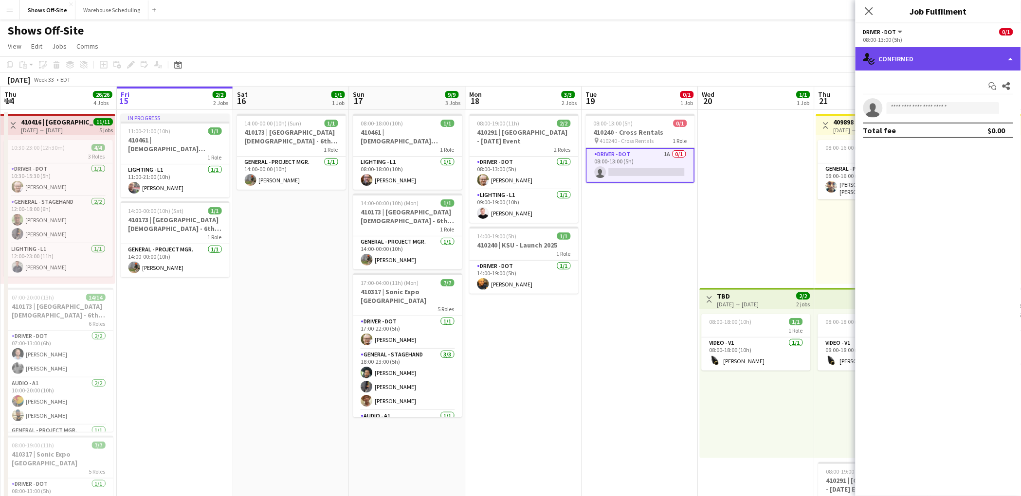
click at [989, 61] on div "single-neutral-actions-check-2 Confirmed" at bounding box center [938, 58] width 165 height 23
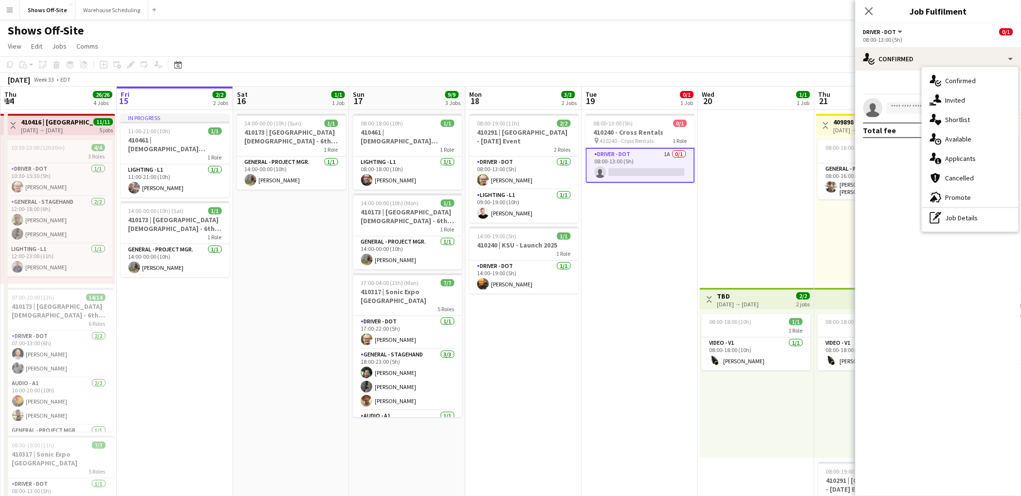
click at [968, 158] on div "single-neutral-actions-information Applicants" at bounding box center [970, 158] width 96 height 19
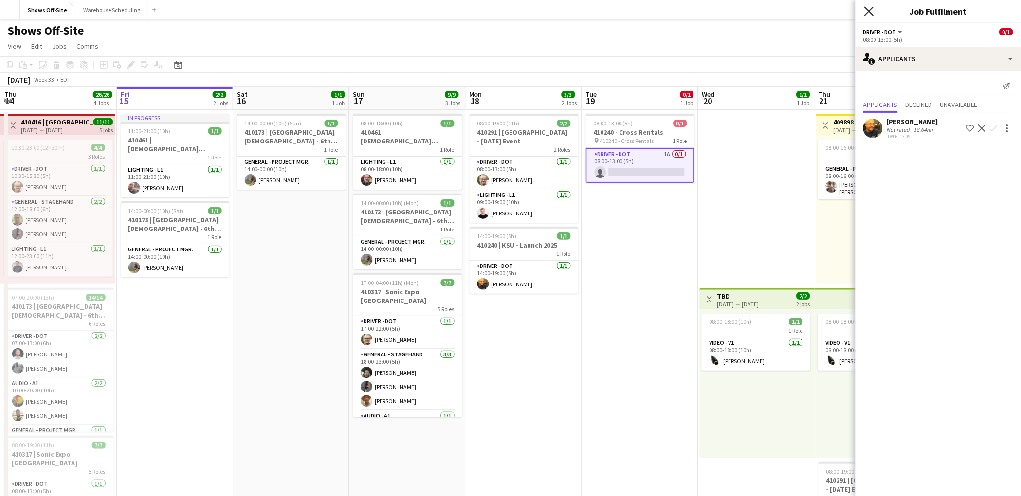
click at [874, 12] on icon "Close pop-in" at bounding box center [868, 10] width 9 height 9
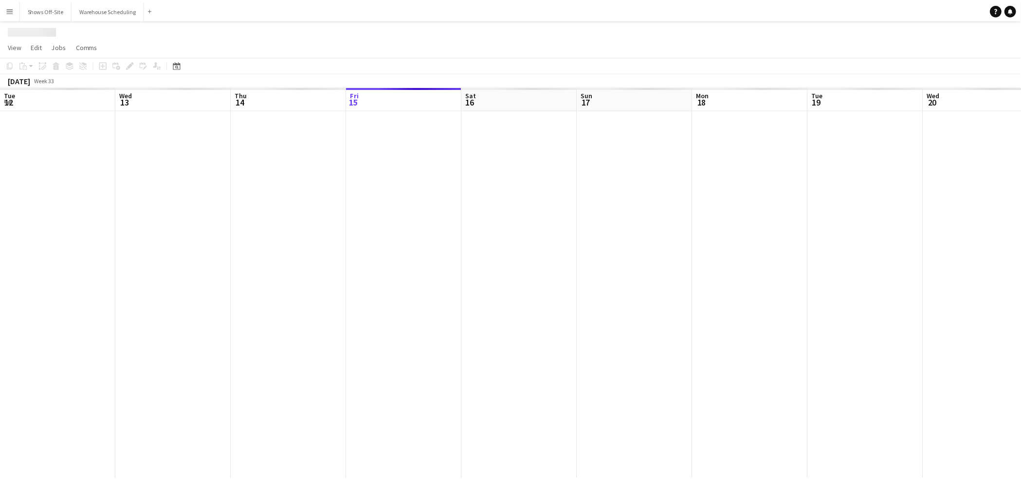
scroll to position [0, 232]
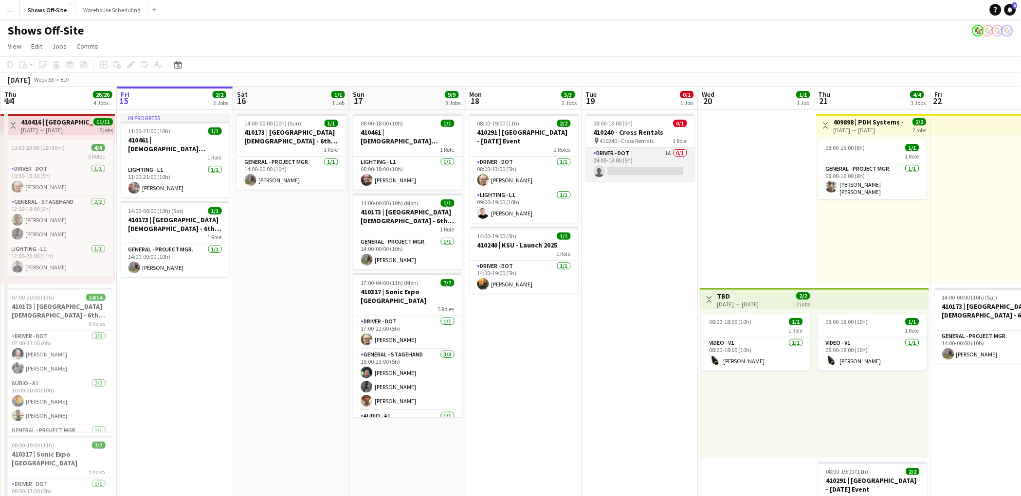
click at [619, 152] on app-card-role "Driver - DOT 1A 0/1 08:00-13:00 (5h) single-neutral-actions" at bounding box center [640, 164] width 109 height 33
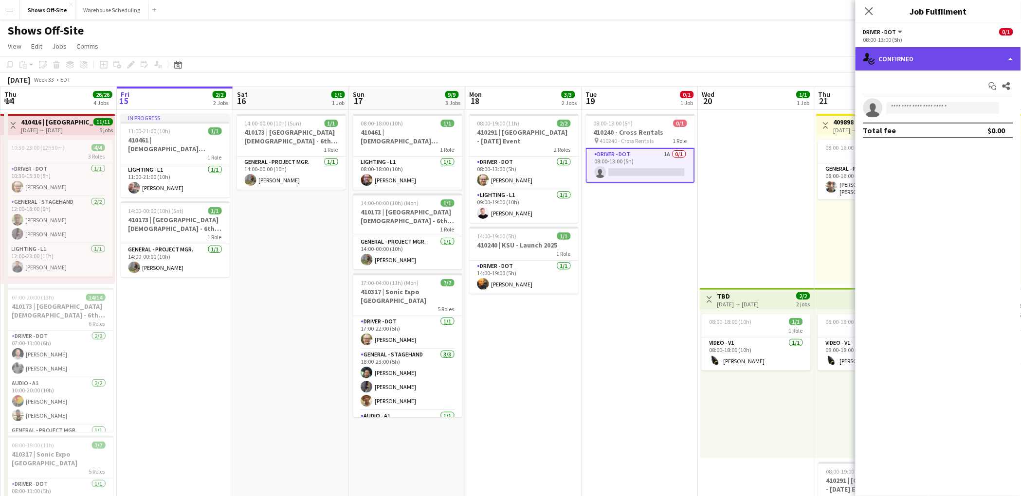
click at [999, 57] on div "single-neutral-actions-check-2 Confirmed" at bounding box center [938, 58] width 165 height 23
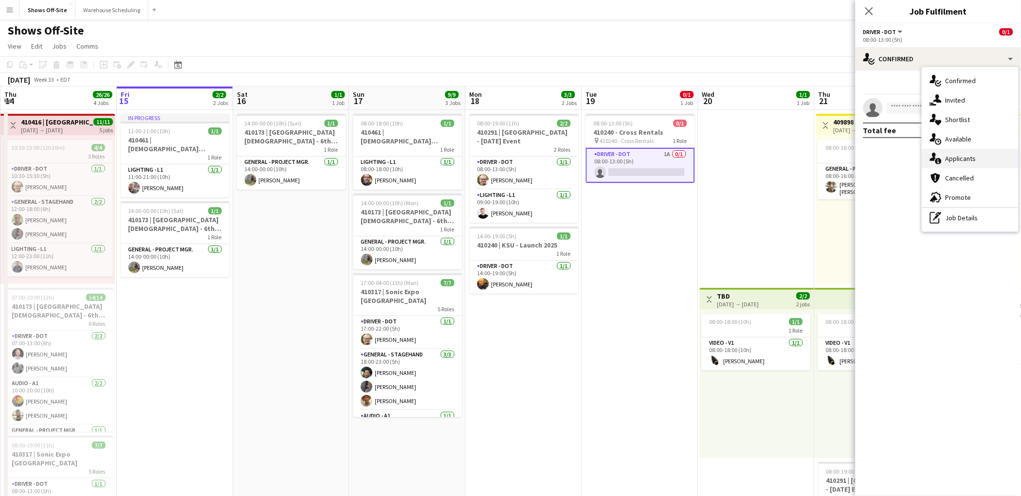
click at [973, 157] on div "single-neutral-actions-information Applicants" at bounding box center [970, 158] width 96 height 19
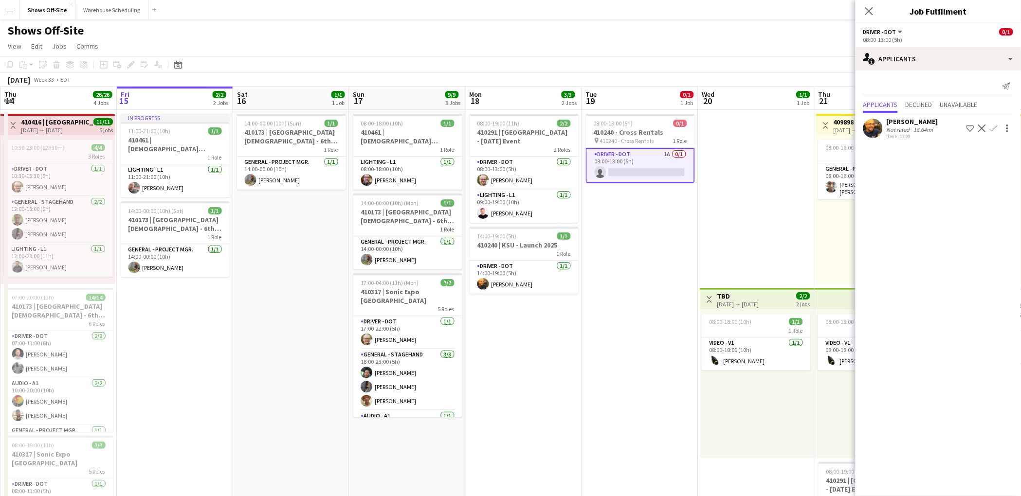
click at [725, 32] on div "Shows Off-Site" at bounding box center [510, 28] width 1021 height 18
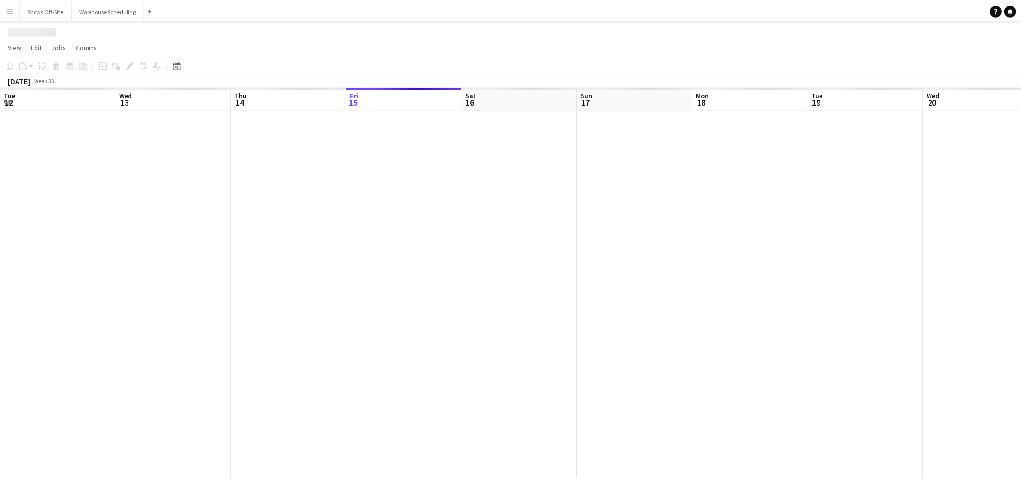
scroll to position [0, 232]
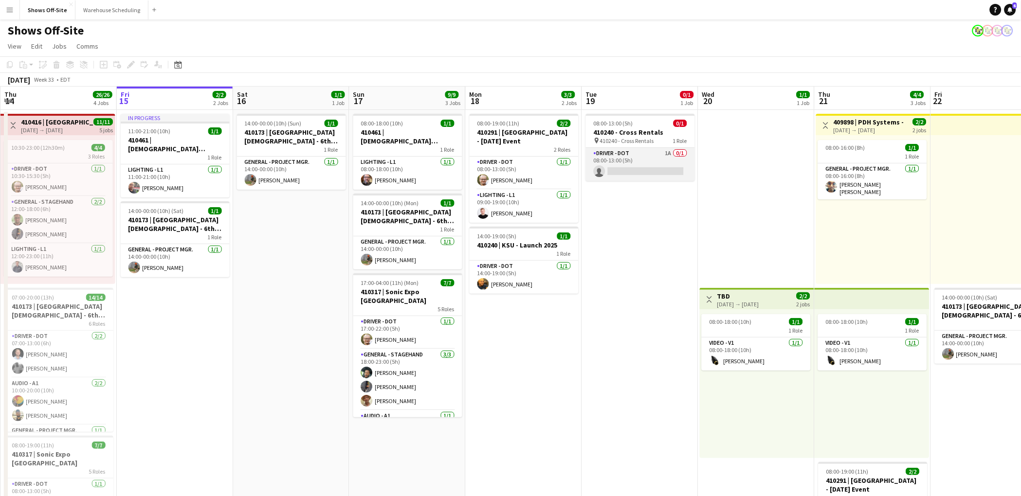
click at [651, 165] on app-card-role "Driver - DOT 1A 0/1 08:00-13:00 (5h) single-neutral-actions" at bounding box center [640, 164] width 109 height 33
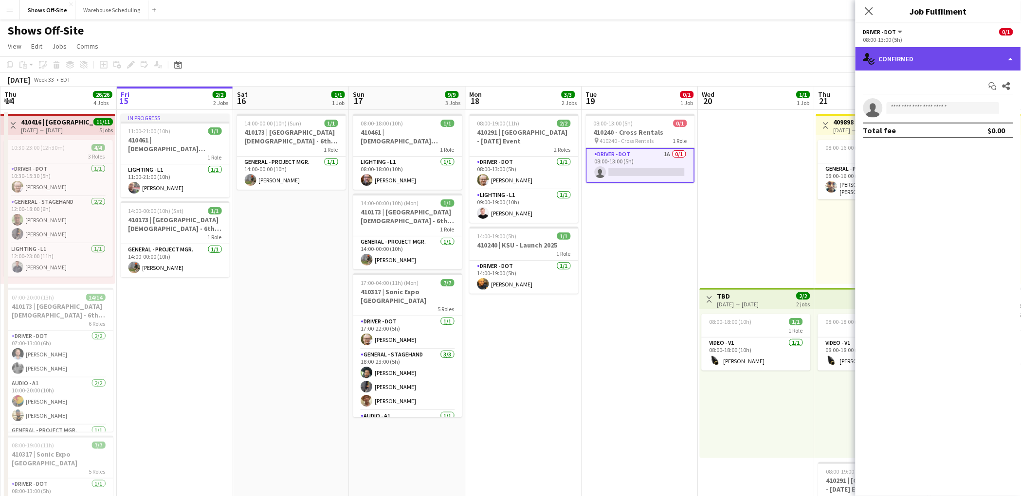
click at [949, 57] on div "single-neutral-actions-check-2 Confirmed" at bounding box center [938, 58] width 165 height 23
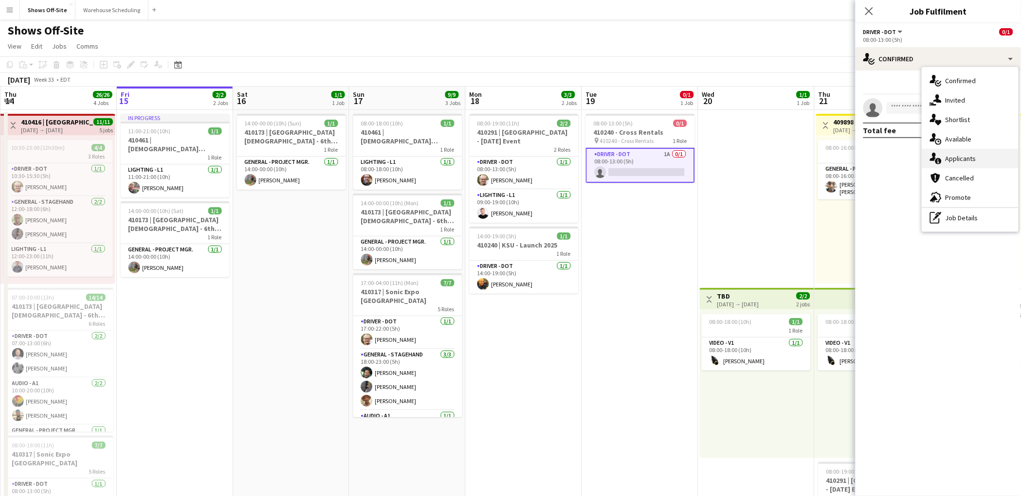
click at [965, 158] on div "single-neutral-actions-information Applicants" at bounding box center [970, 158] width 96 height 19
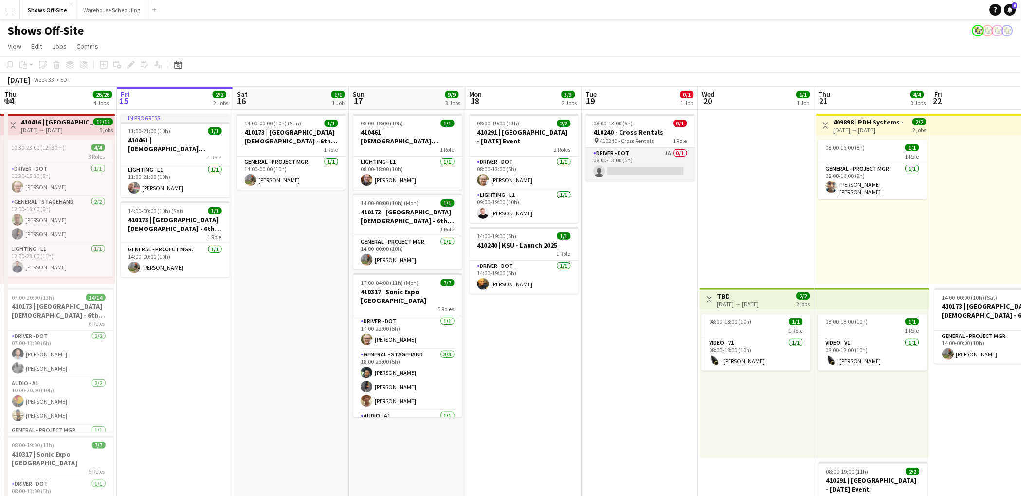
click at [637, 160] on app-card-role "Driver - DOT 1A 0/1 08:00-13:00 (5h) single-neutral-actions" at bounding box center [640, 164] width 109 height 33
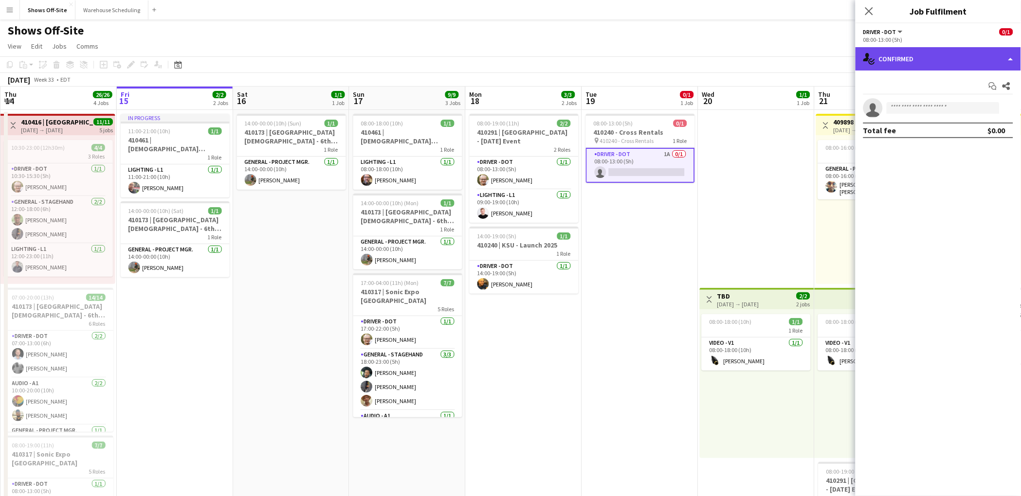
click at [901, 57] on div "single-neutral-actions-check-2 Confirmed" at bounding box center [938, 58] width 165 height 23
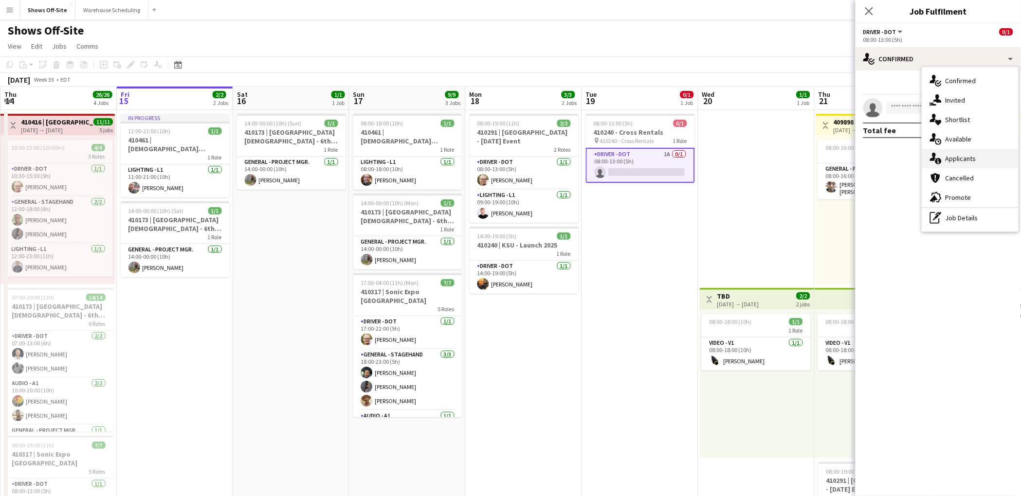
click at [953, 157] on div "single-neutral-actions-information Applicants" at bounding box center [970, 158] width 96 height 19
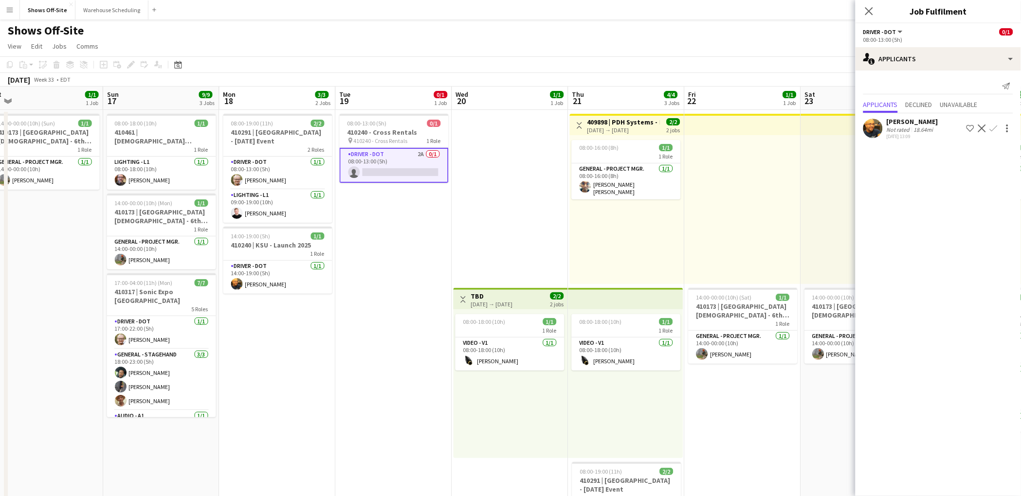
scroll to position [0, 363]
drag, startPoint x: 679, startPoint y: 265, endPoint x: 452, endPoint y: 258, distance: 227.9
click at [452, 258] on app-calendar-viewport "Wed 13 4/4 3 Jobs Thu 14 26/26 4 Jobs Fri 15 2/2 2 Jobs Sat 16 1/1 1 Job Sun 17…" at bounding box center [510, 443] width 1021 height 713
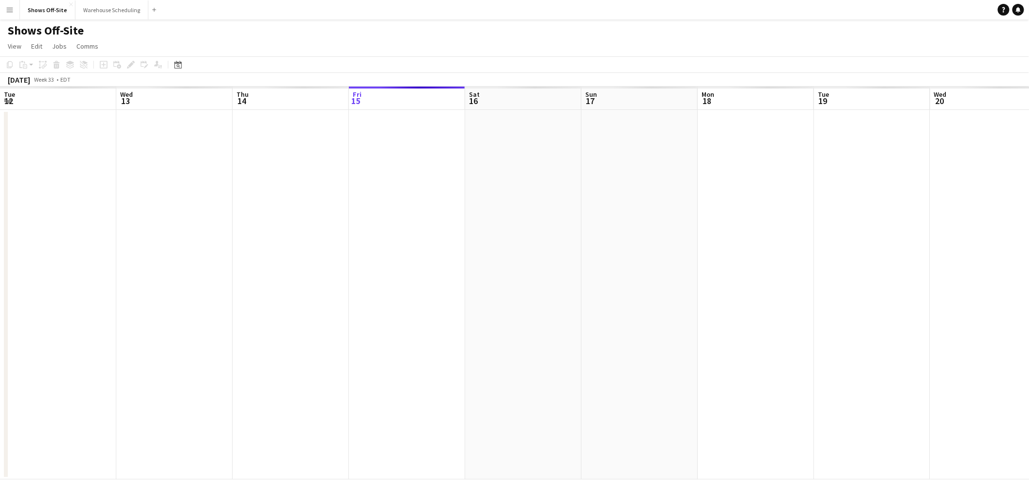
scroll to position [0, 232]
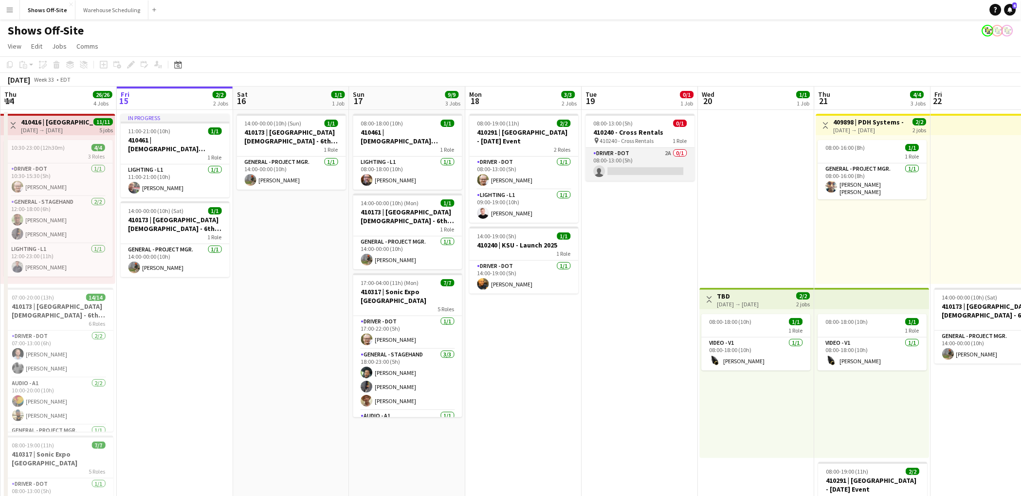
click at [655, 148] on app-card-role "Driver - DOT 2A 0/1 08:00-13:00 (5h) single-neutral-actions" at bounding box center [640, 164] width 109 height 33
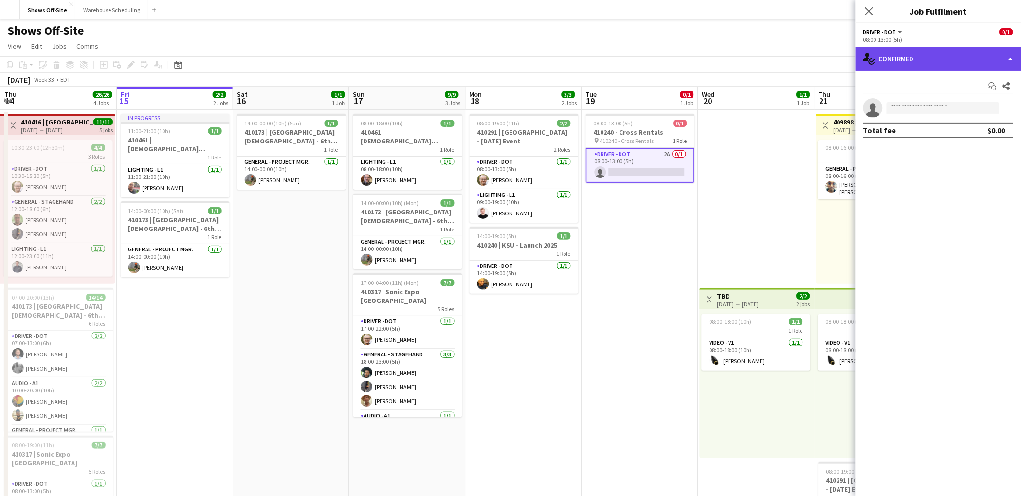
click at [954, 68] on div "single-neutral-actions-check-2 Confirmed" at bounding box center [938, 58] width 165 height 23
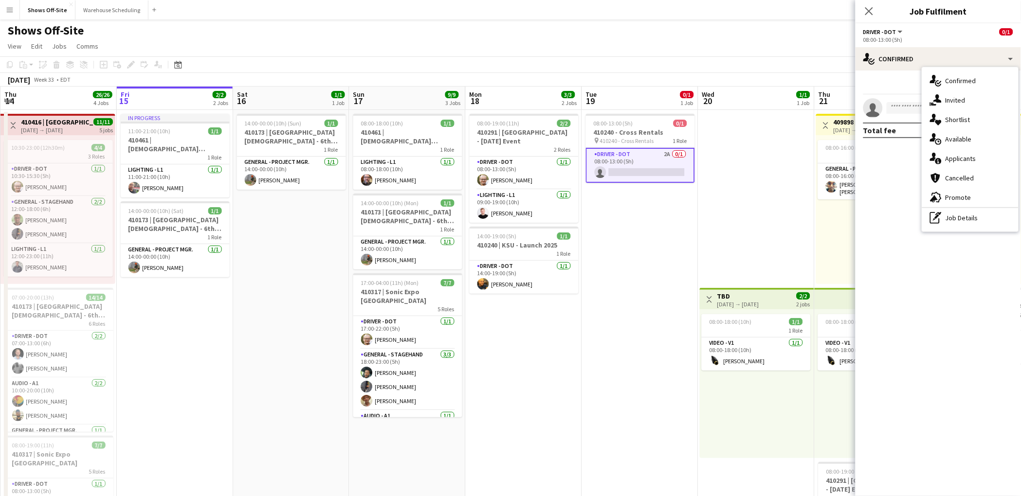
click at [972, 155] on div "single-neutral-actions-information Applicants" at bounding box center [970, 158] width 96 height 19
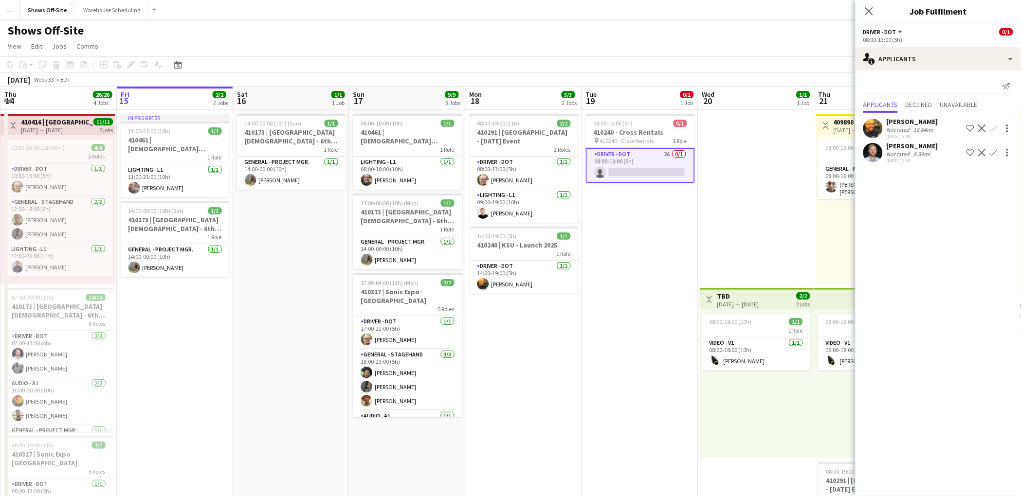
click at [997, 154] on app-icon "Confirm" at bounding box center [994, 153] width 8 height 8
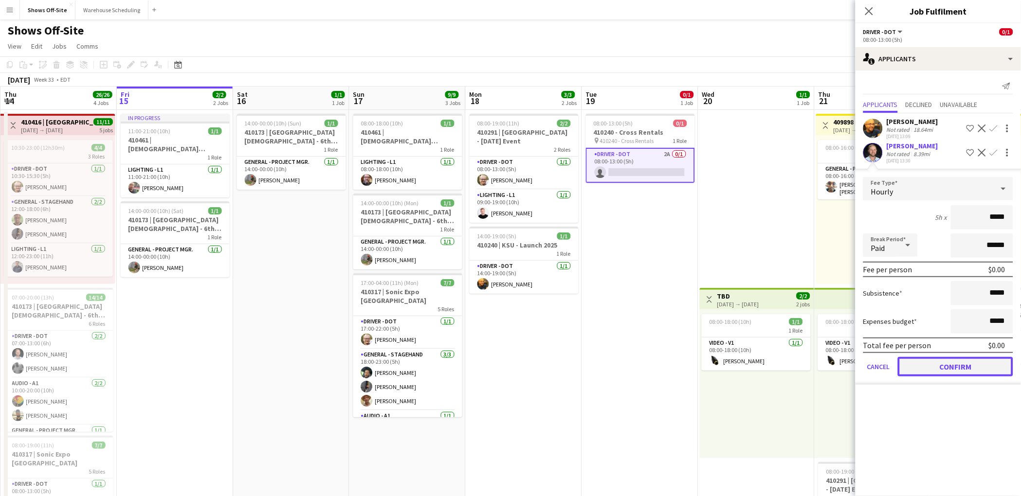
click at [950, 368] on button "Confirm" at bounding box center [955, 366] width 115 height 19
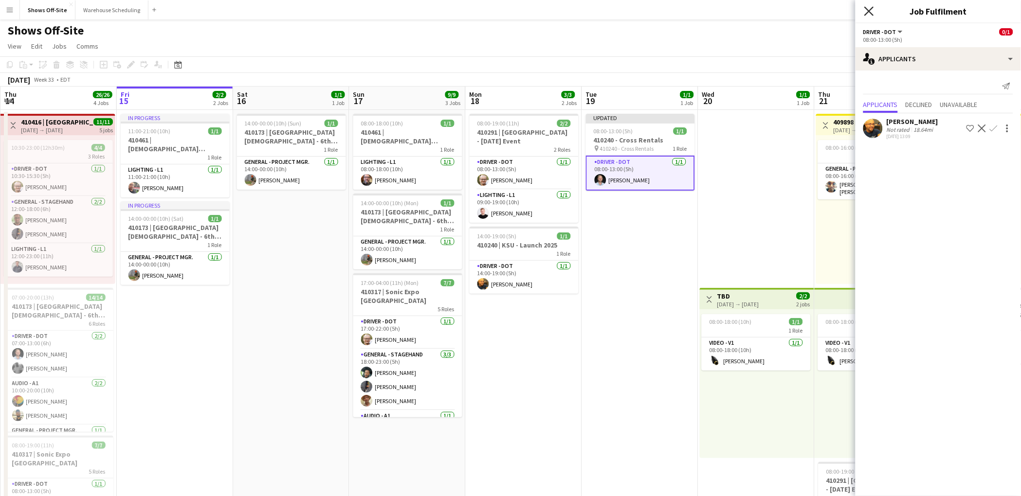
click at [870, 11] on icon "Close pop-in" at bounding box center [868, 10] width 9 height 9
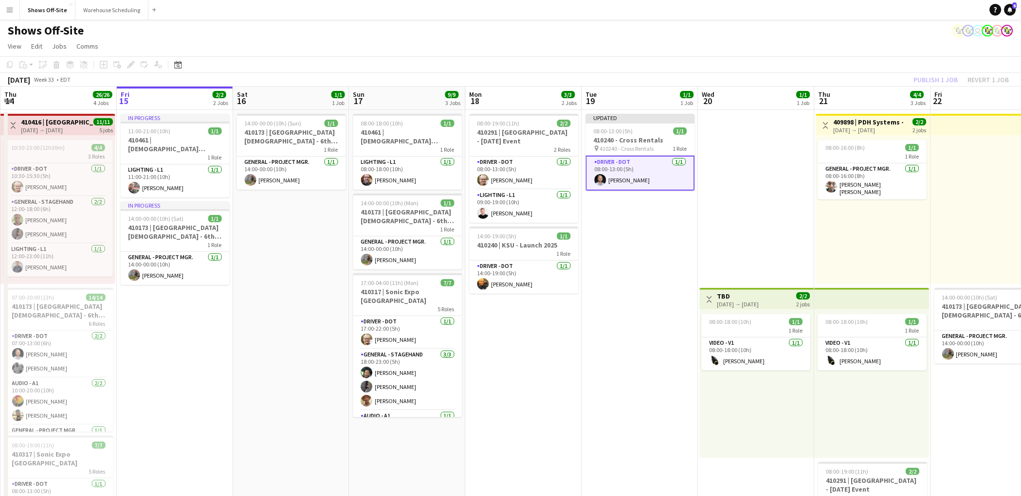
click at [749, 18] on app-navbar "Menu Boards Boards Boards All jobs Status Workforce Workforce My Workforce Recr…" at bounding box center [510, 9] width 1021 height 19
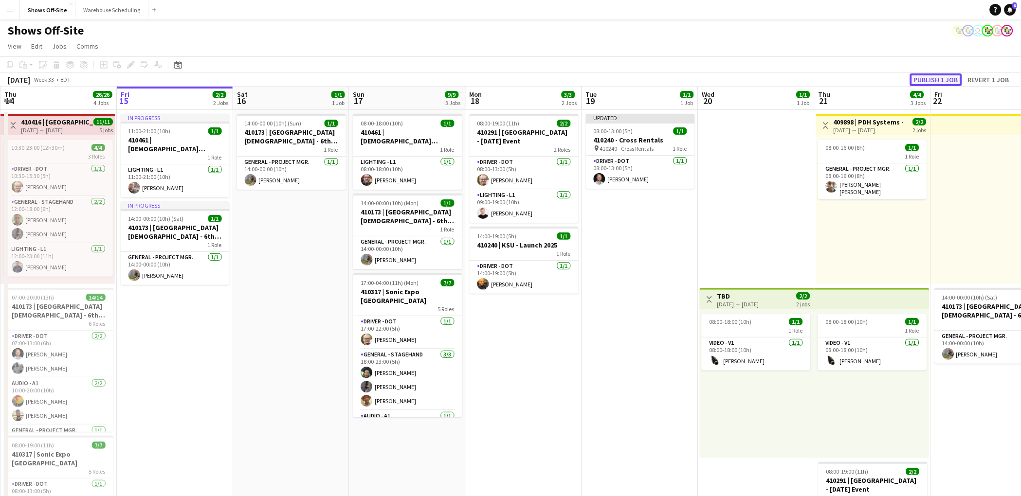
click at [925, 83] on button "Publish 1 job" at bounding box center [936, 79] width 52 height 13
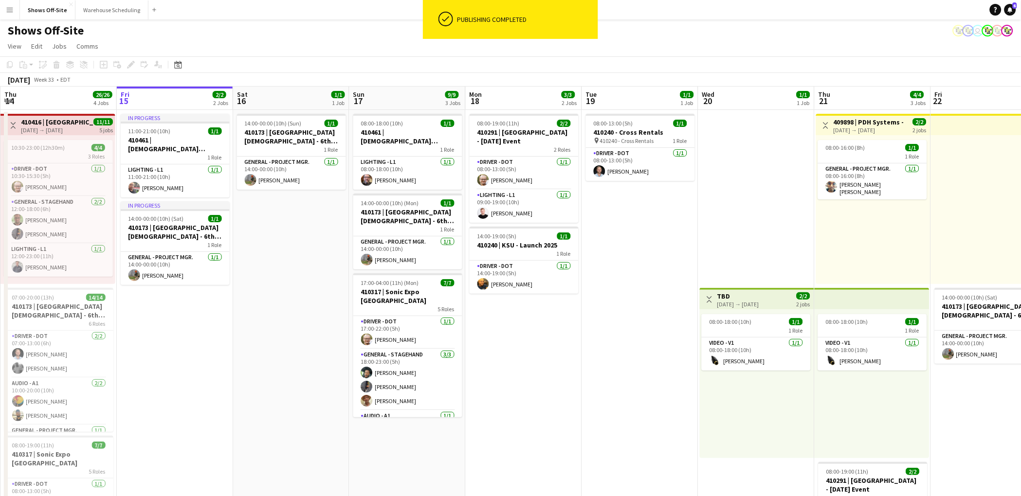
click at [626, 231] on app-date-cell "08:00-13:00 (5h) 1/1 410240 - Cross Rentals pin 410240 - Cross Rentals 1 Role D…" at bounding box center [640, 455] width 116 height 690
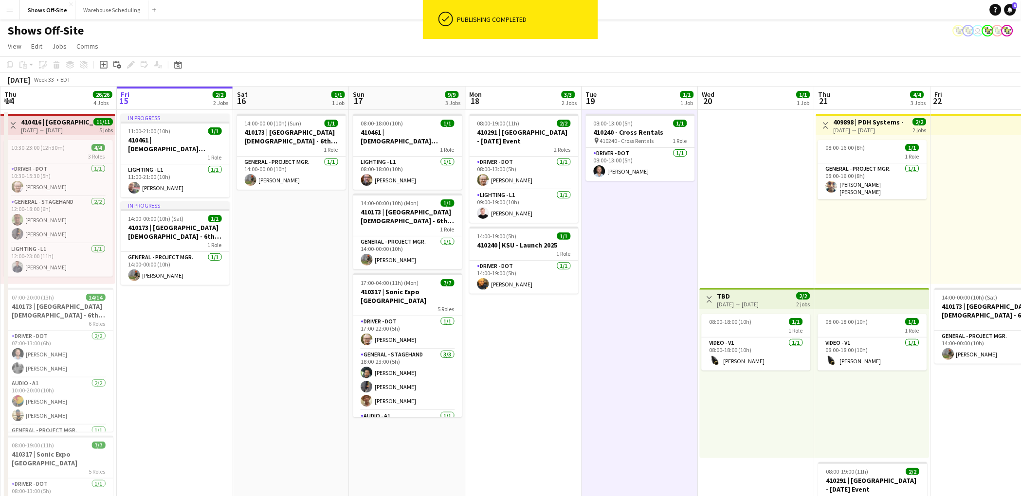
click at [704, 30] on div "Shows Off-Site user" at bounding box center [510, 28] width 1021 height 18
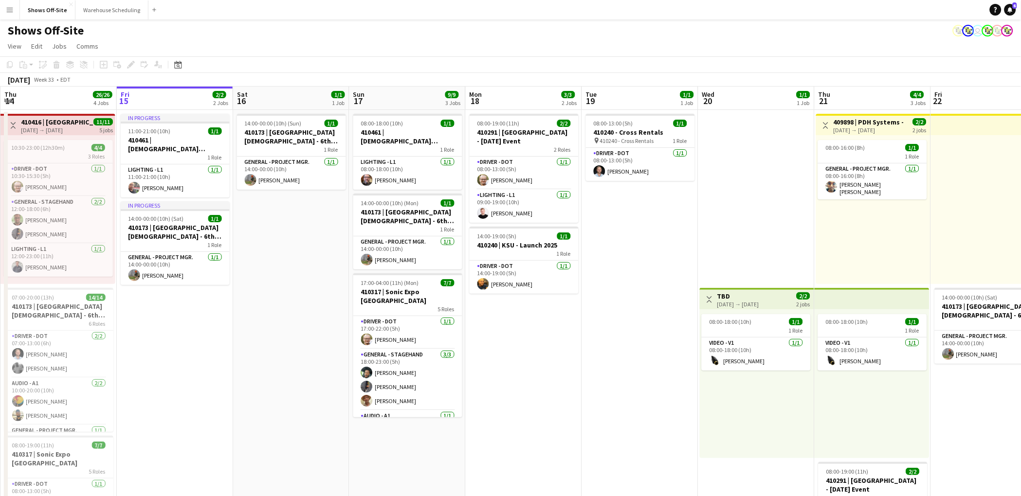
click at [537, 61] on app-toolbar "Copy Paste Paste Command V Paste with crew Command Shift V Paste linked Job [GE…" at bounding box center [510, 64] width 1021 height 17
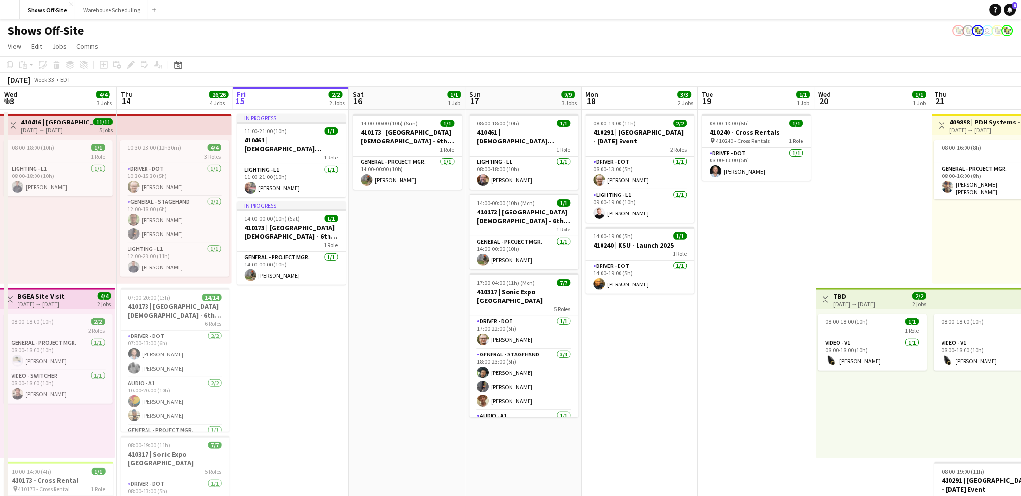
click at [673, 342] on app-date-cell "08:00-19:00 (11h) 2/2 410291 | Gwinnett Church - [DATE] Event 2 Roles Driver - …" at bounding box center [640, 455] width 116 height 690
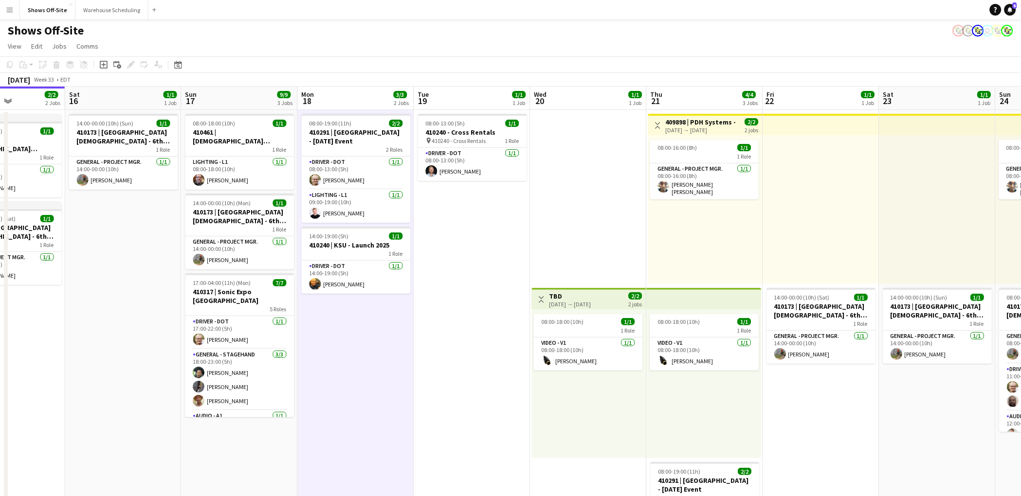
scroll to position [0, 410]
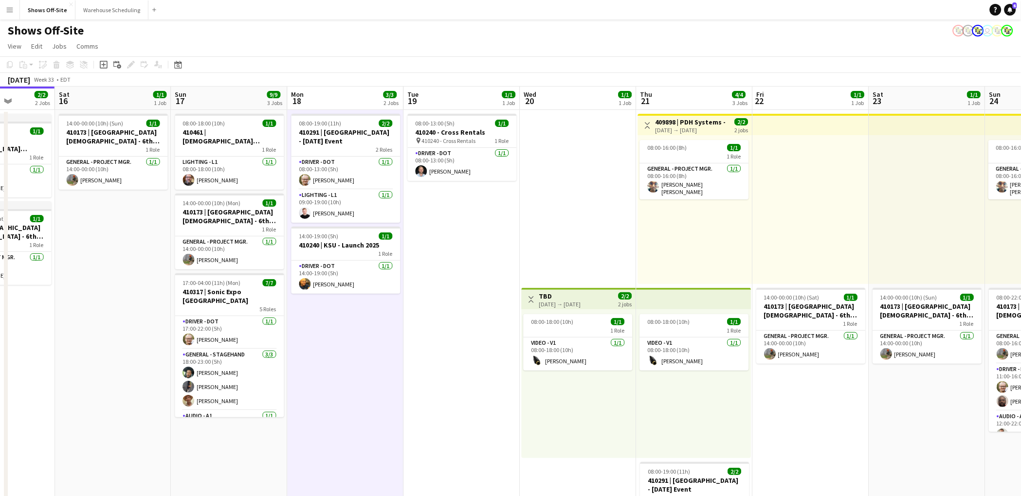
drag, startPoint x: 711, startPoint y: 356, endPoint x: 417, endPoint y: 364, distance: 294.1
click at [417, 364] on app-calendar-viewport "Tue 12 7/7 6 Jobs Wed 13 4/4 3 Jobs Thu 14 26/26 4 Jobs Fri 15 2/2 2 Jobs Sat 1…" at bounding box center [510, 443] width 1021 height 713
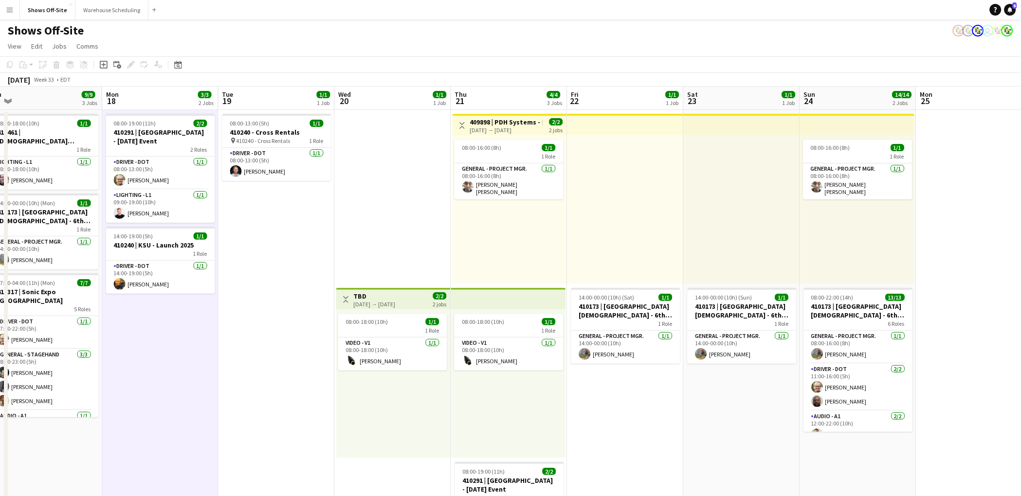
scroll to position [0, 367]
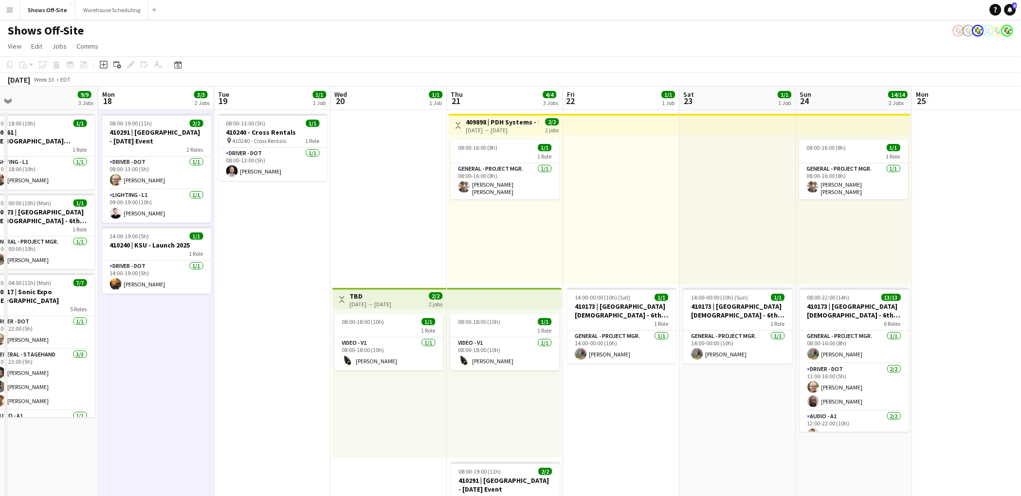
drag, startPoint x: 410, startPoint y: 358, endPoint x: 277, endPoint y: 354, distance: 133.4
click at [277, 354] on app-calendar-viewport "Thu 14 26/26 4 Jobs Fri 15 2/2 2 Jobs Sat 16 1/1 1 Job Sun 17 9/9 3 Jobs Mon 18…" at bounding box center [510, 443] width 1021 height 713
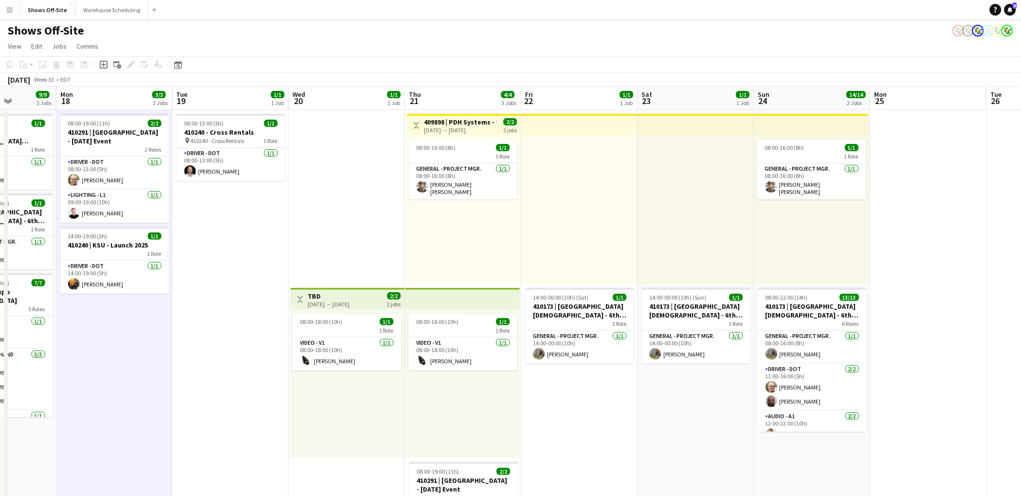
scroll to position [0, 411]
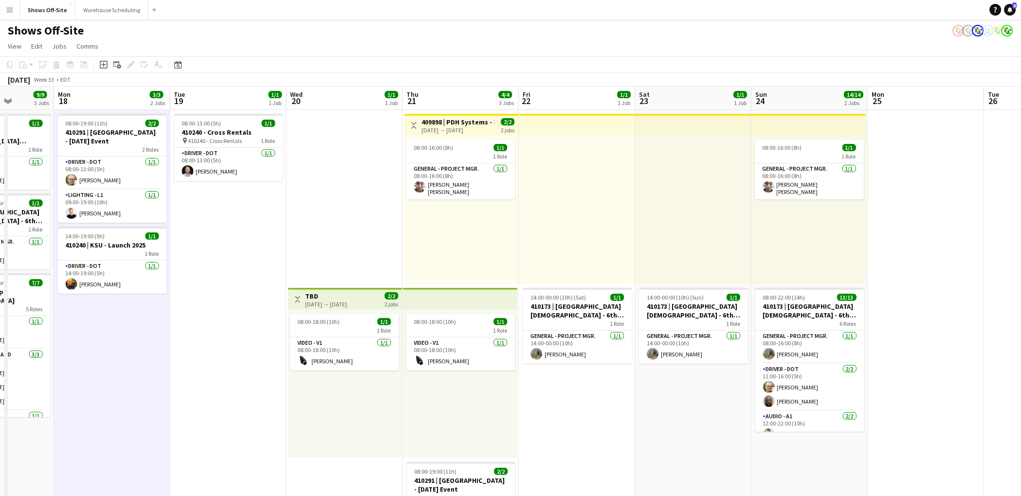
drag, startPoint x: 897, startPoint y: 225, endPoint x: 853, endPoint y: 227, distance: 44.4
click at [853, 227] on app-calendar-viewport "Thu 14 26/26 4 Jobs Fri 15 2/2 2 Jobs Sat 16 1/1 1 Job Sun 17 9/9 3 Jobs Mon 18…" at bounding box center [510, 443] width 1021 height 713
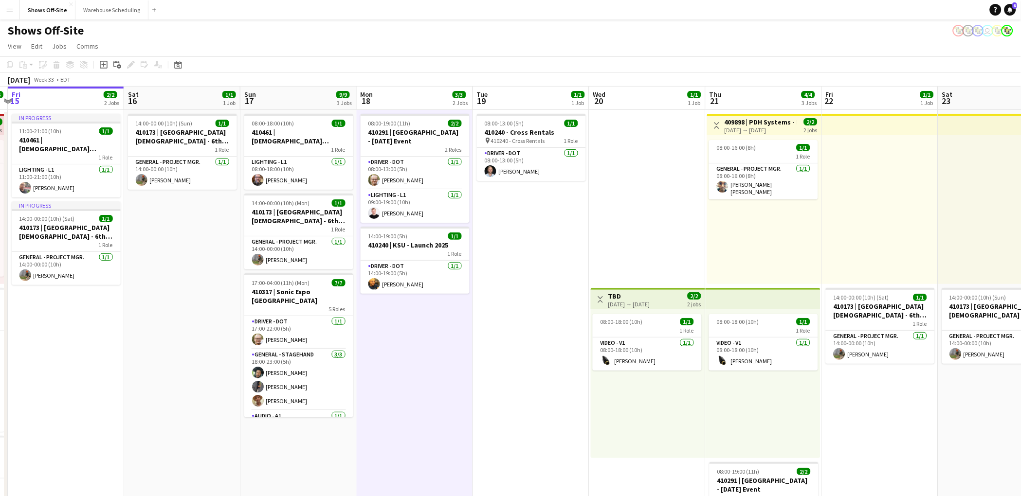
drag, startPoint x: 233, startPoint y: 386, endPoint x: 503, endPoint y: 373, distance: 270.4
click at [503, 373] on app-calendar-viewport "Wed 13 4/4 3 Jobs Thu 14 26/26 4 Jobs Fri 15 2/2 2 Jobs Sat 16 1/1 1 Job Sun 17…" at bounding box center [510, 443] width 1021 height 713
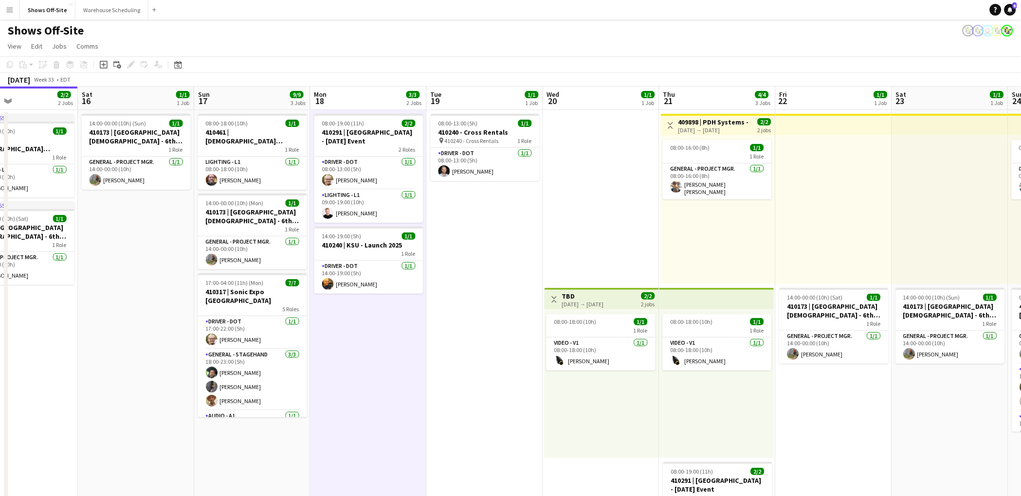
scroll to position [0, 239]
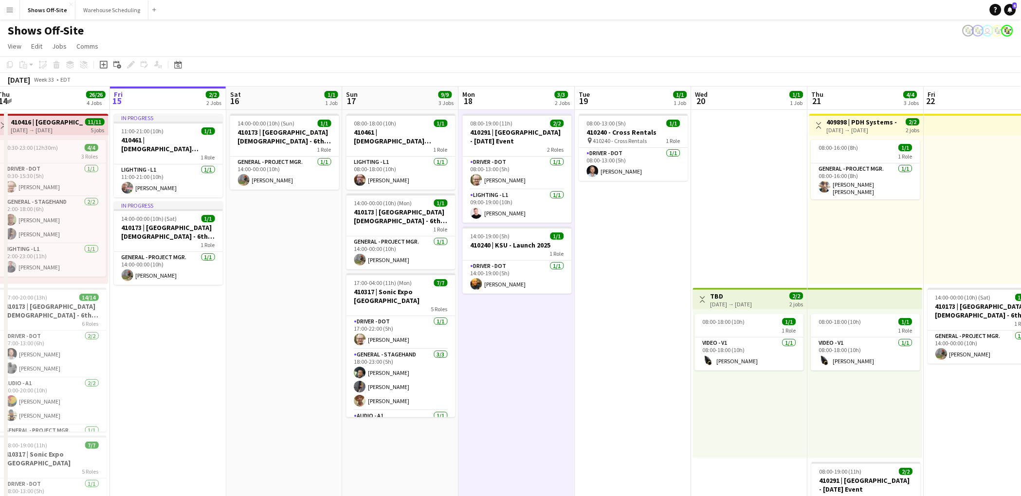
drag, startPoint x: 455, startPoint y: 372, endPoint x: 556, endPoint y: 376, distance: 101.8
click at [556, 376] on app-calendar-viewport "Tue 12 7/7 6 Jobs Wed 13 4/4 3 Jobs Thu 14 26/26 4 Jobs Fri 15 2/2 2 Jobs Sat 1…" at bounding box center [510, 443] width 1021 height 713
click at [390, 173] on app-card-role "Lighting - L1 [DATE] 08:00-18:00 (10h) [PERSON_NAME]" at bounding box center [401, 173] width 109 height 33
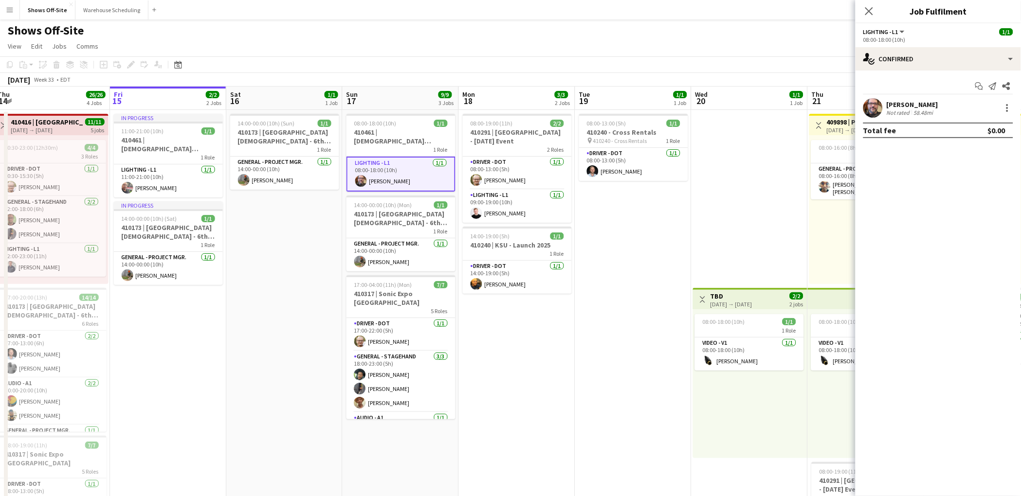
click at [875, 112] on app-user-avatar at bounding box center [872, 107] width 19 height 19
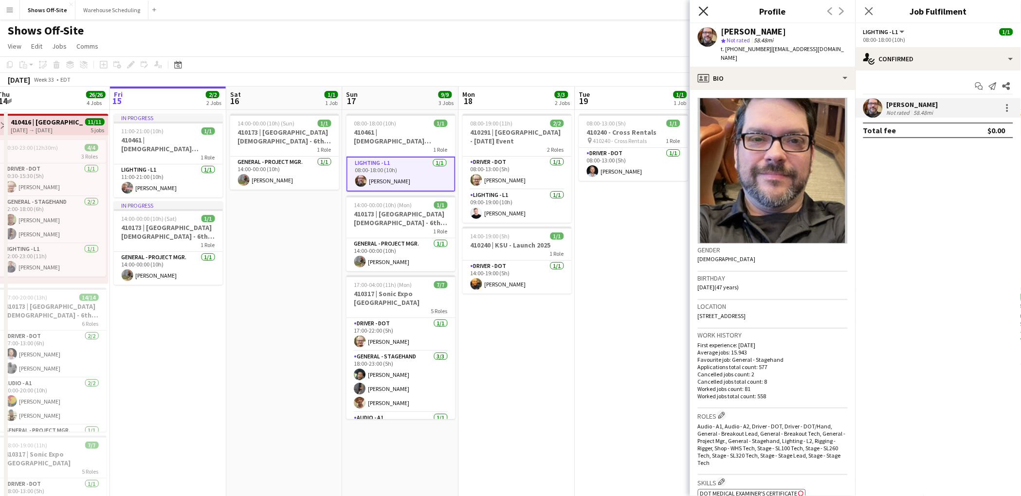
click at [708, 12] on icon "Close pop-in" at bounding box center [703, 10] width 9 height 9
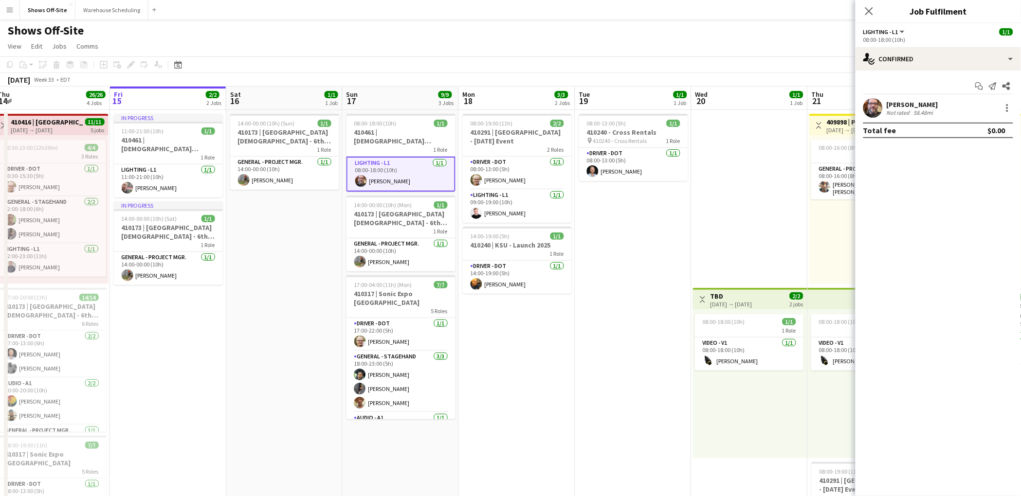
click at [315, 285] on app-date-cell "14:00-00:00 (10h) (Sun) 1/1 410173 | [GEOGRAPHIC_DATA][DEMOGRAPHIC_DATA] - 6th …" at bounding box center [284, 455] width 116 height 690
